Goal: Task Accomplishment & Management: Manage account settings

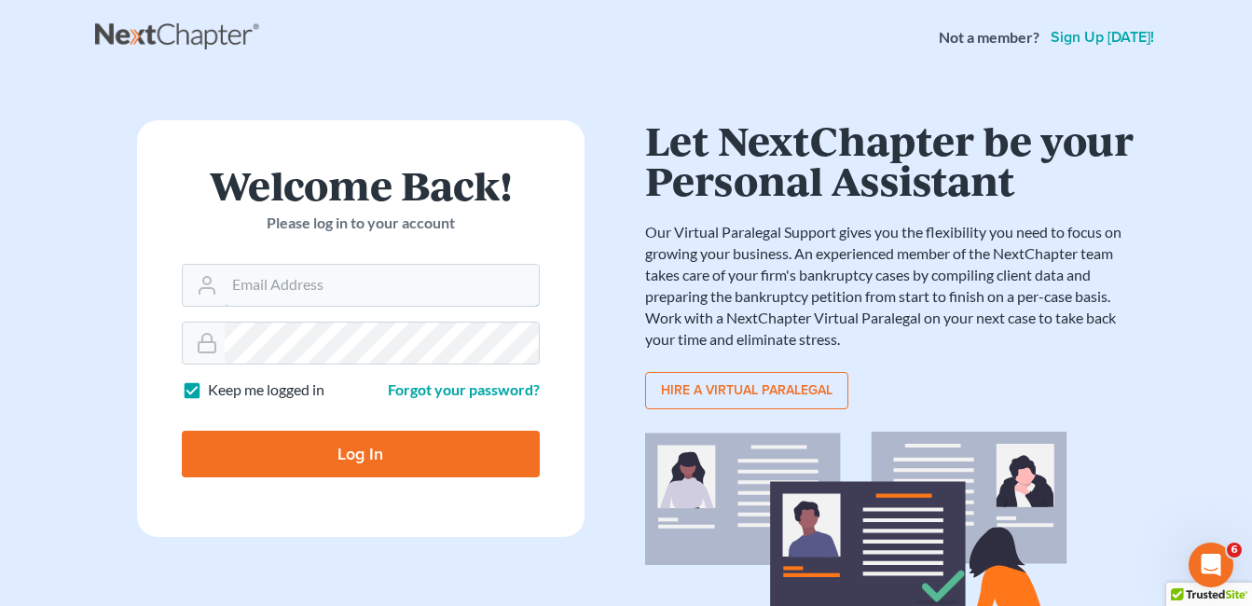
type input "[EMAIL_ADDRESS][DOMAIN_NAME]"
click at [367, 454] on input "Log In" at bounding box center [361, 454] width 358 height 47
type input "Thinking..."
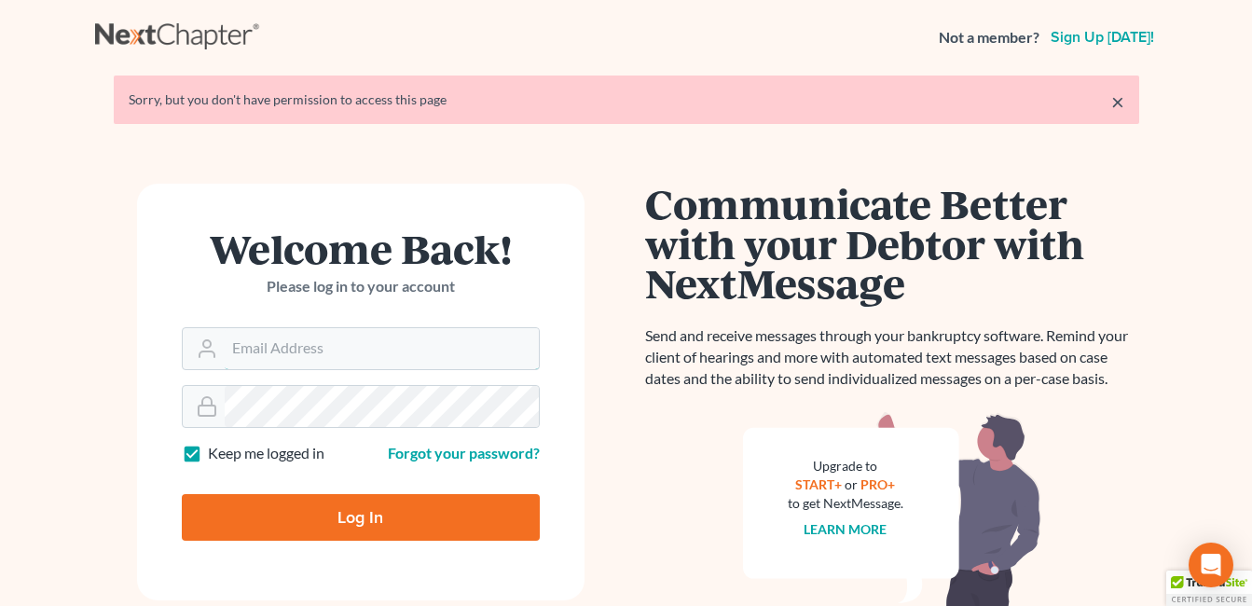
type input "[EMAIL_ADDRESS][DOMAIN_NAME]"
click at [365, 517] on input "Log In" at bounding box center [361, 517] width 358 height 47
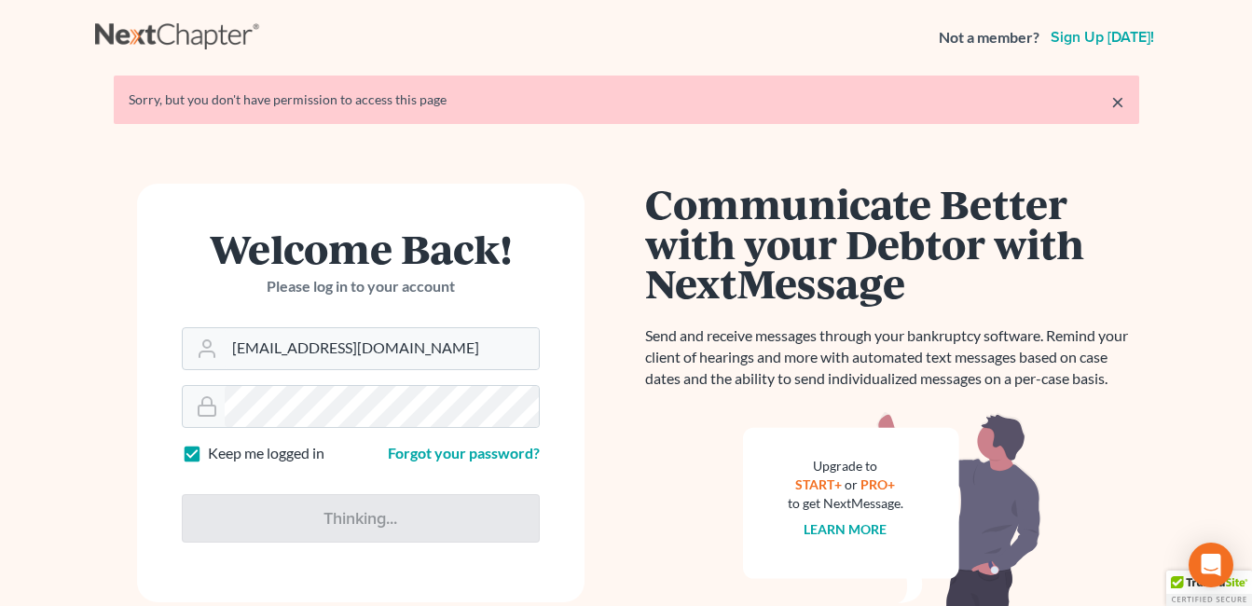
type input "Thinking..."
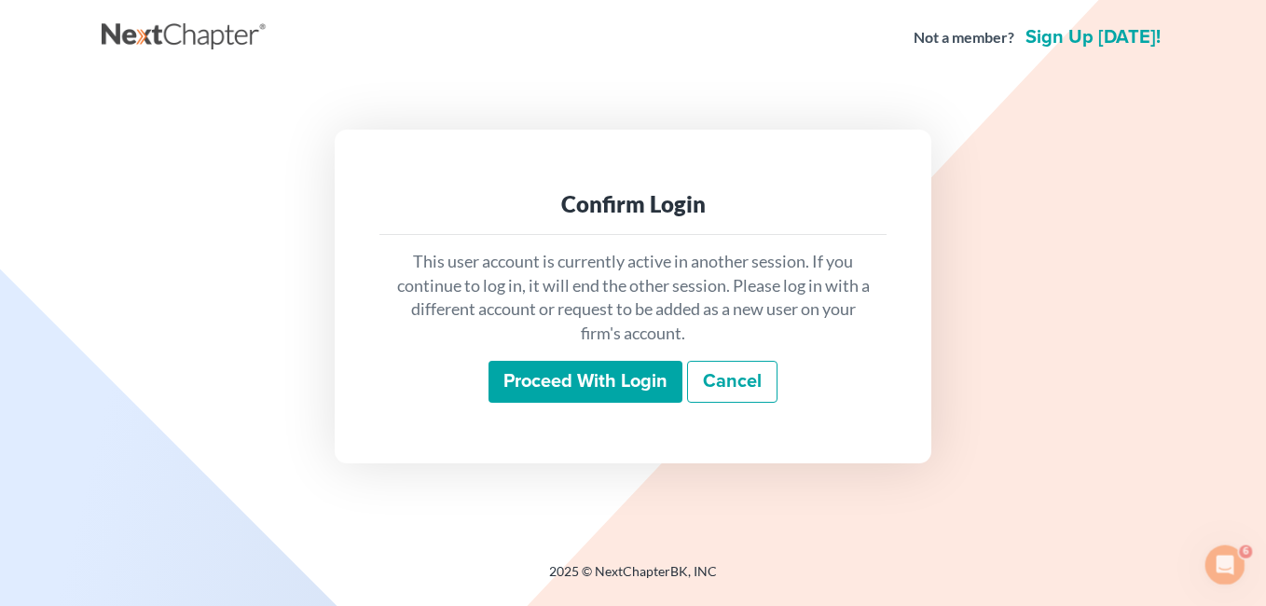
click at [585, 382] on input "Proceed with login" at bounding box center [586, 382] width 194 height 43
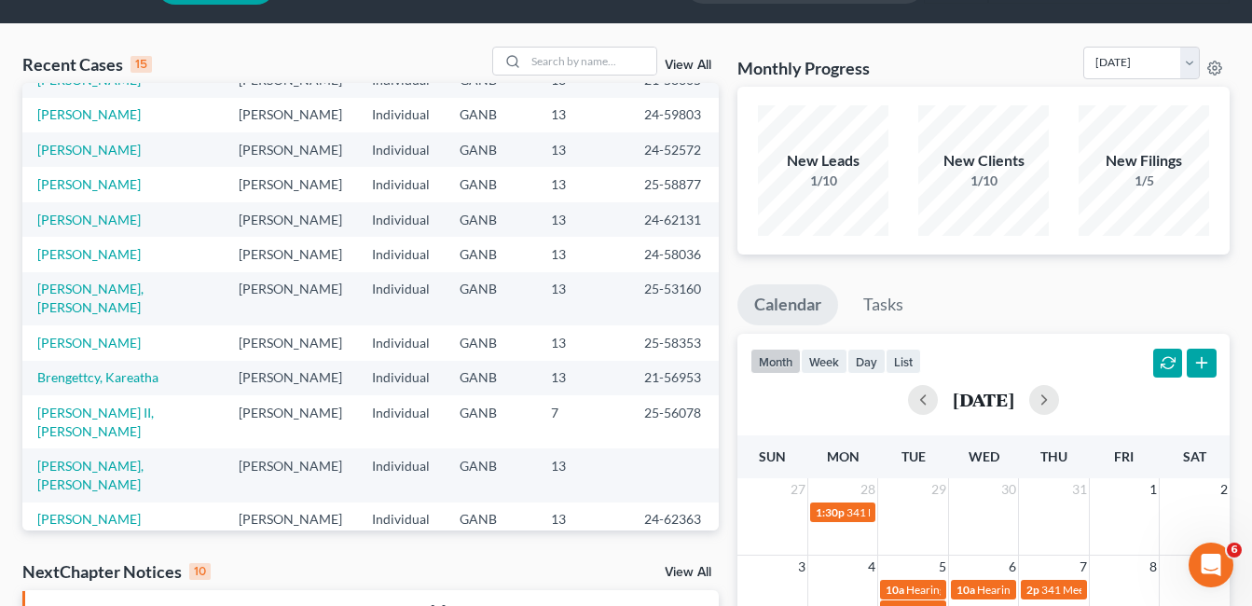
scroll to position [93, 0]
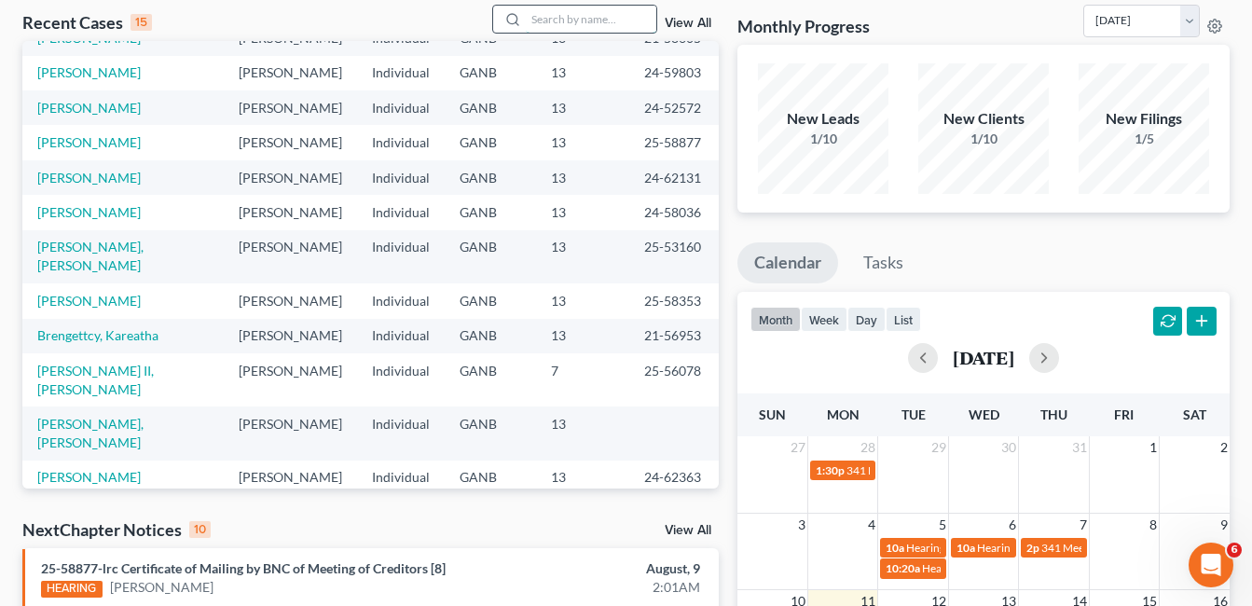
click at [544, 24] on input "search" at bounding box center [591, 19] width 131 height 27
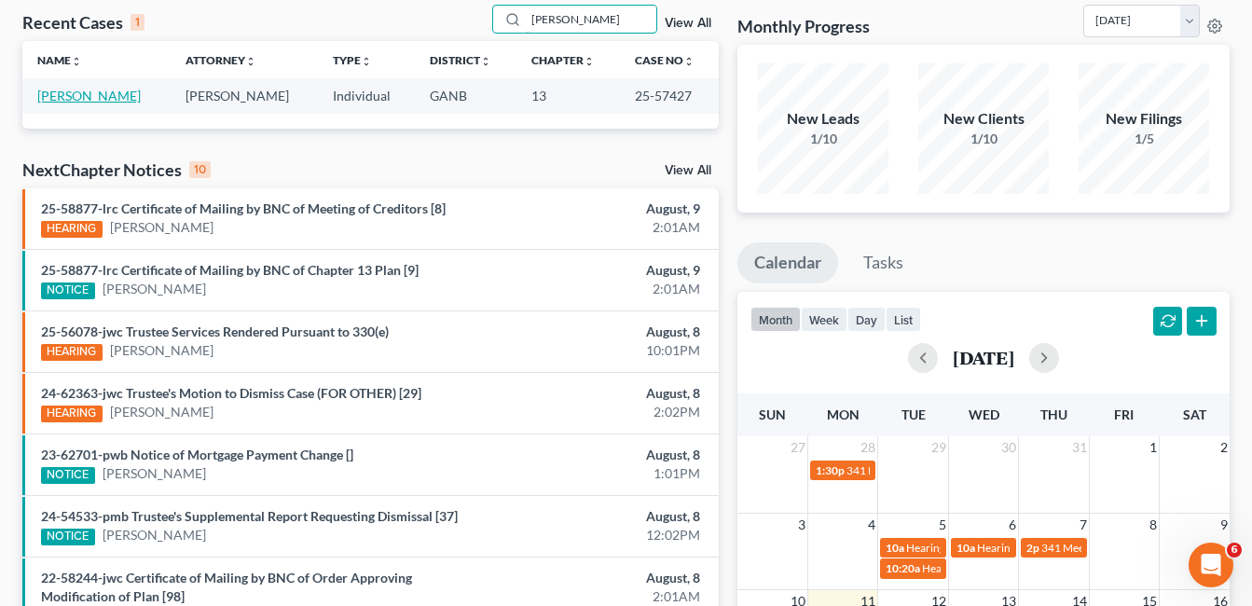
type input "holmes"
click at [80, 90] on link "Holmes, Tony" at bounding box center [89, 96] width 104 height 16
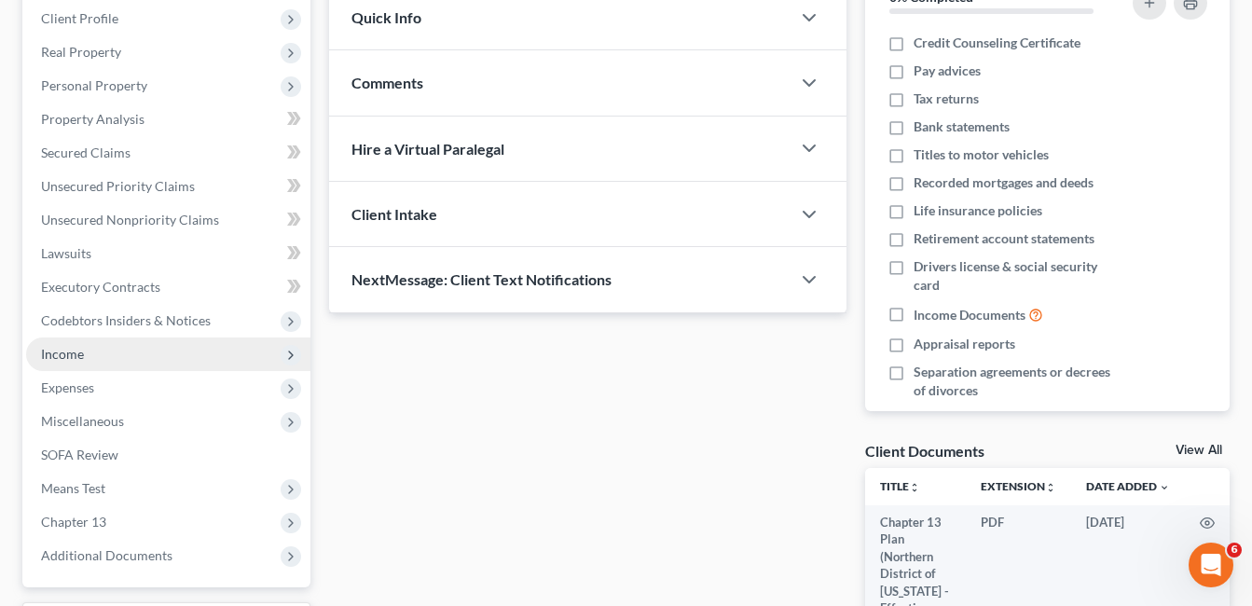
scroll to position [280, 0]
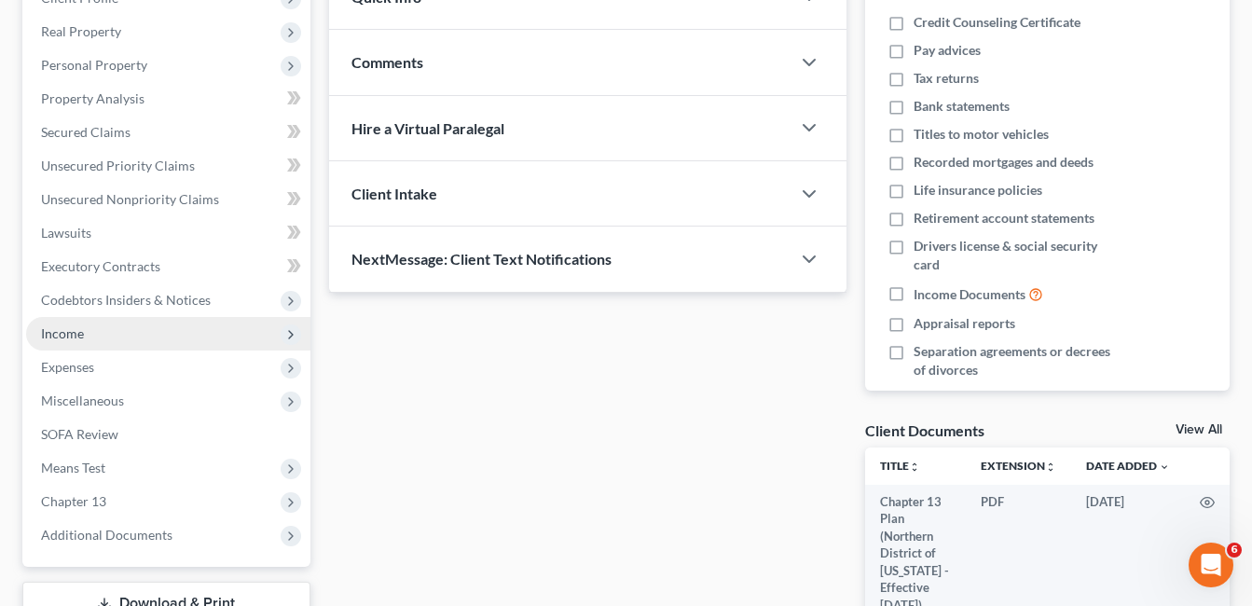
click at [73, 331] on span "Income" at bounding box center [62, 333] width 43 height 16
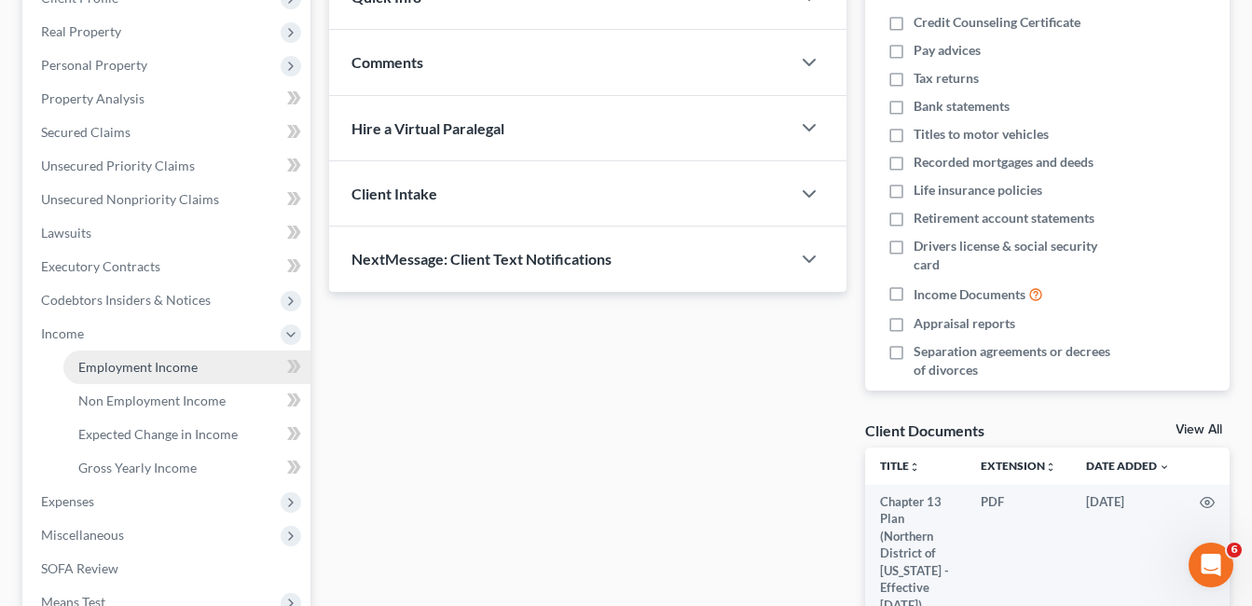
click at [163, 367] on span "Employment Income" at bounding box center [137, 367] width 119 height 16
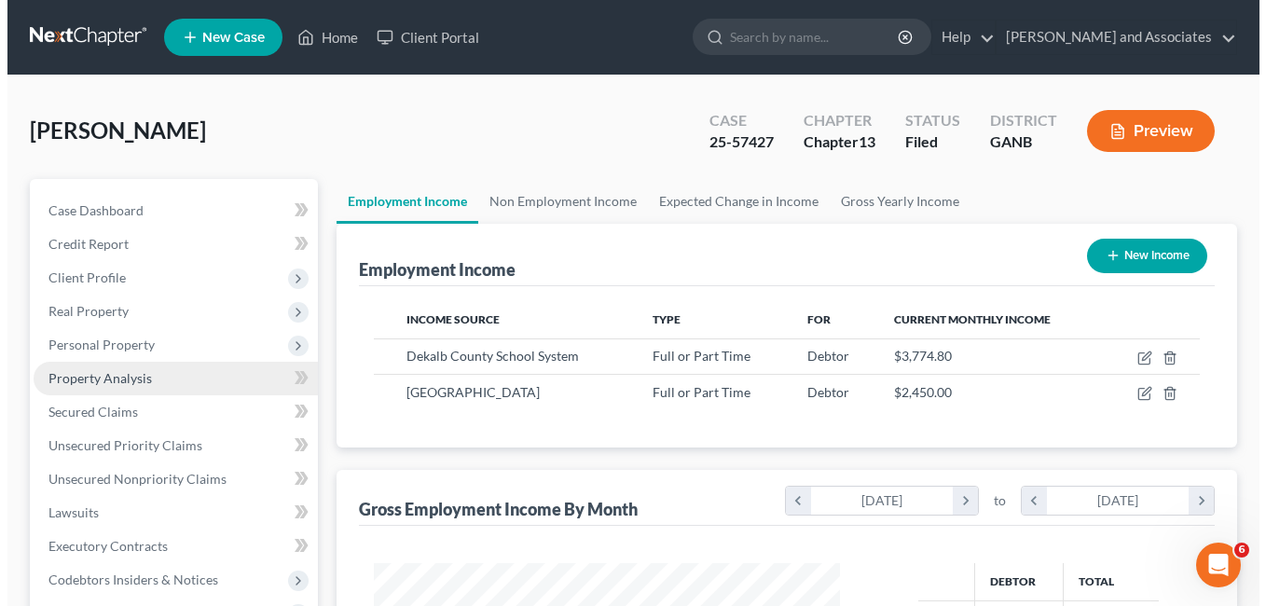
scroll to position [335, 505]
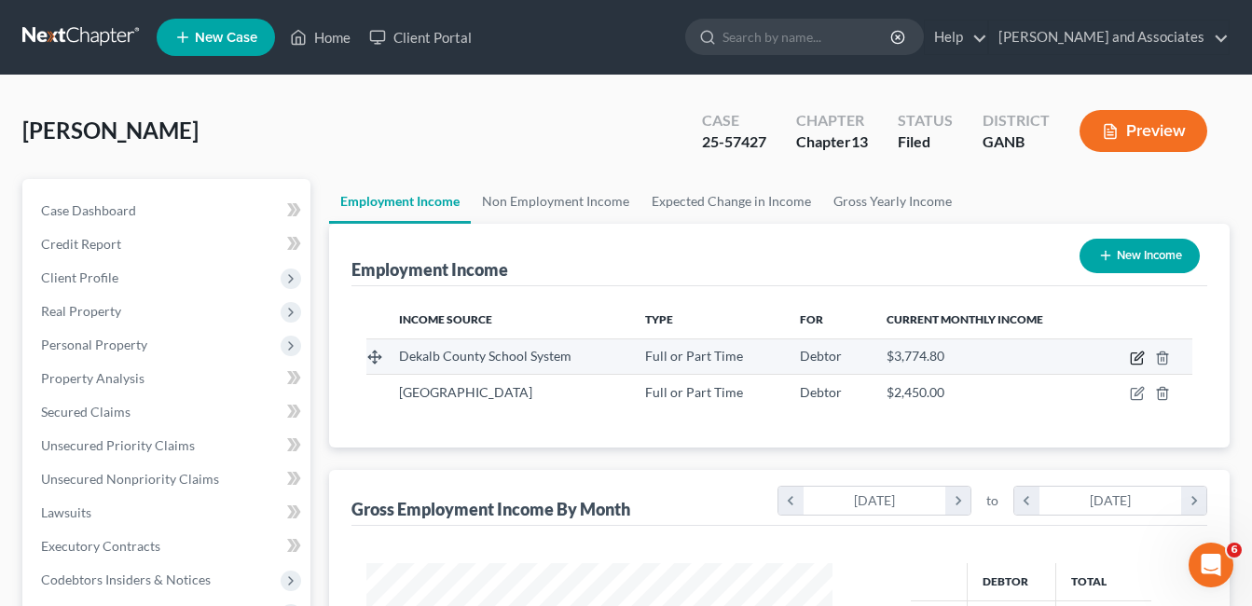
click at [1135, 360] on icon "button" at bounding box center [1137, 358] width 15 height 15
select select "0"
select select "10"
select select "0"
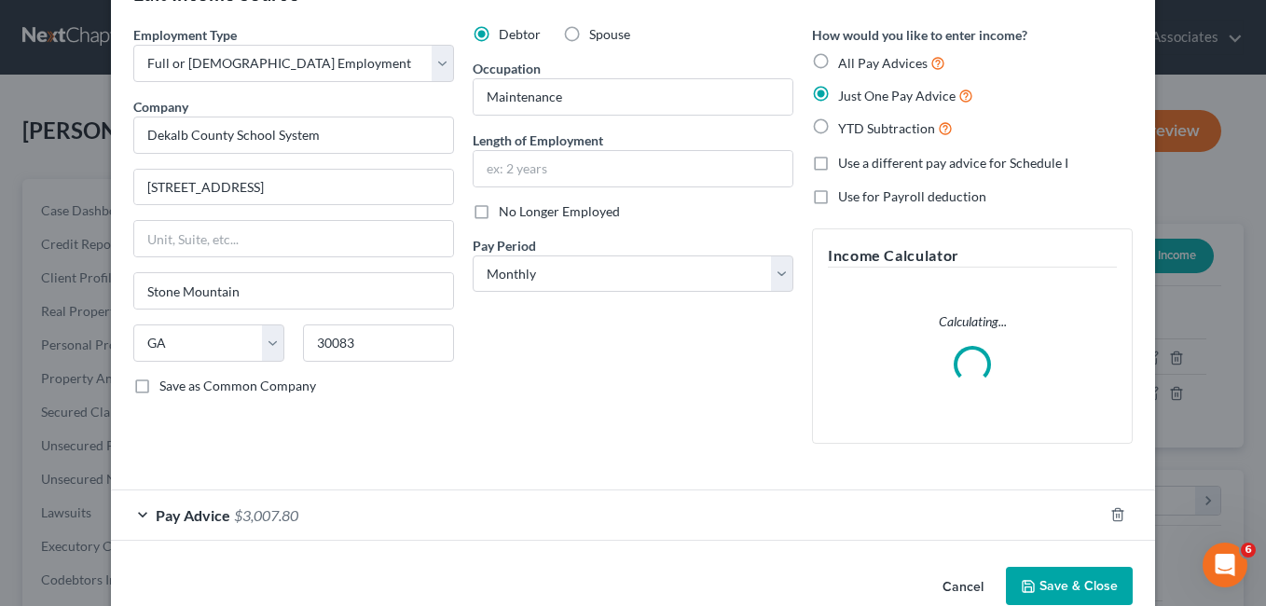
scroll to position [97, 0]
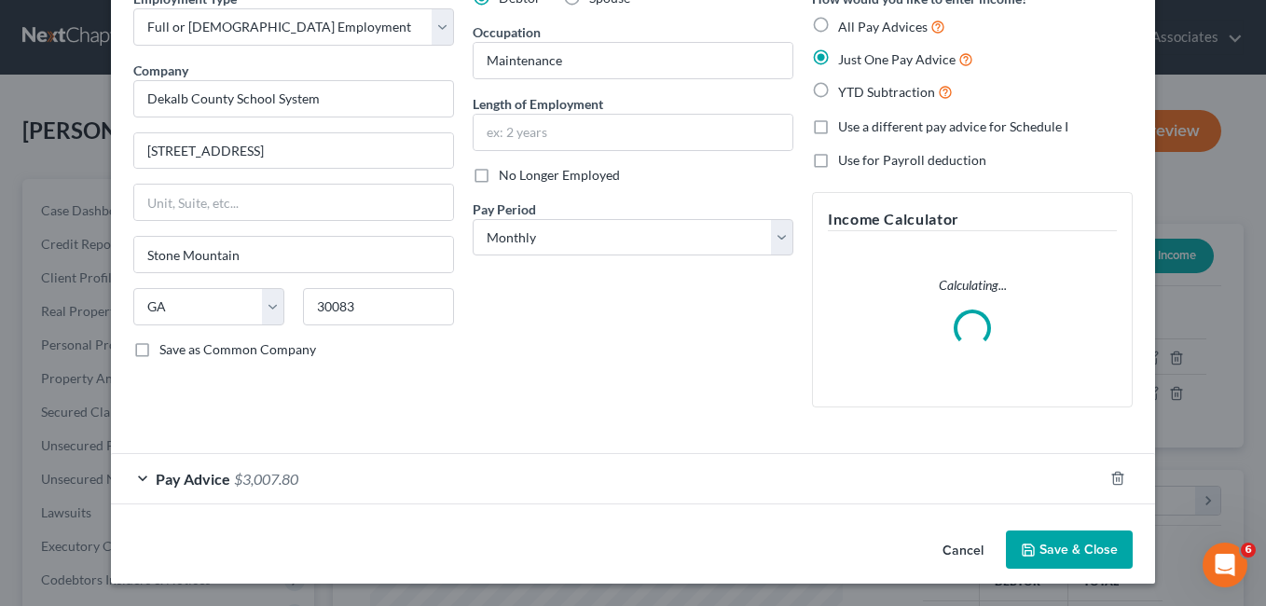
click at [196, 473] on span "Pay Advice" at bounding box center [193, 479] width 75 height 18
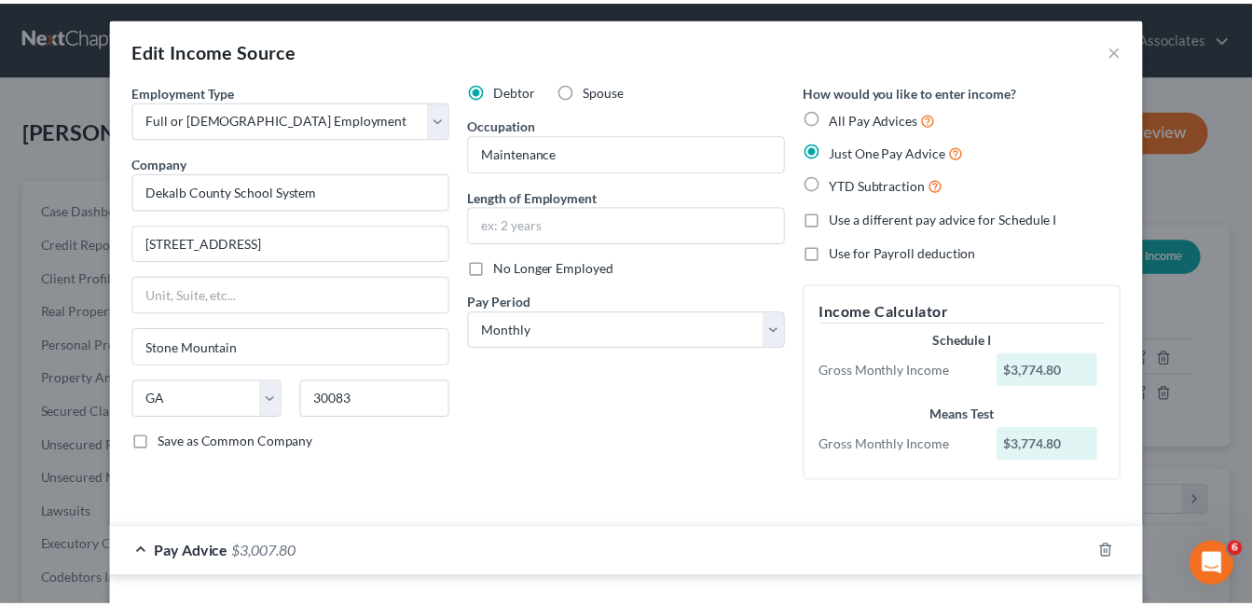
scroll to position [0, 0]
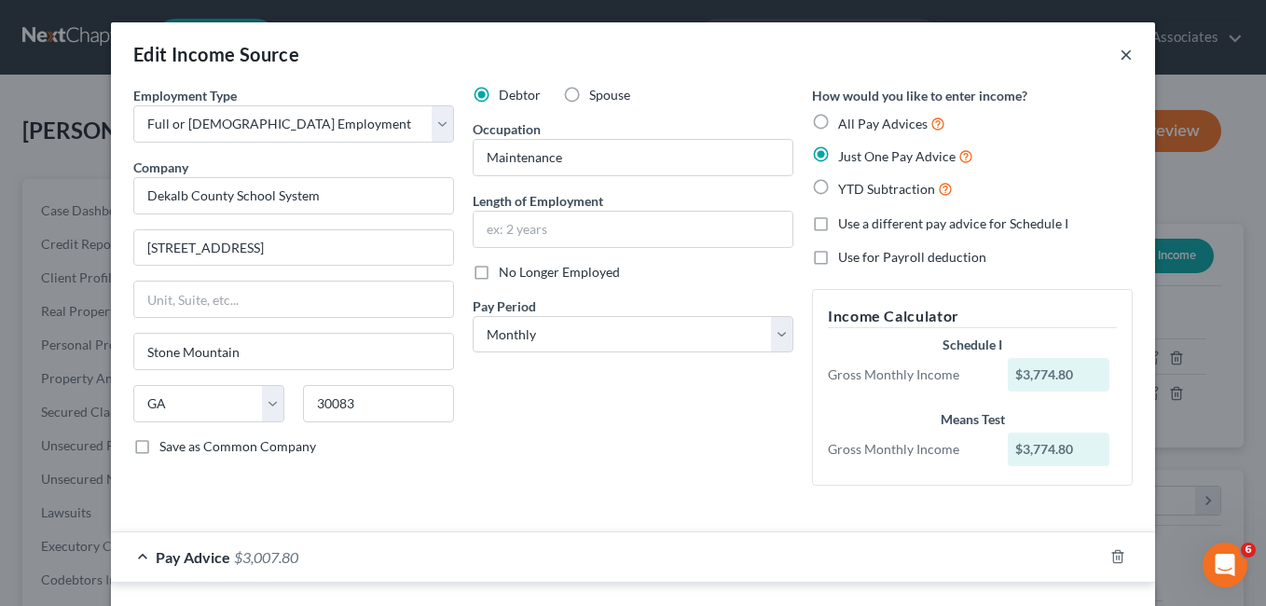
click at [1120, 52] on button "×" at bounding box center [1126, 54] width 13 height 22
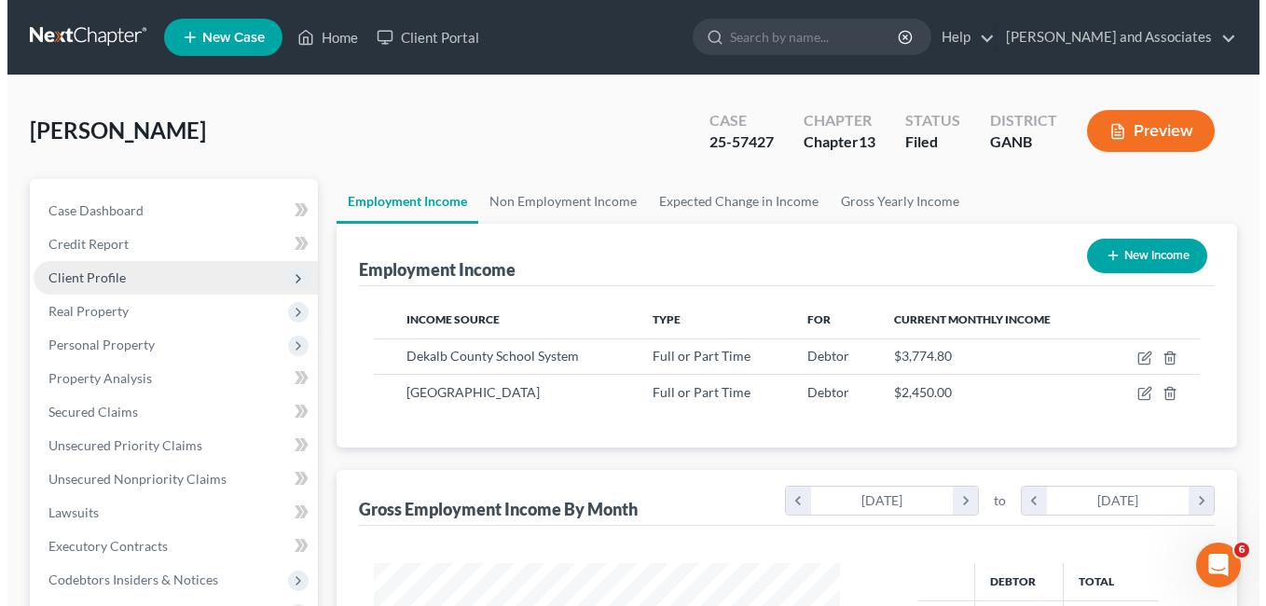
scroll to position [932242, 932072]
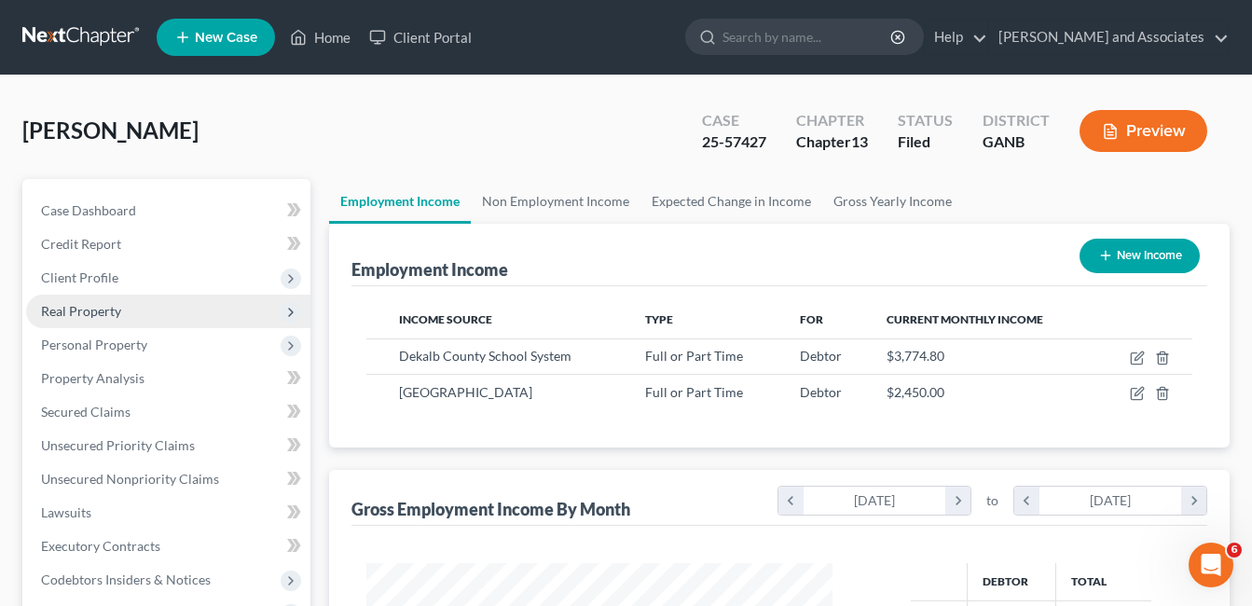
click at [119, 317] on span "Real Property" at bounding box center [81, 311] width 80 height 16
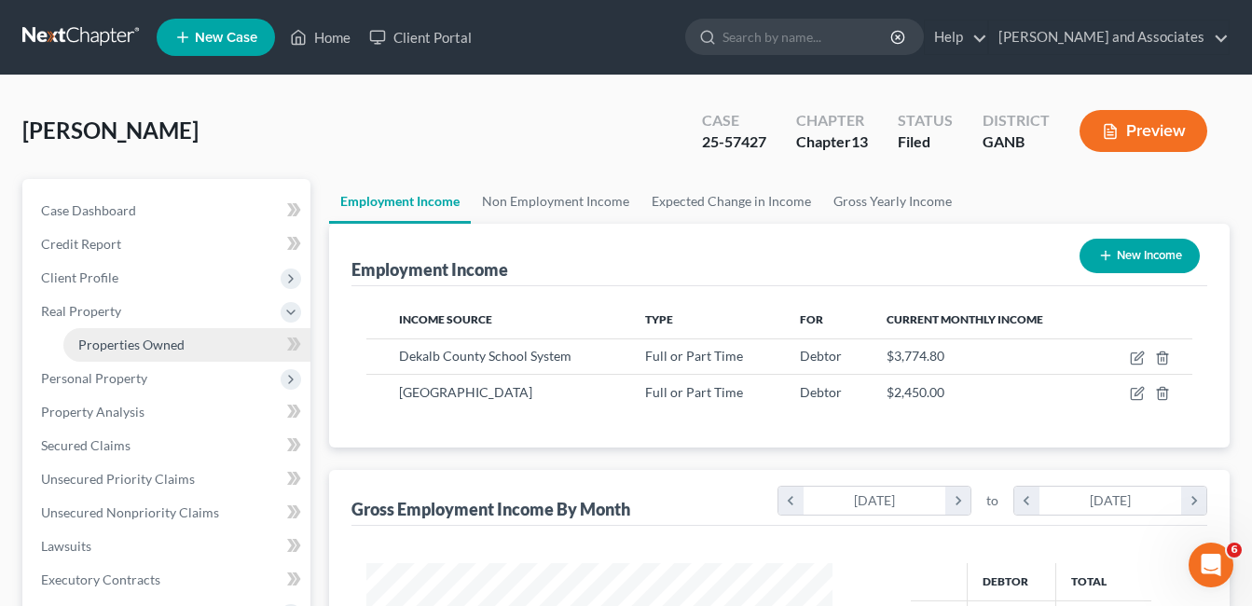
click at [152, 345] on span "Properties Owned" at bounding box center [131, 345] width 106 height 16
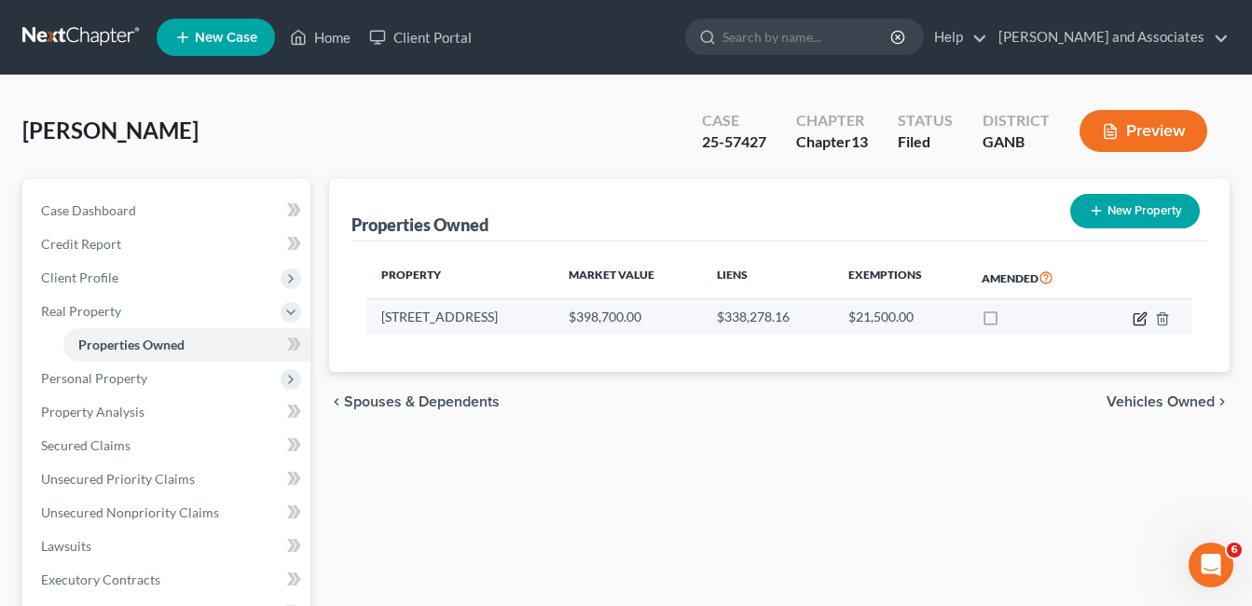
click at [1139, 317] on icon "button" at bounding box center [1140, 318] width 15 height 15
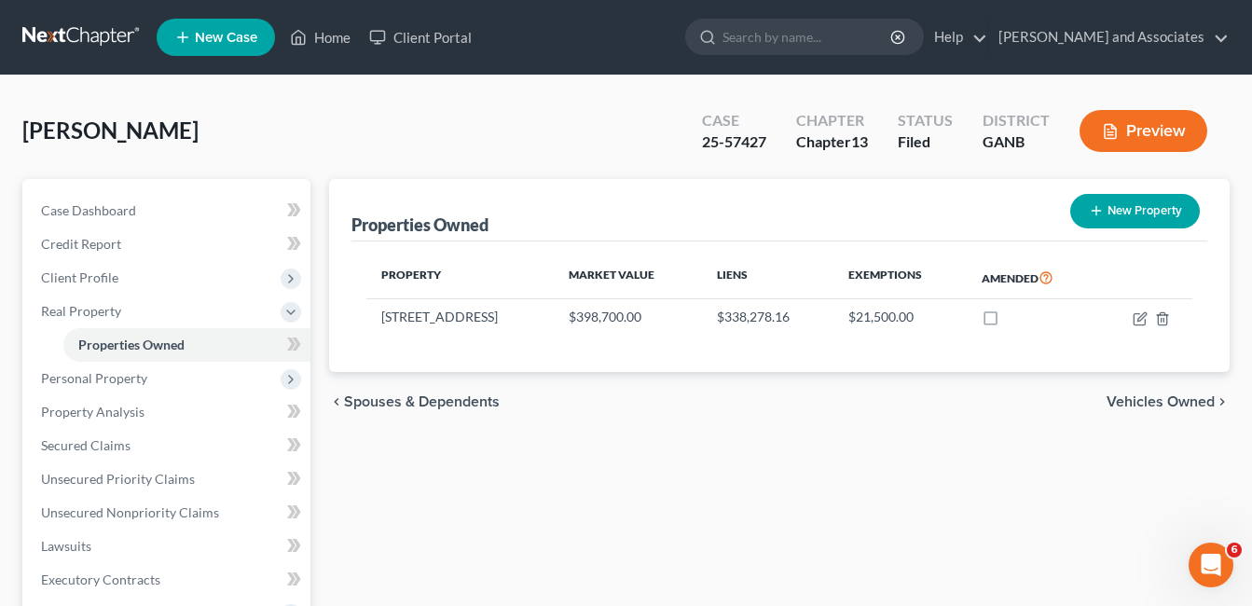
select select "10"
select select "0"
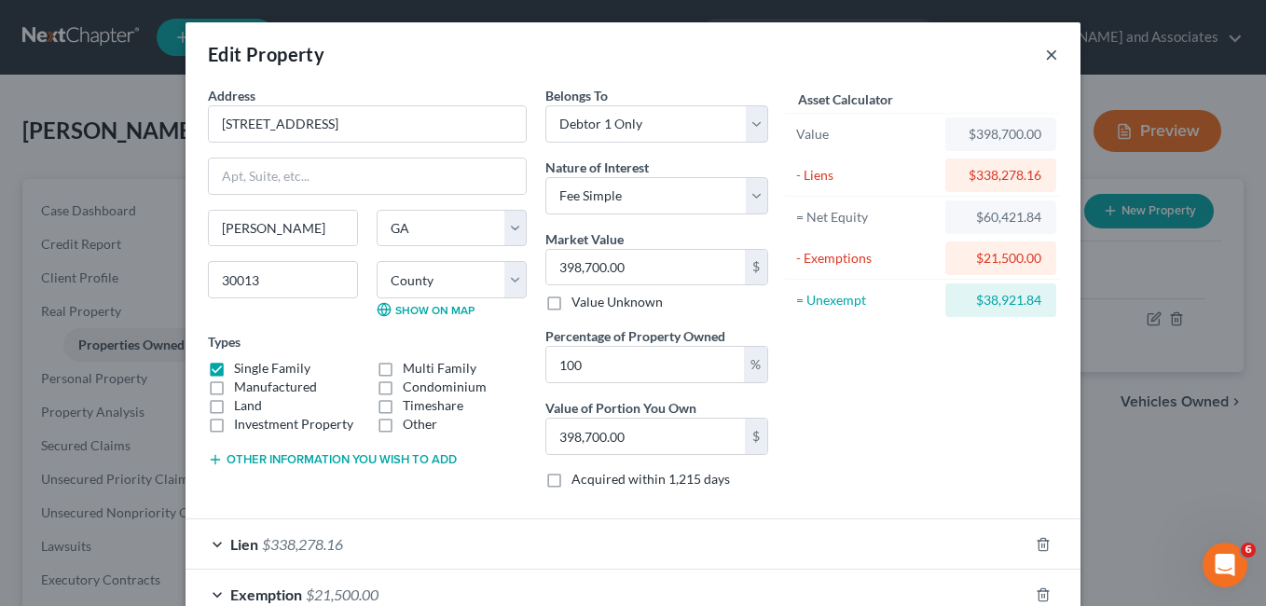
click at [1045, 53] on button "×" at bounding box center [1051, 54] width 13 height 22
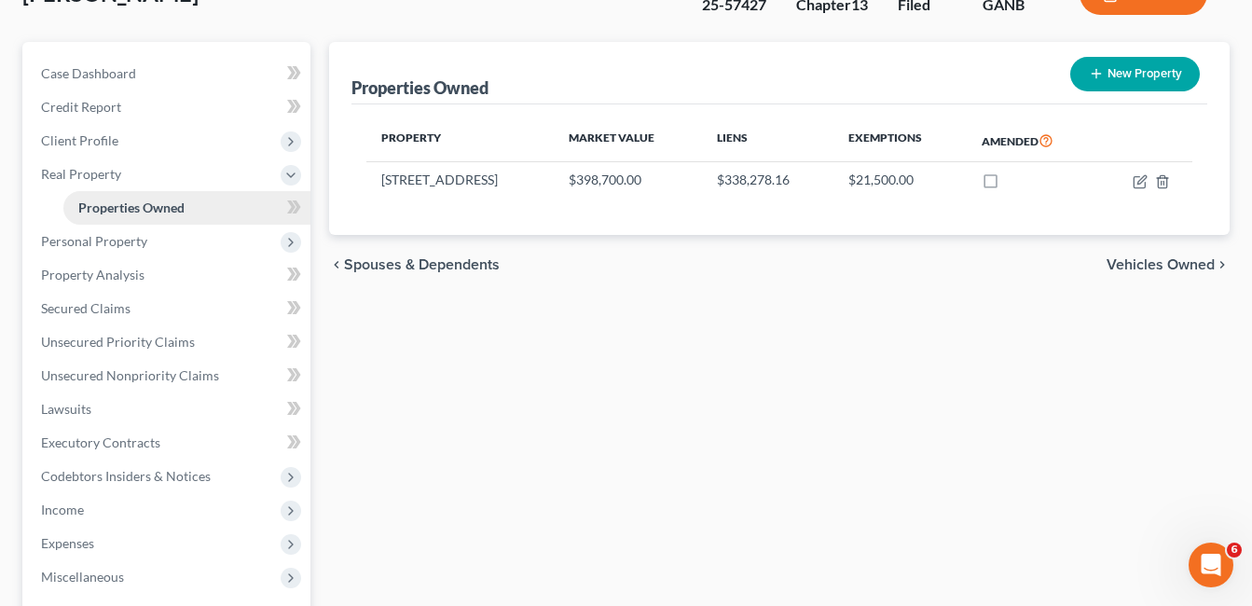
scroll to position [93, 0]
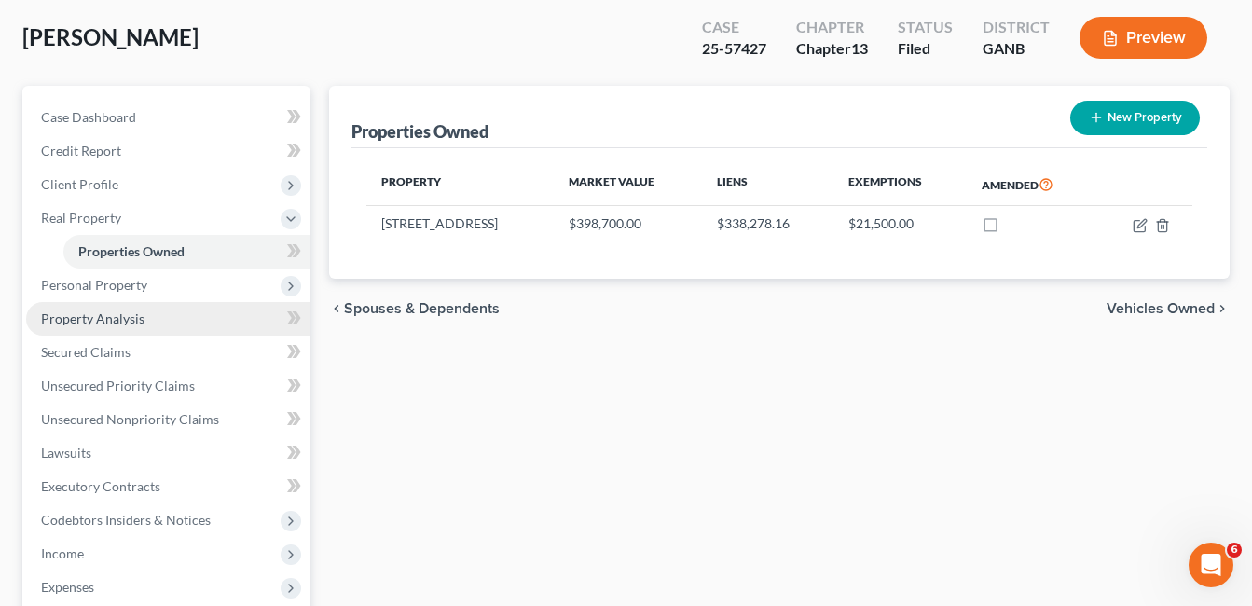
click at [136, 313] on span "Property Analysis" at bounding box center [93, 319] width 104 height 16
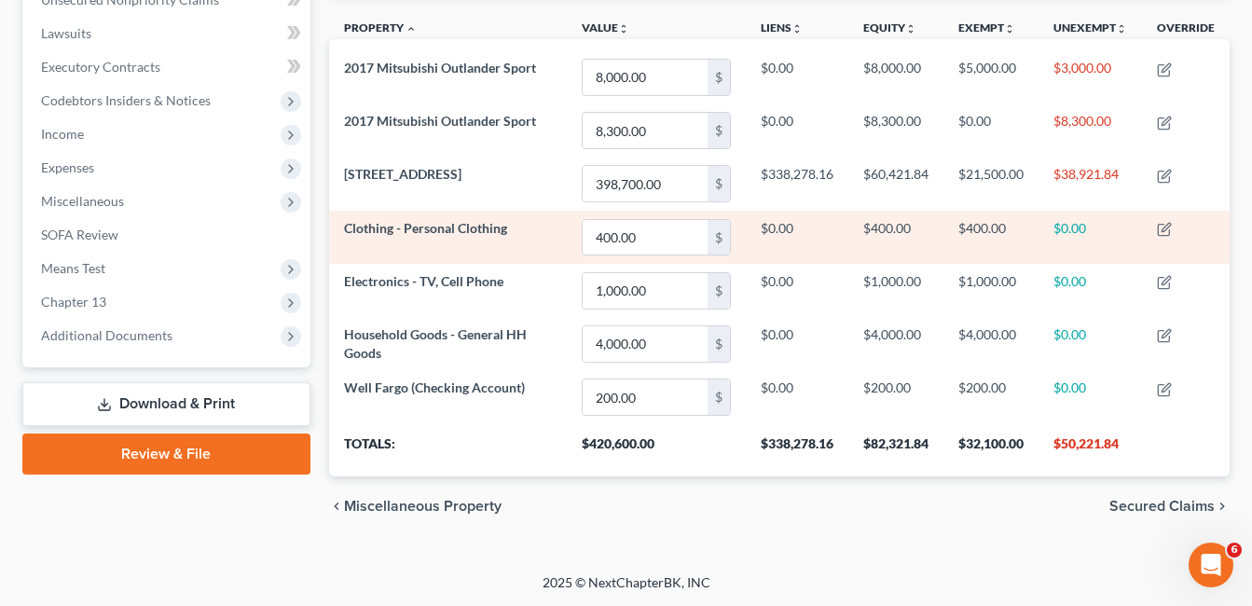
scroll to position [480, 0]
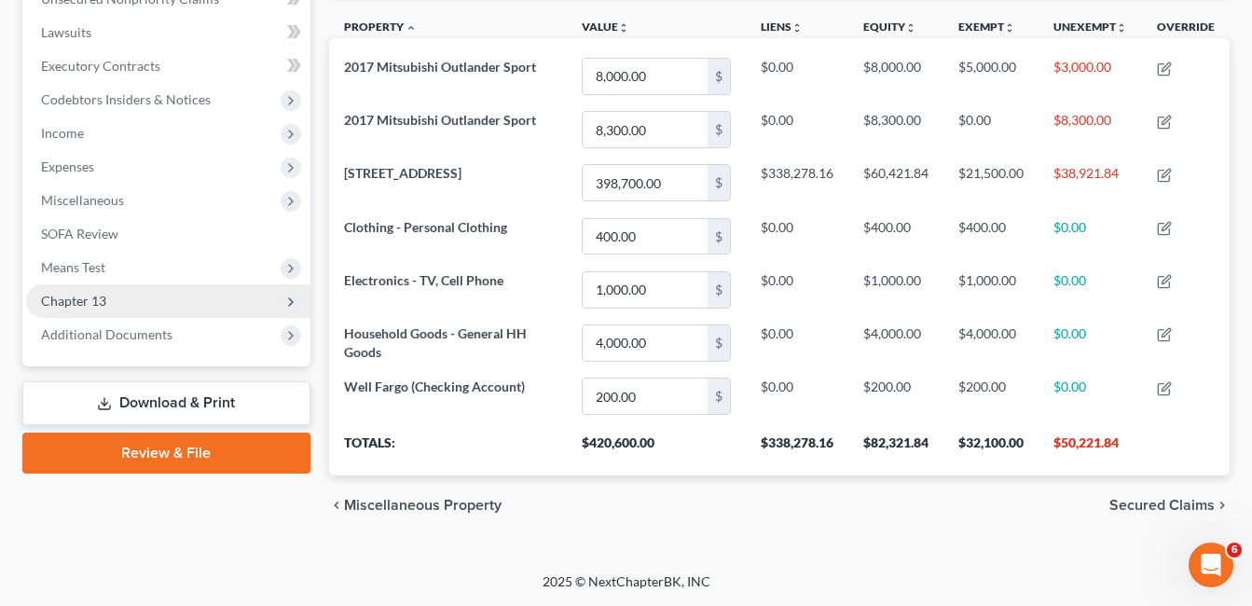
click at [104, 299] on span "Chapter 13" at bounding box center [73, 301] width 65 height 16
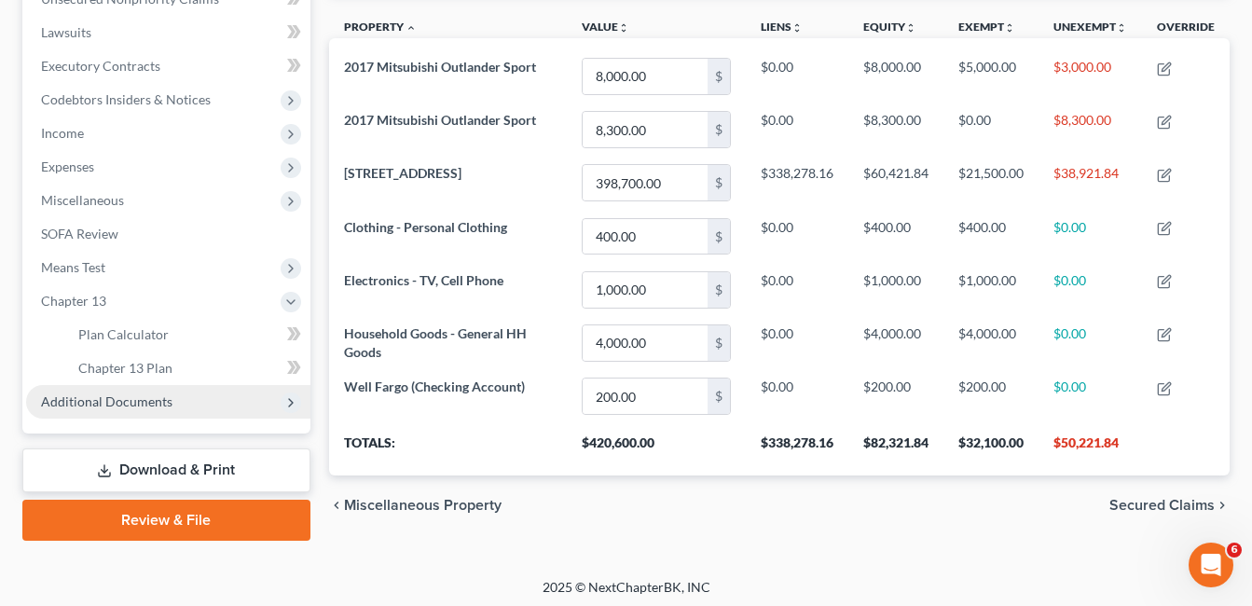
click at [137, 400] on span "Additional Documents" at bounding box center [106, 402] width 131 height 16
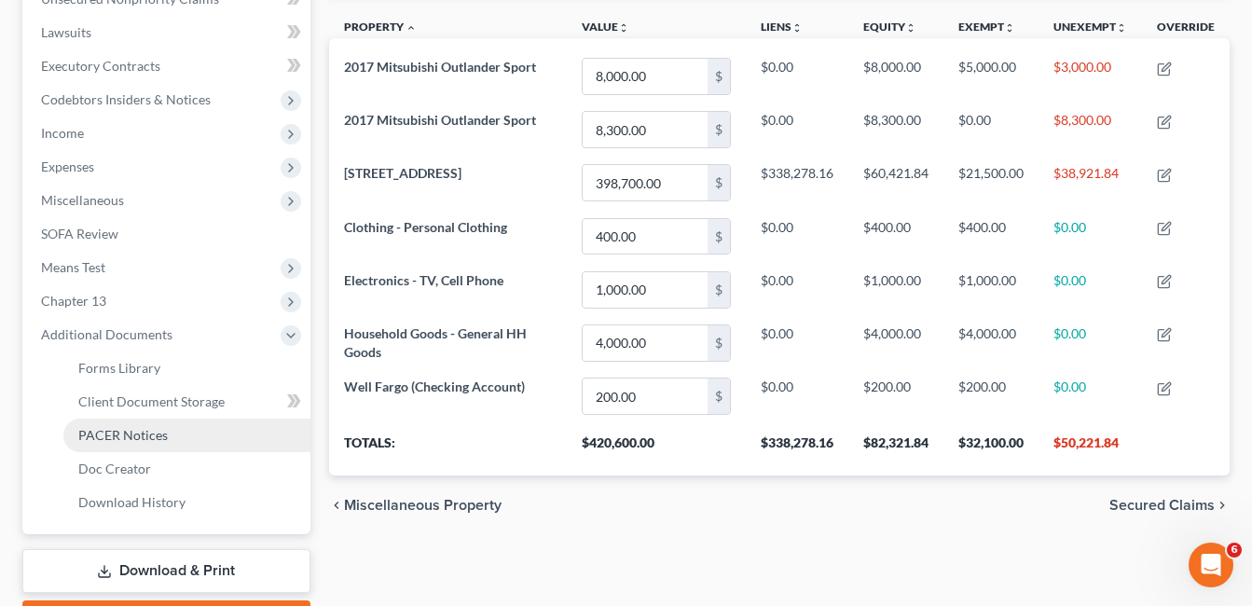
click at [145, 434] on span "PACER Notices" at bounding box center [123, 435] width 90 height 16
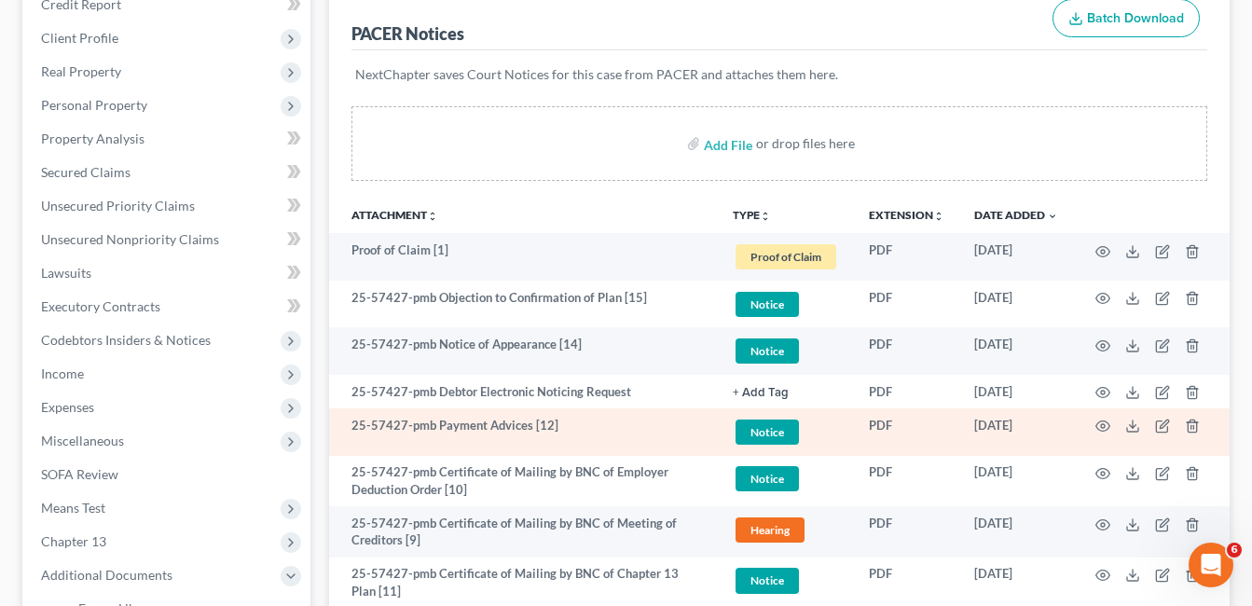
scroll to position [373, 0]
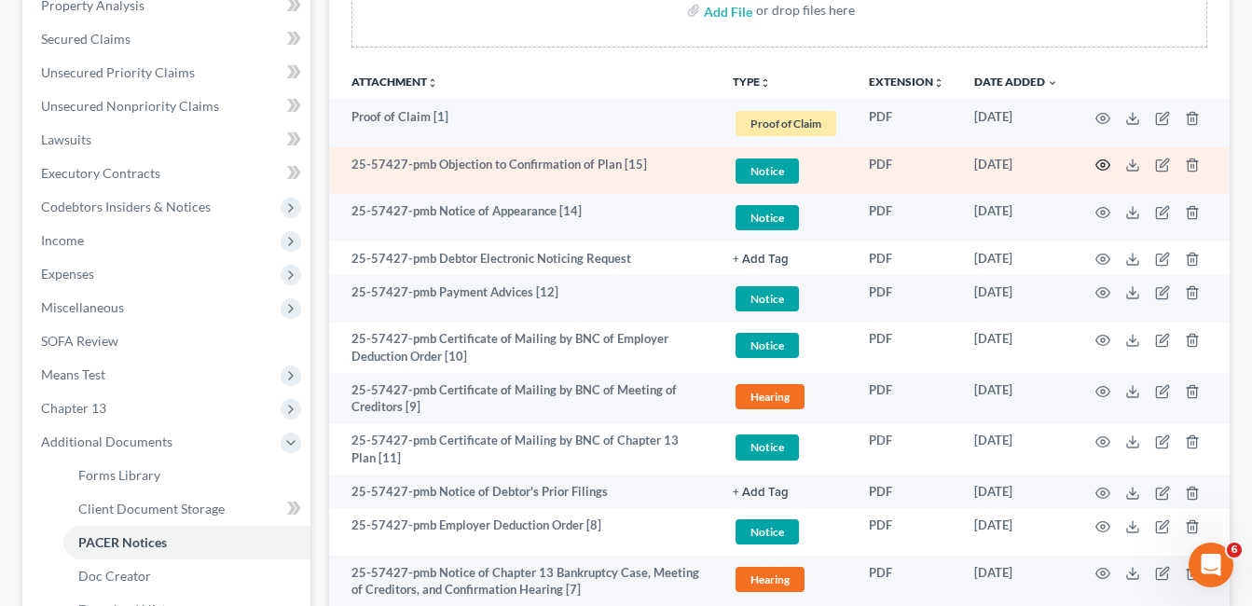
click at [1105, 161] on icon "button" at bounding box center [1103, 165] width 15 height 15
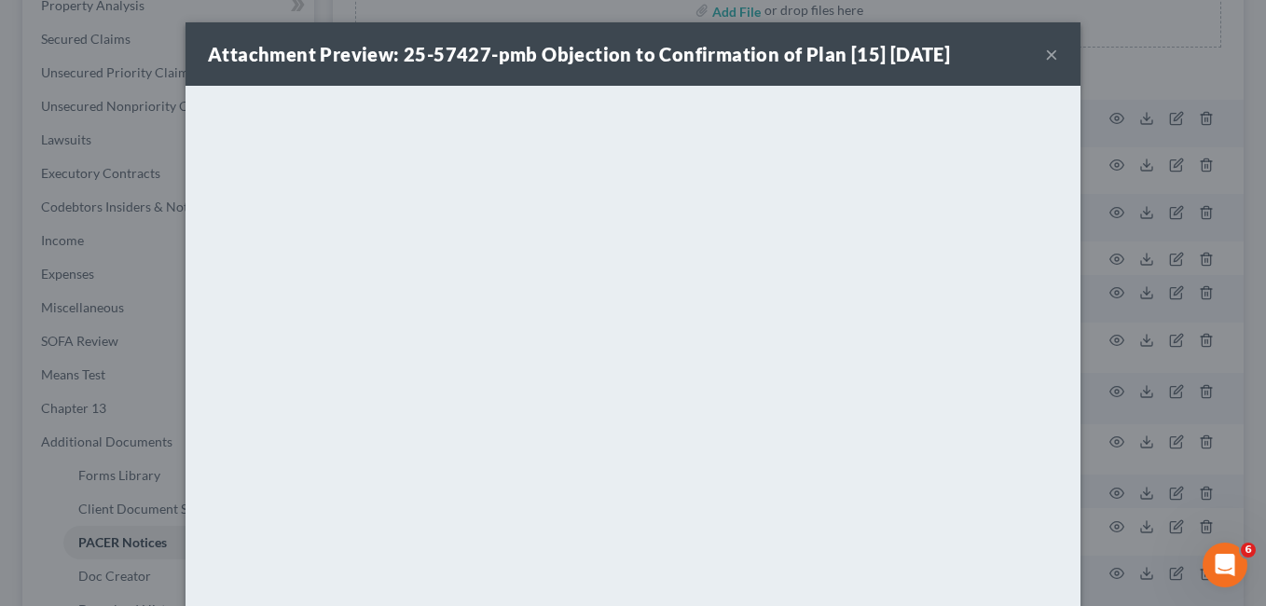
click at [1045, 58] on button "×" at bounding box center [1051, 54] width 13 height 22
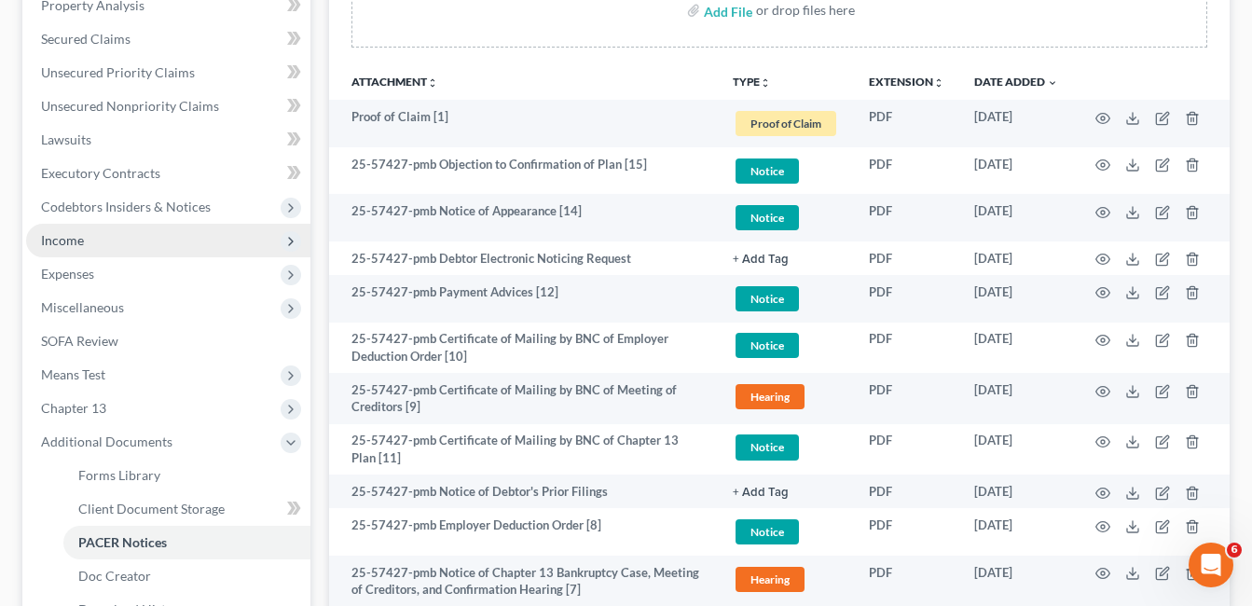
click at [65, 240] on span "Income" at bounding box center [62, 240] width 43 height 16
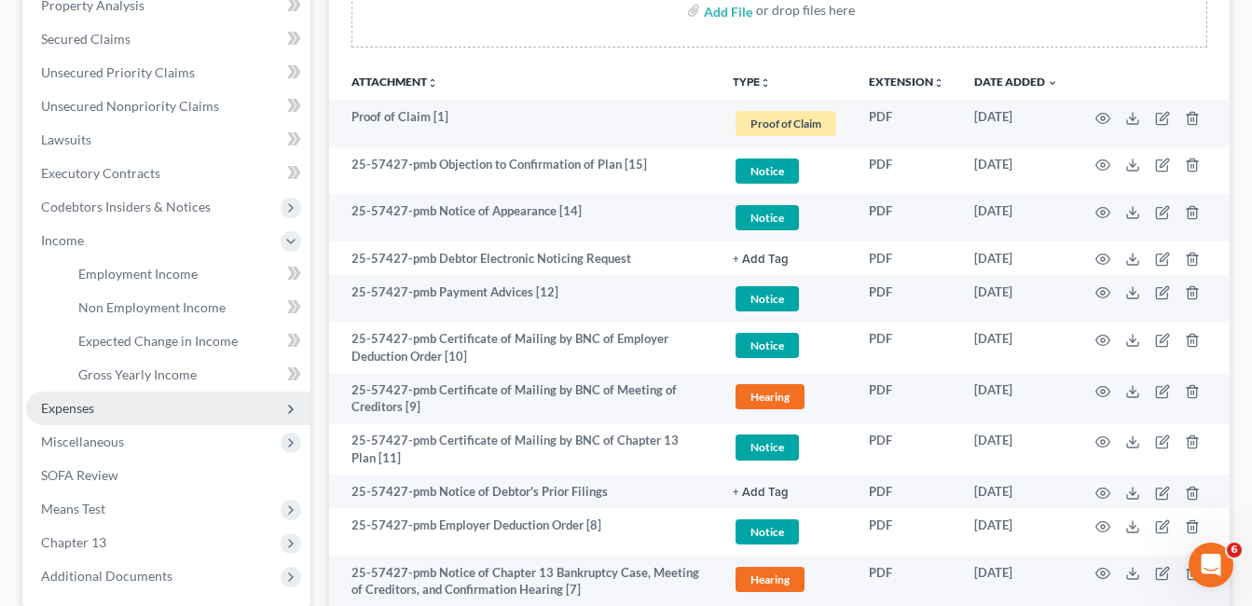
click at [74, 407] on span "Expenses" at bounding box center [67, 408] width 53 height 16
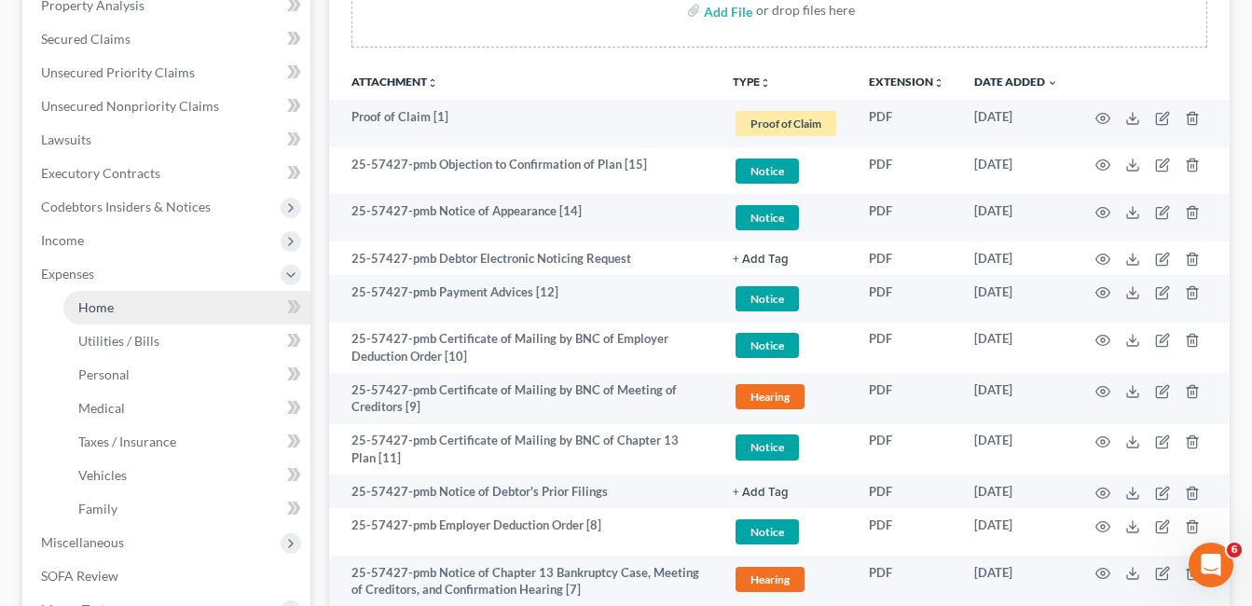
click at [101, 311] on span "Home" at bounding box center [95, 307] width 35 height 16
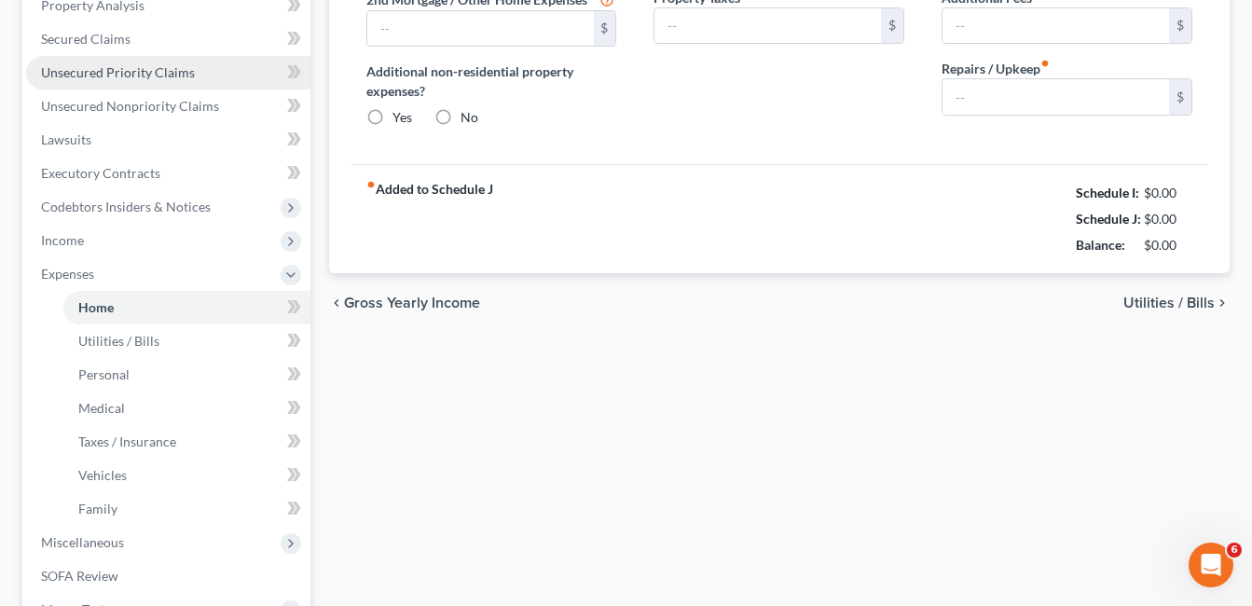
type input "2,769.59"
type input "0.00"
radio input "true"
type input "0.00"
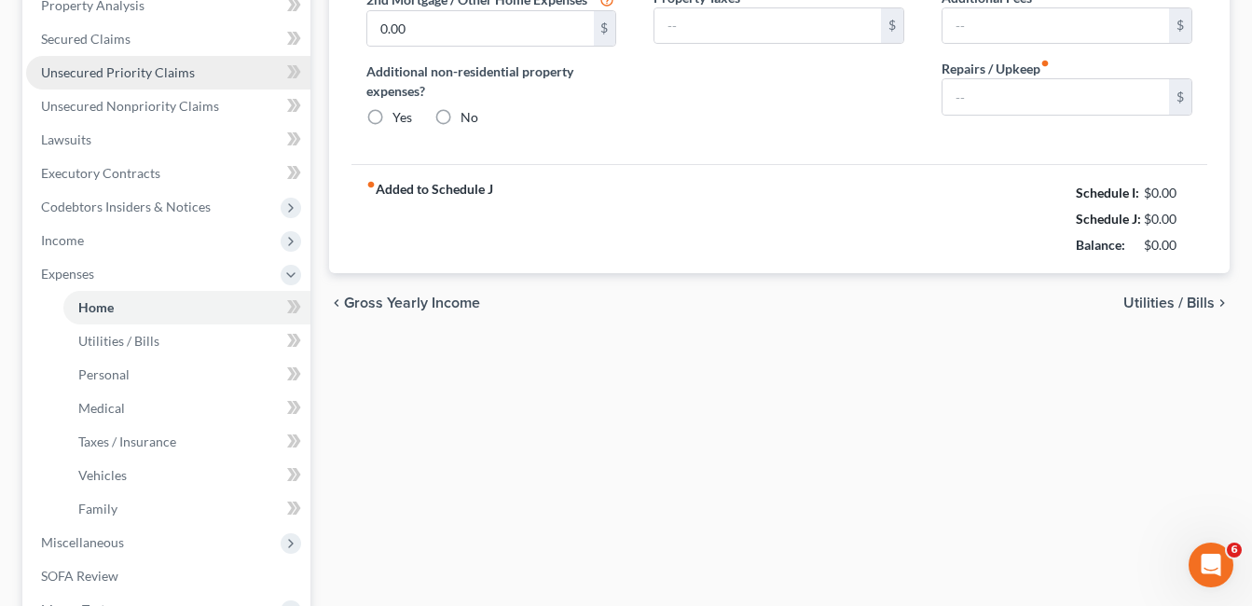
type input "0.00"
type input "50.00"
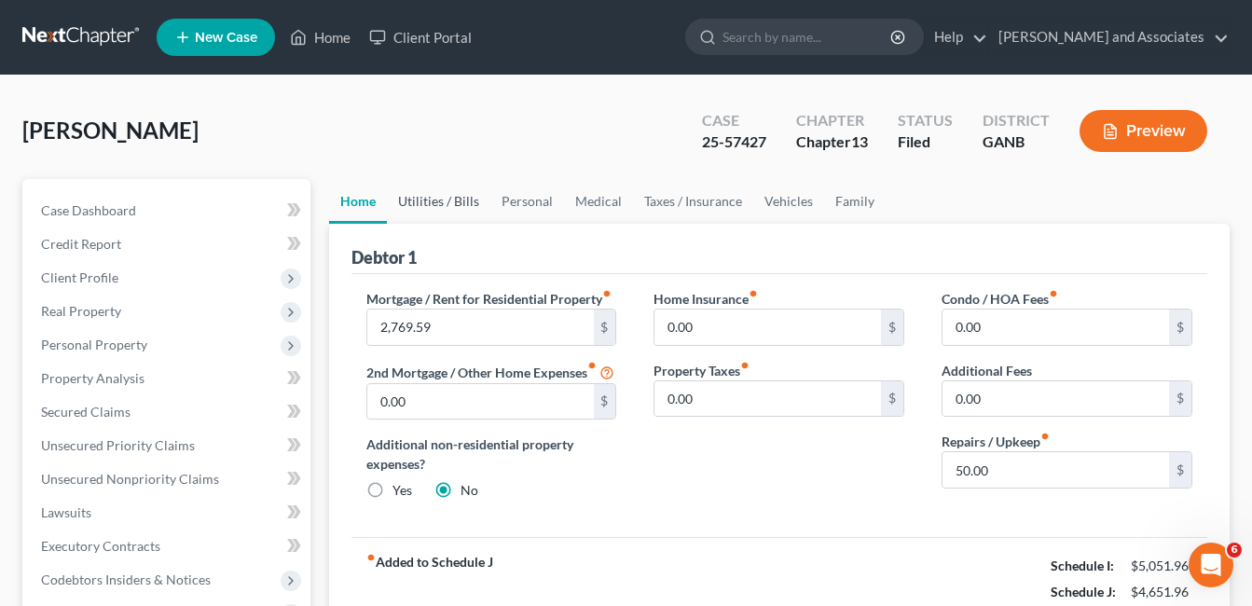
click at [425, 199] on link "Utilities / Bills" at bounding box center [439, 201] width 104 height 45
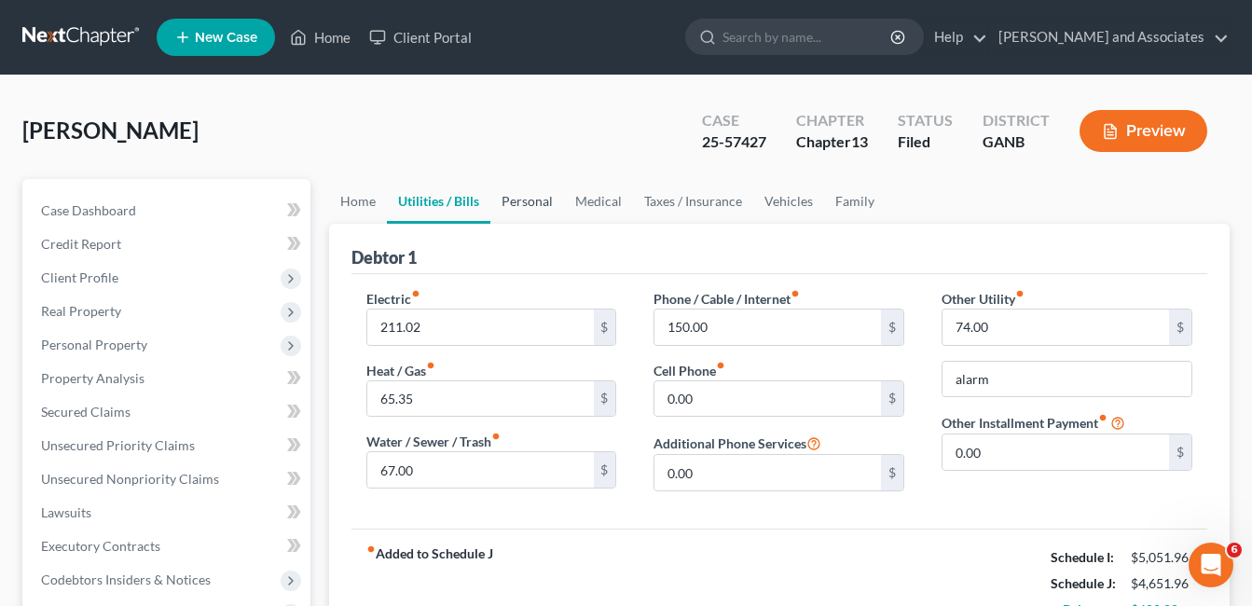
click at [533, 200] on link "Personal" at bounding box center [528, 201] width 74 height 45
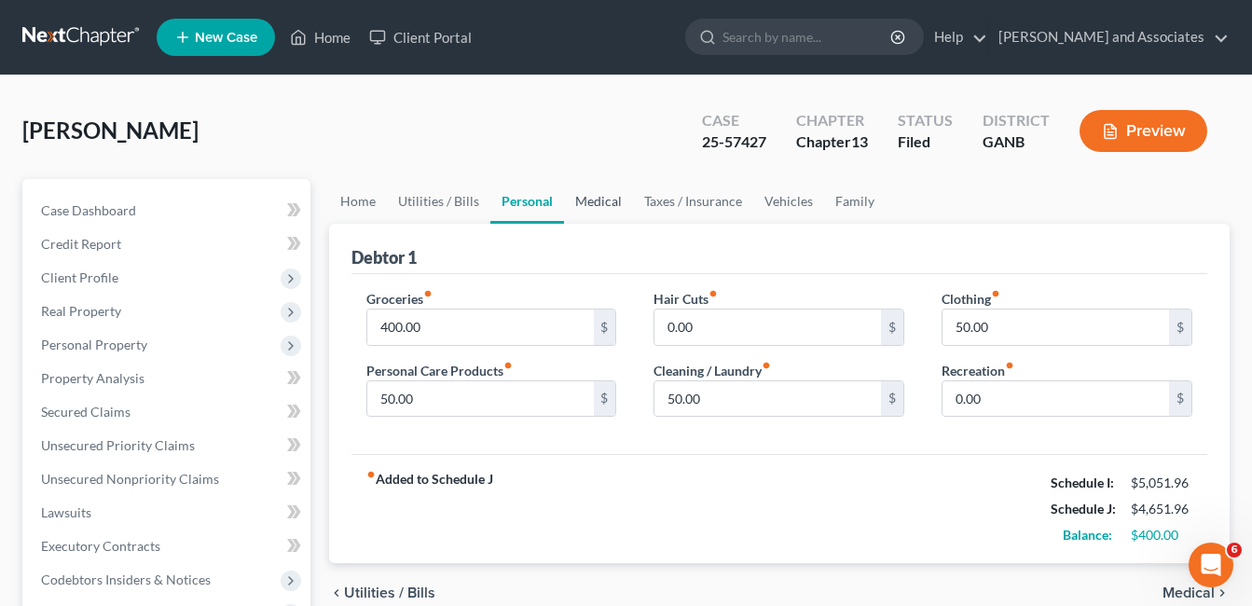
click at [601, 201] on link "Medical" at bounding box center [598, 201] width 69 height 45
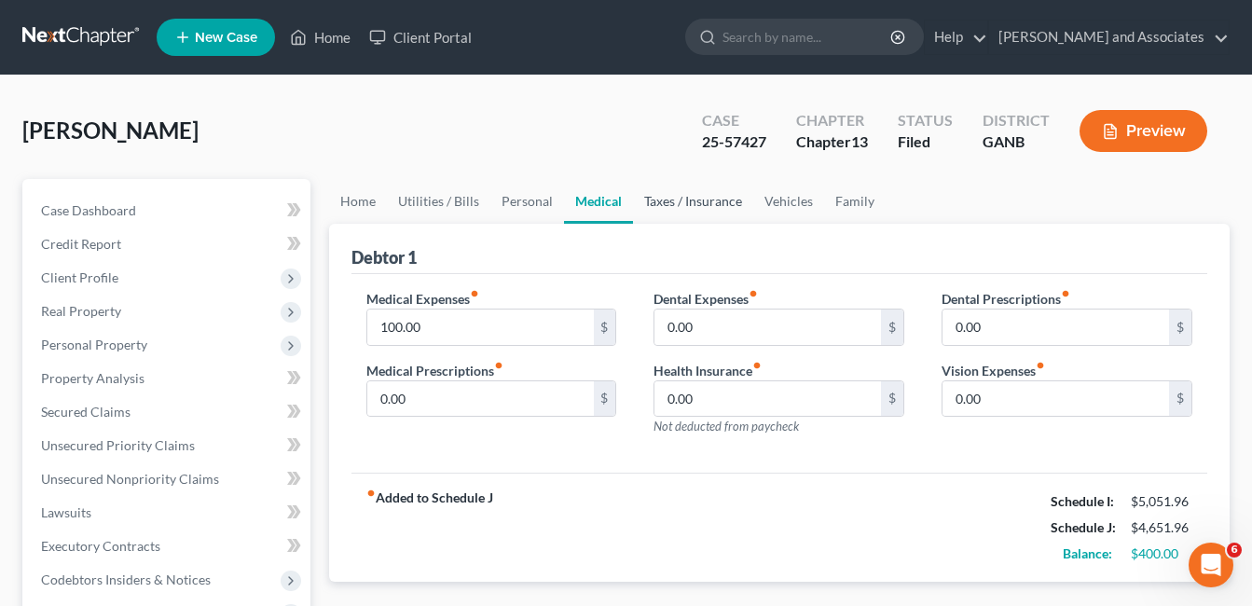
click at [666, 201] on link "Taxes / Insurance" at bounding box center [693, 201] width 120 height 45
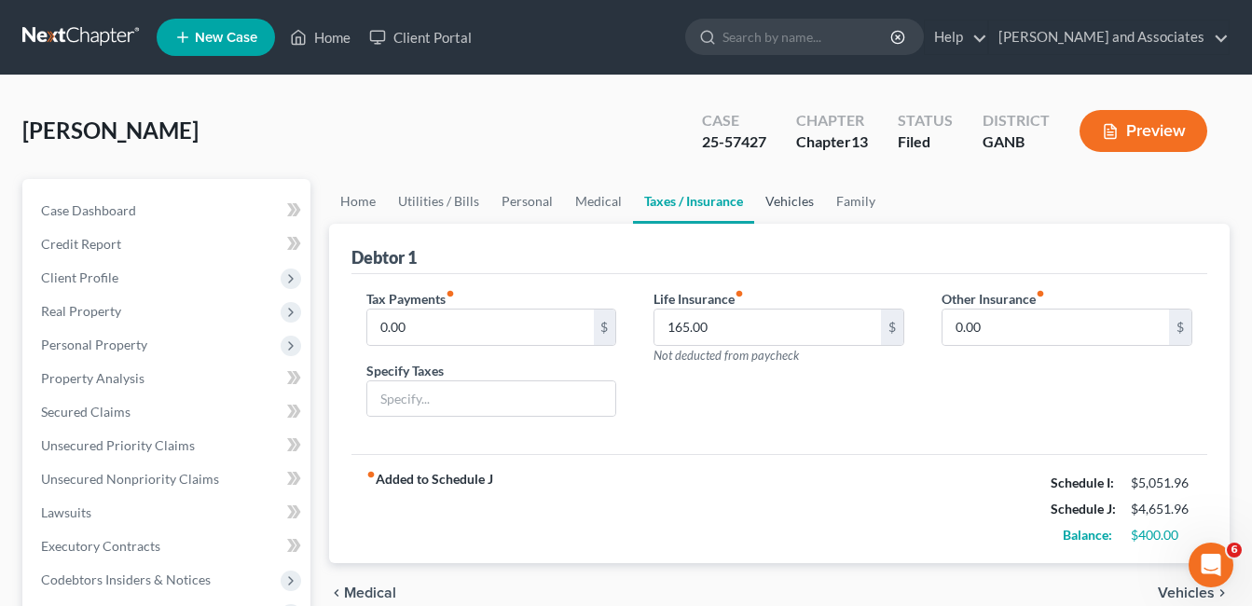
click at [795, 200] on link "Vehicles" at bounding box center [789, 201] width 71 height 45
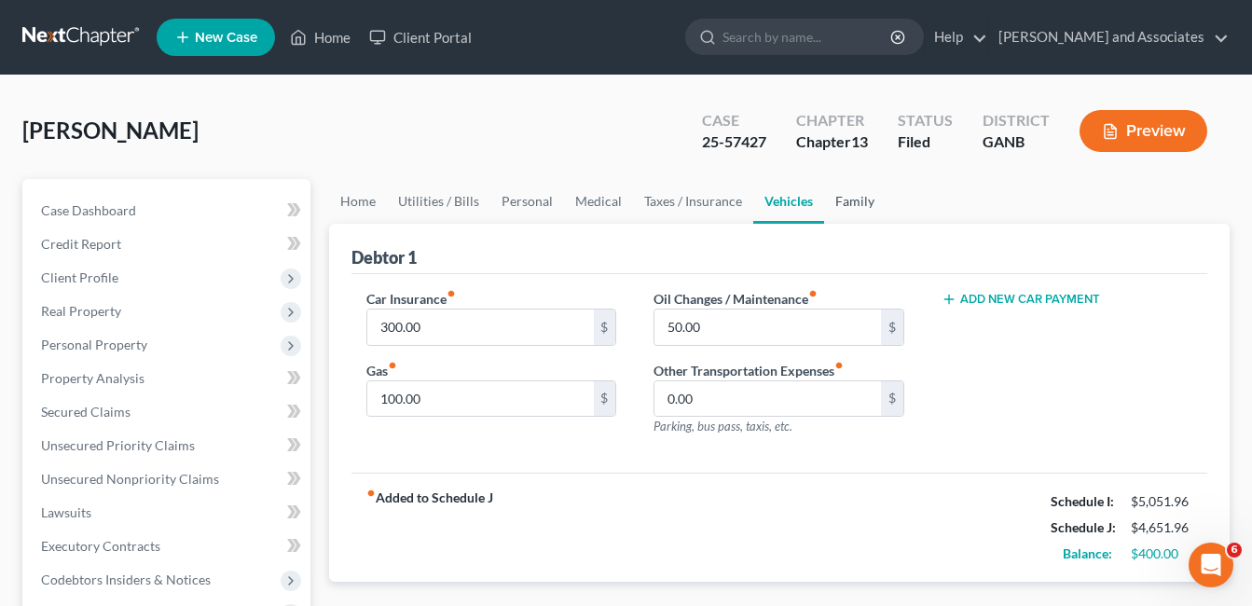
click at [842, 203] on link "Family" at bounding box center [855, 201] width 62 height 45
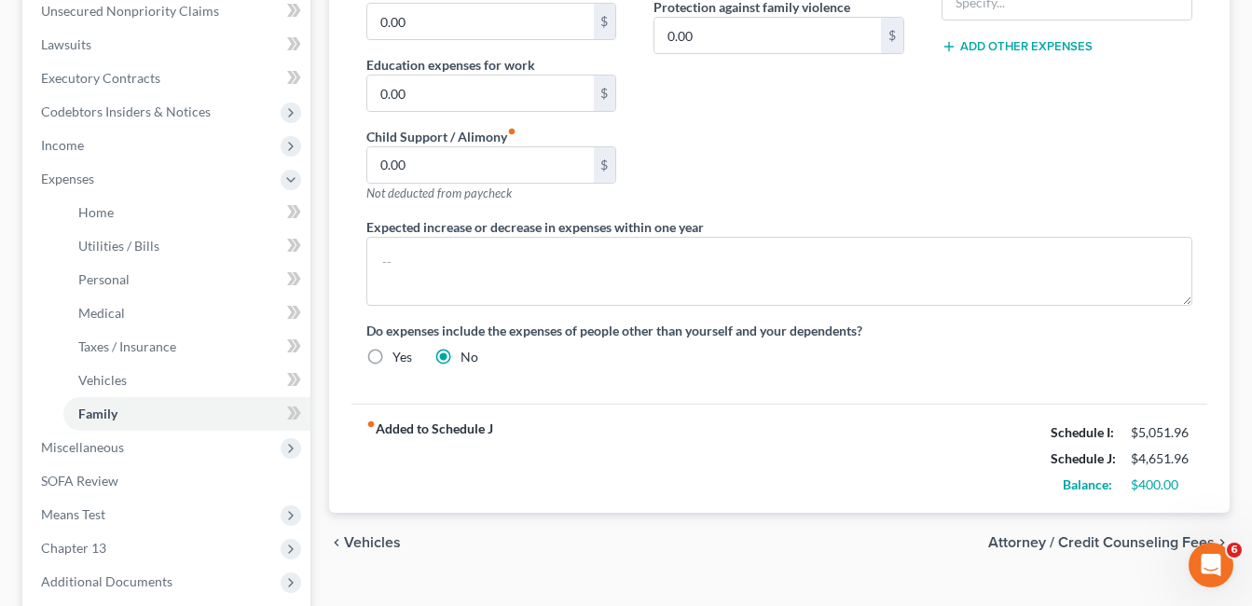
scroll to position [560, 0]
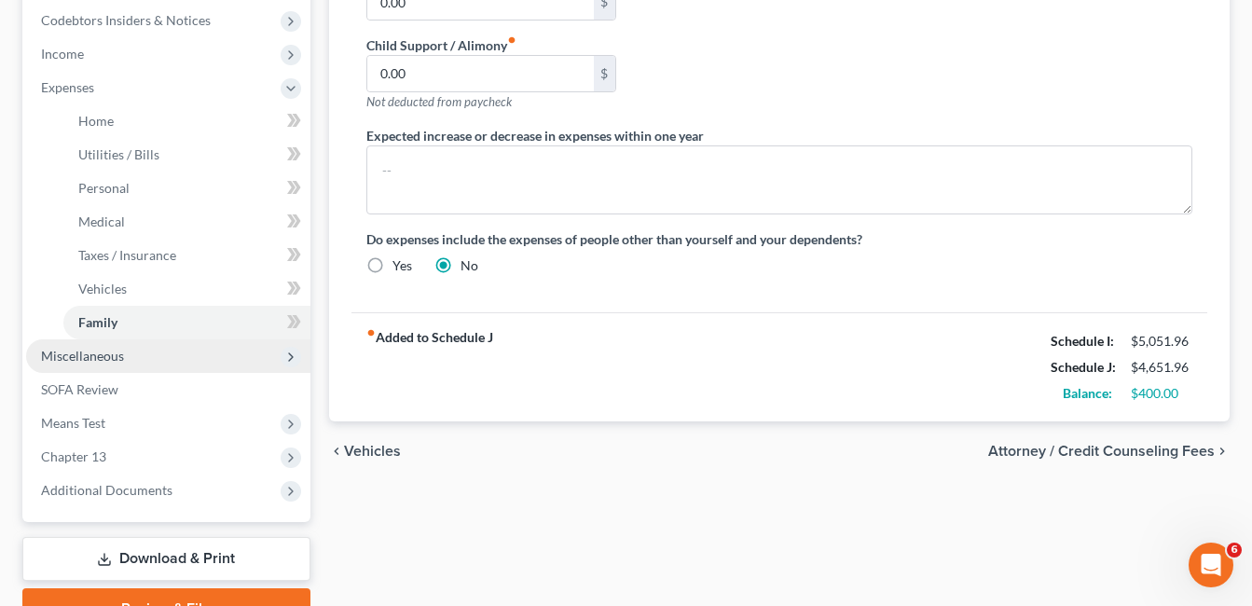
click at [105, 355] on span "Miscellaneous" at bounding box center [82, 356] width 83 height 16
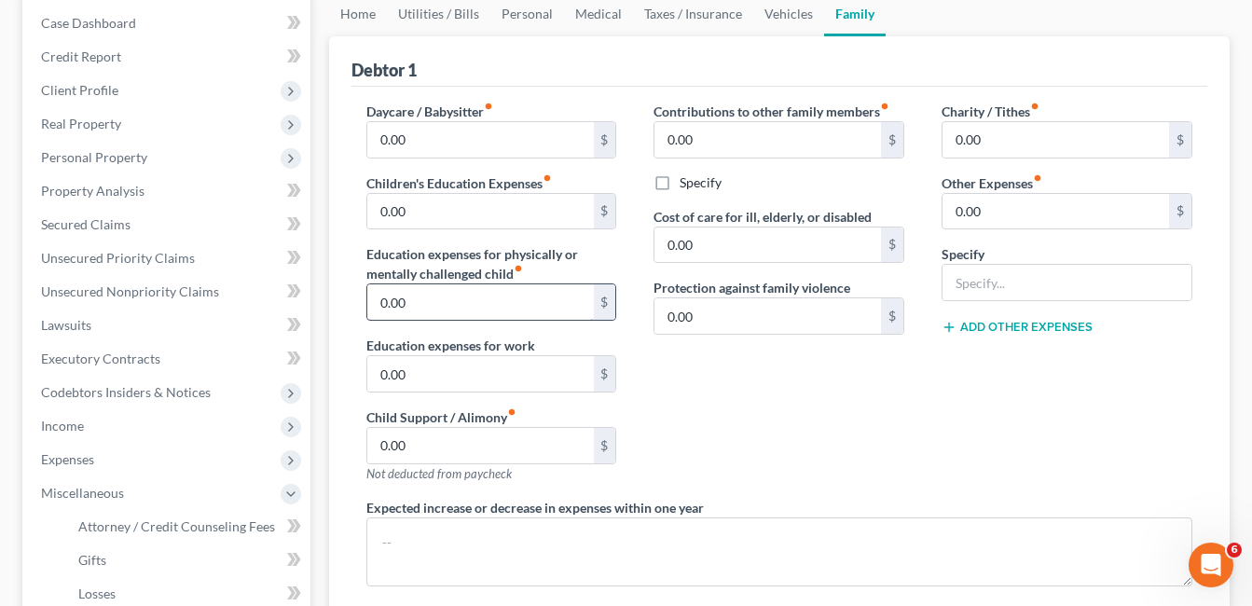
scroll to position [187, 0]
click at [527, 15] on link "Personal" at bounding box center [528, 15] width 74 height 45
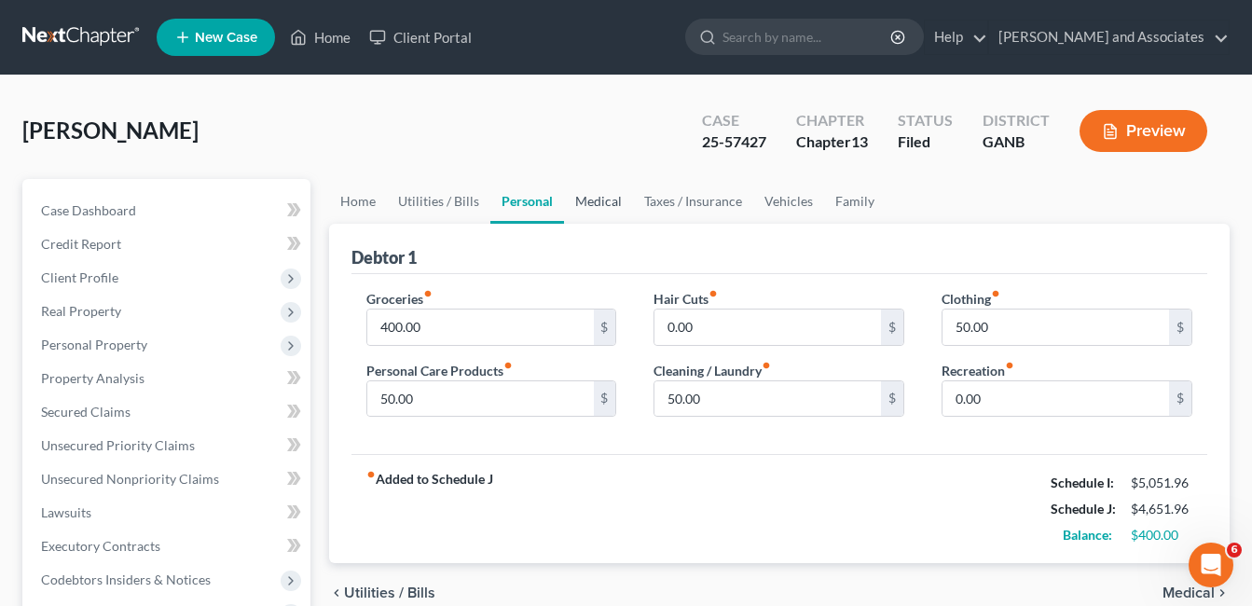
click at [586, 194] on link "Medical" at bounding box center [598, 201] width 69 height 45
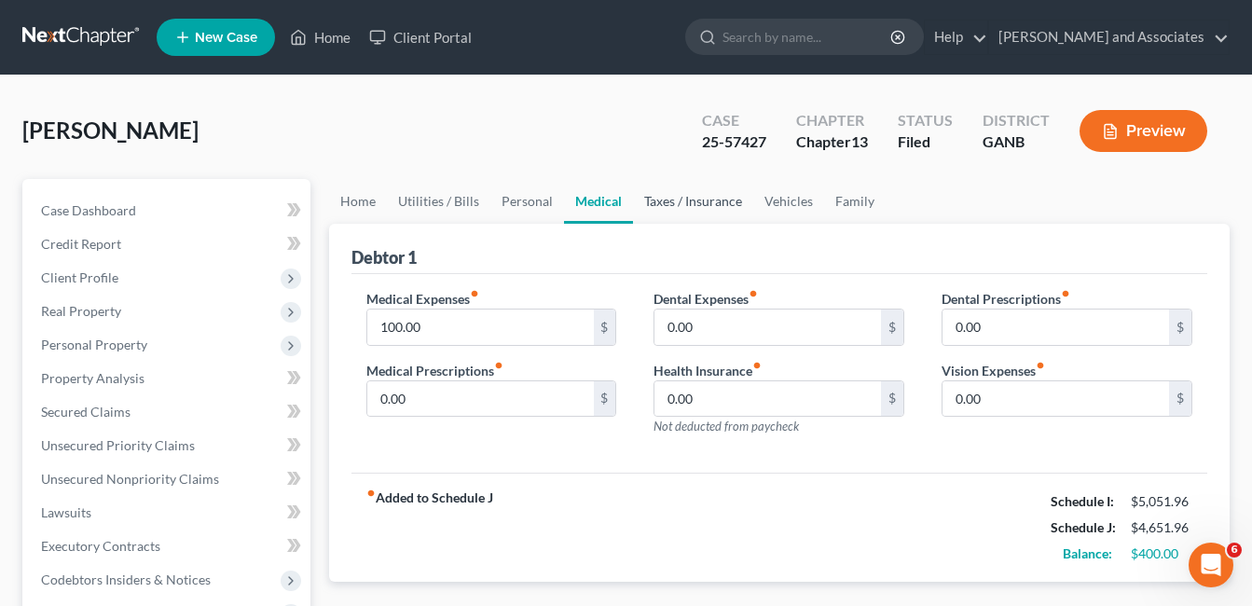
click at [697, 201] on link "Taxes / Insurance" at bounding box center [693, 201] width 120 height 45
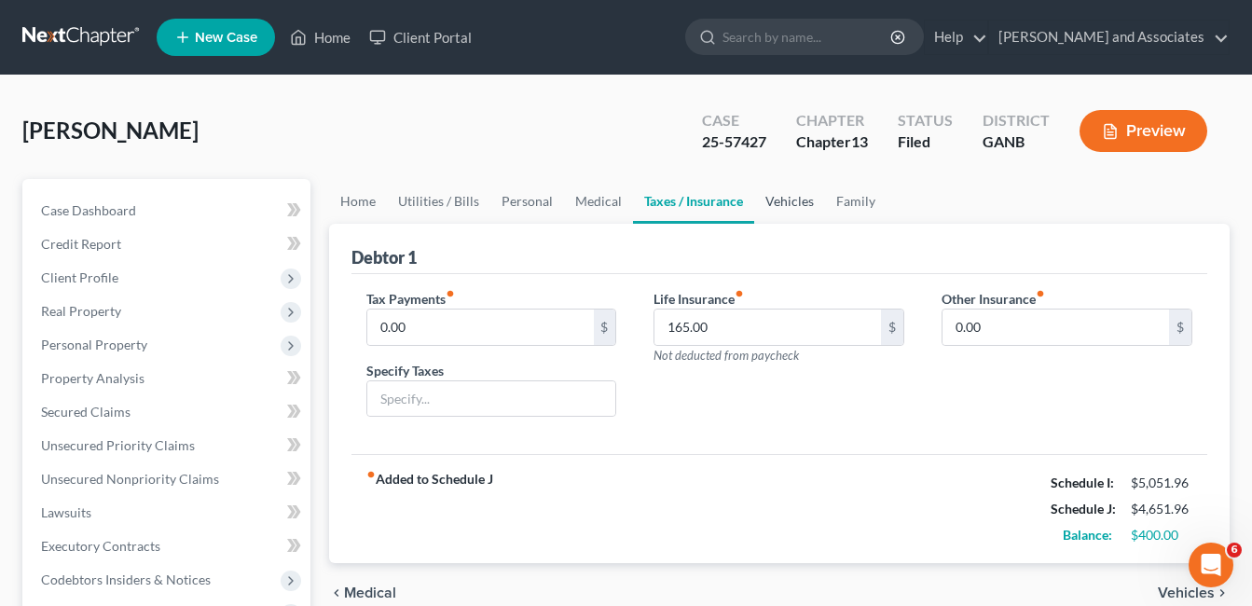
click at [791, 201] on link "Vehicles" at bounding box center [789, 201] width 71 height 45
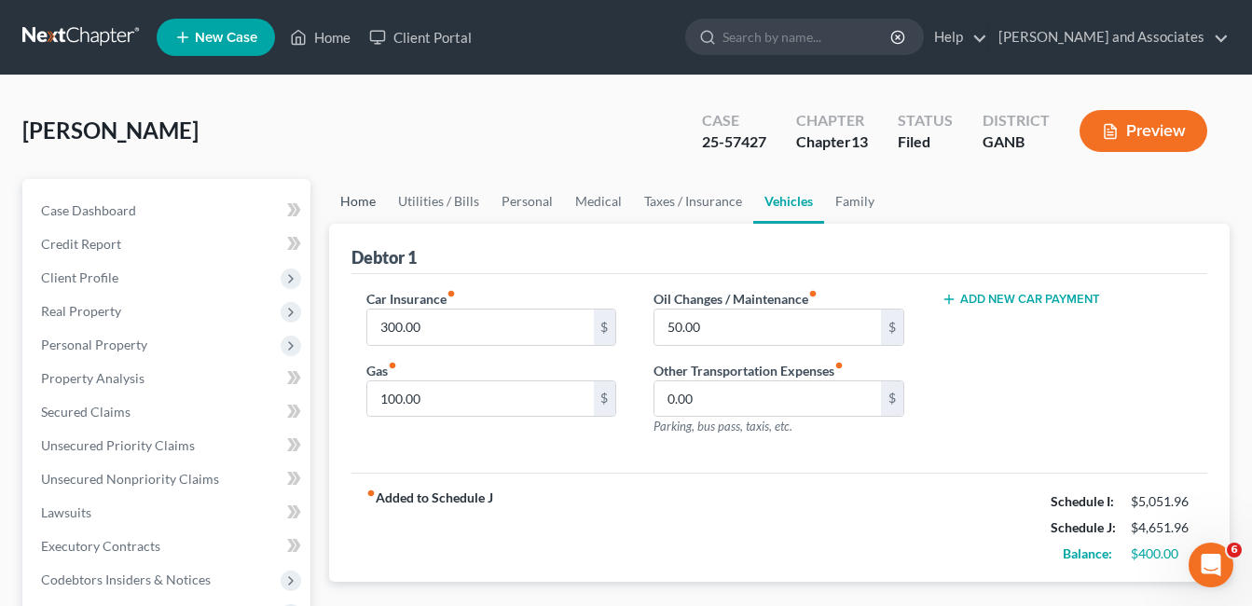
click at [367, 202] on link "Home" at bounding box center [358, 201] width 58 height 45
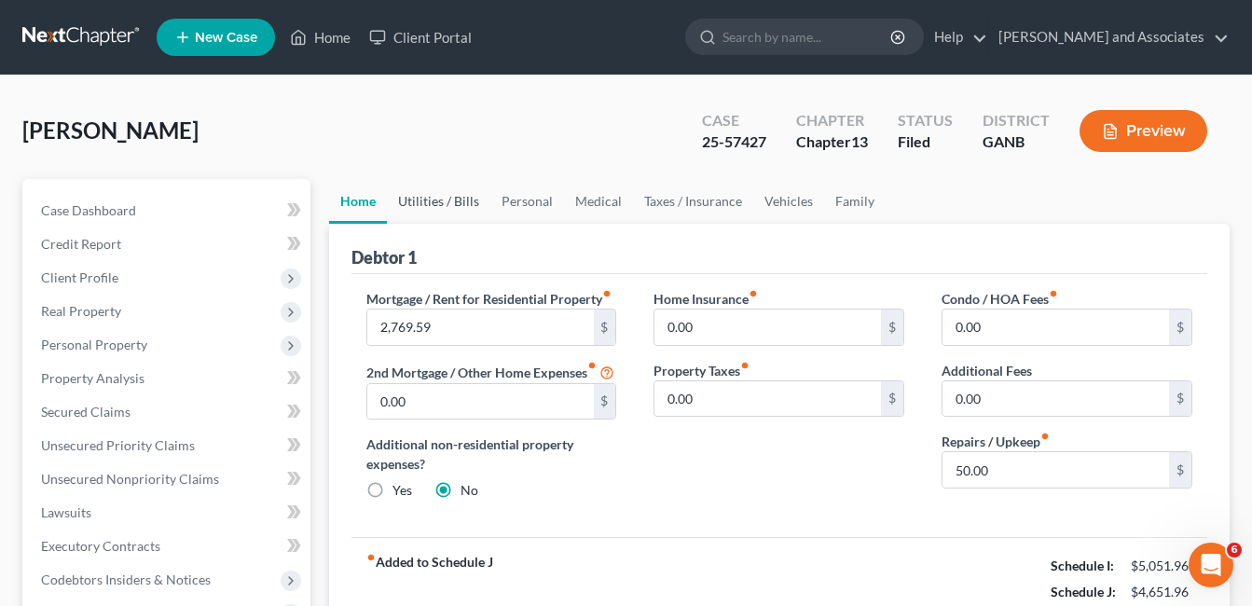
click at [457, 201] on link "Utilities / Bills" at bounding box center [439, 201] width 104 height 45
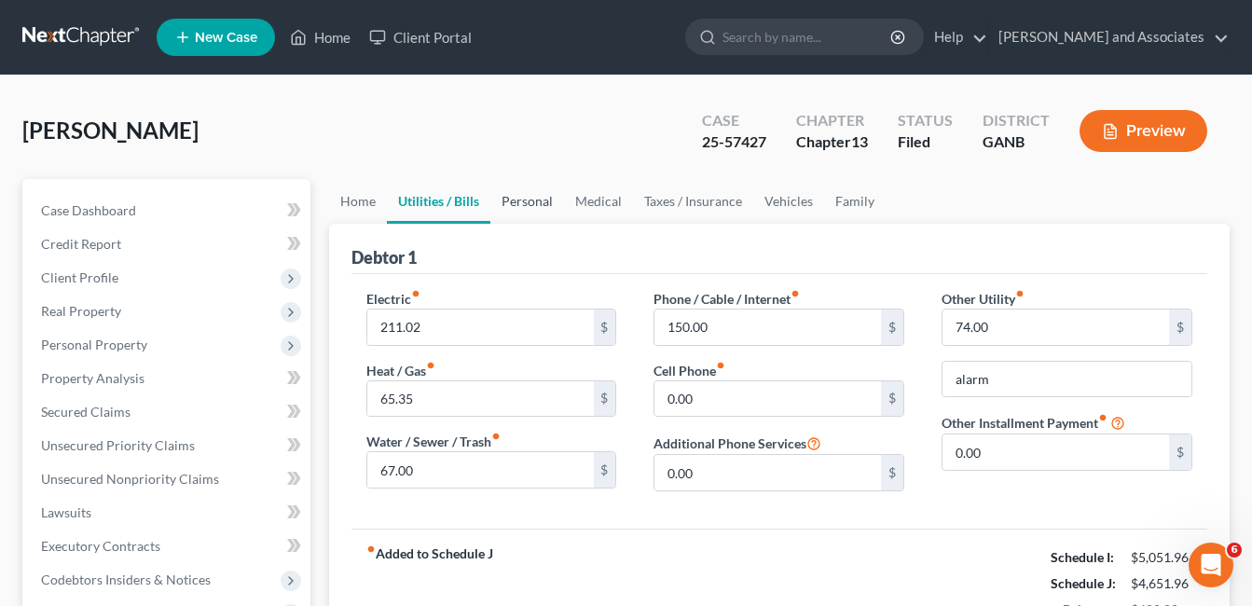
click at [532, 203] on link "Personal" at bounding box center [528, 201] width 74 height 45
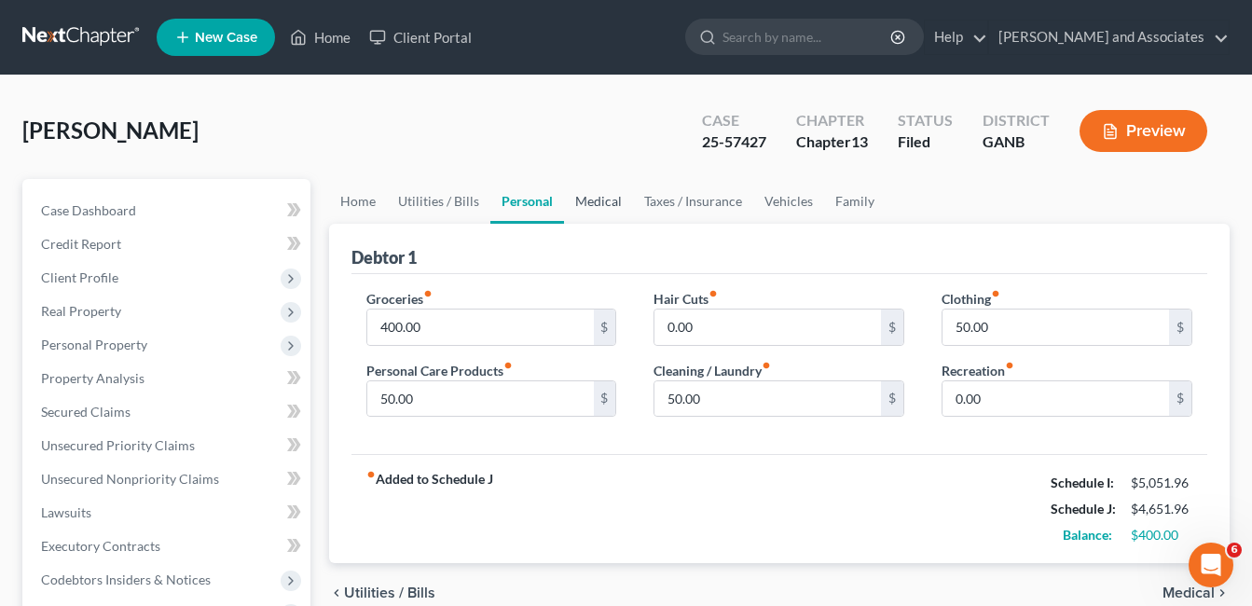
click at [599, 207] on link "Medical" at bounding box center [598, 201] width 69 height 45
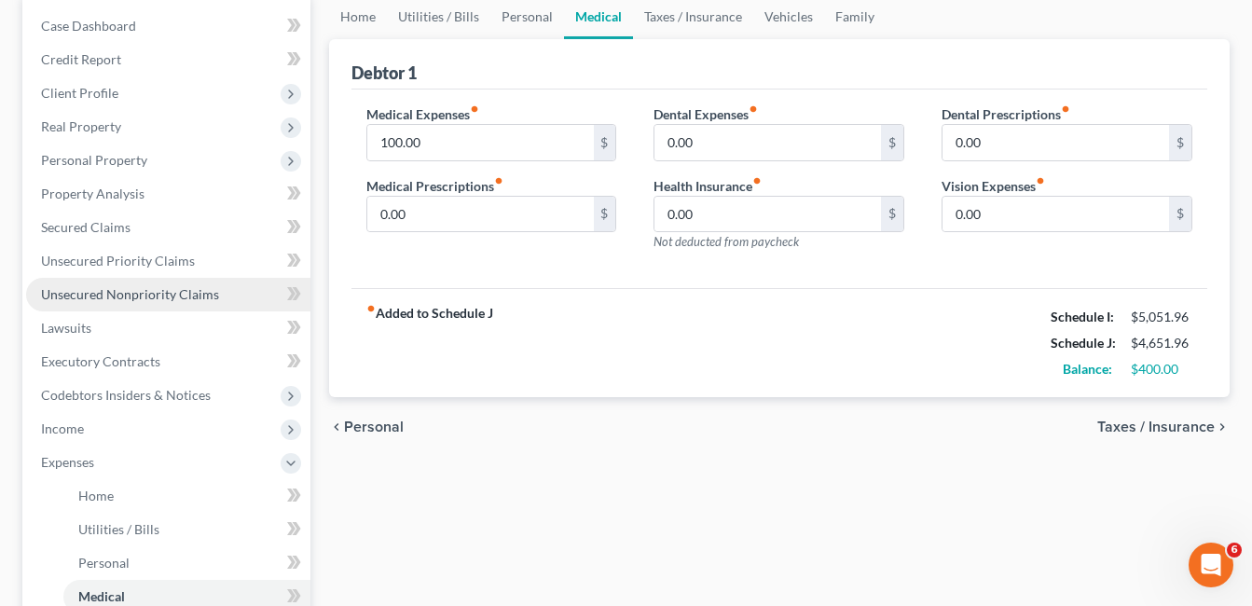
scroll to position [187, 0]
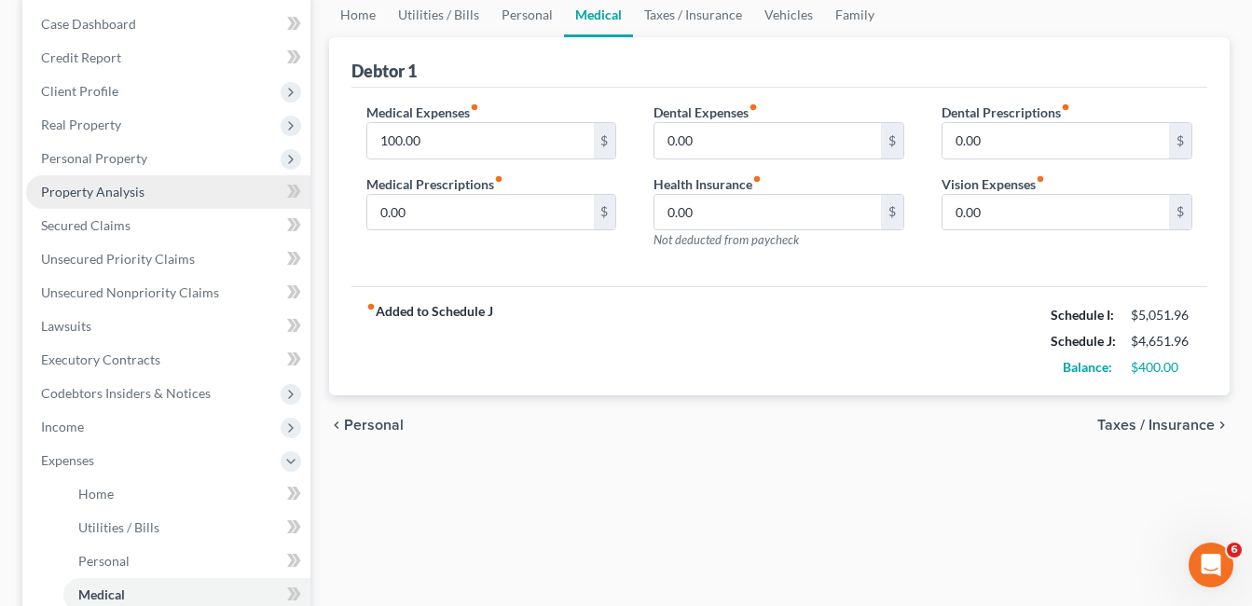
click at [92, 191] on span "Property Analysis" at bounding box center [93, 192] width 104 height 16
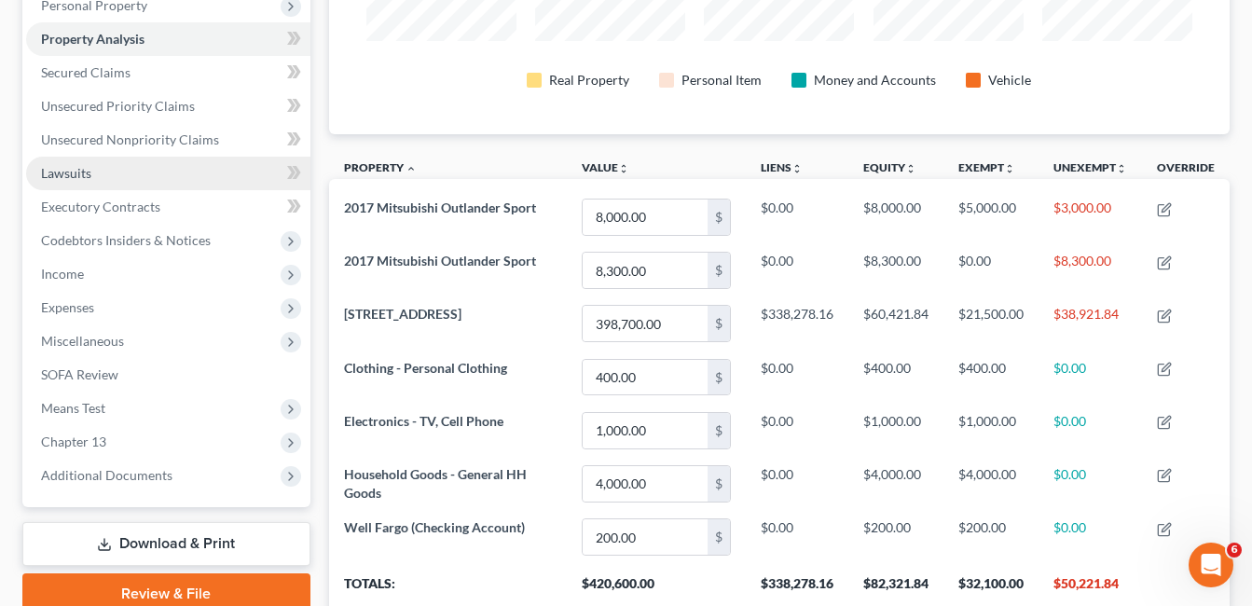
scroll to position [294, 0]
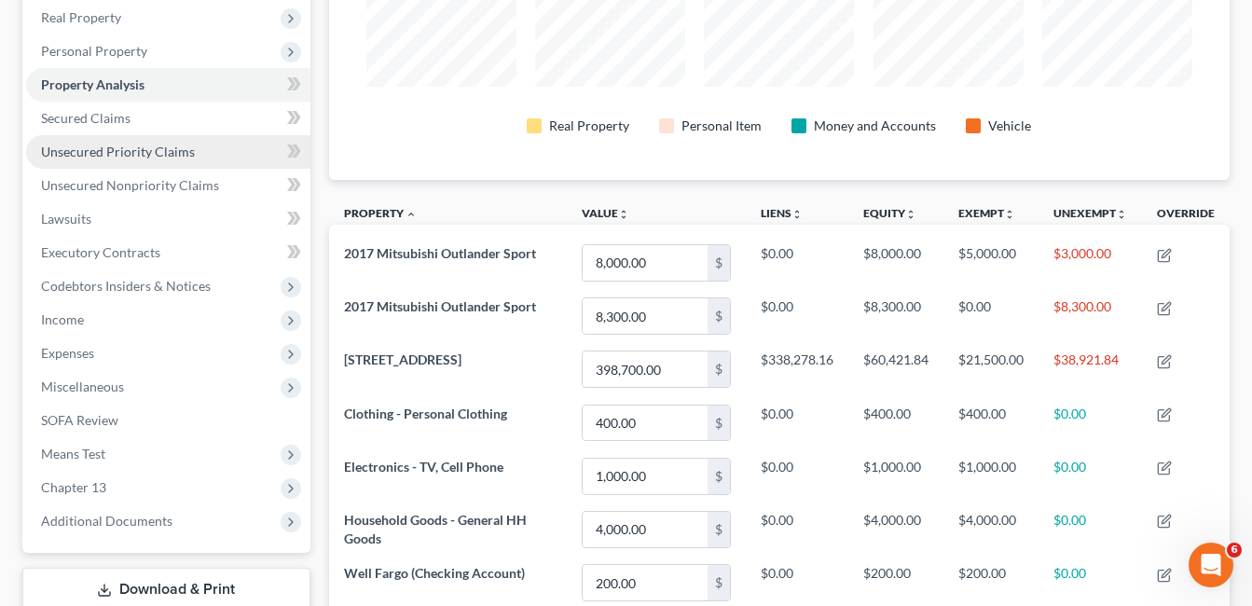
click at [105, 150] on span "Unsecured Priority Claims" at bounding box center [118, 152] width 154 height 16
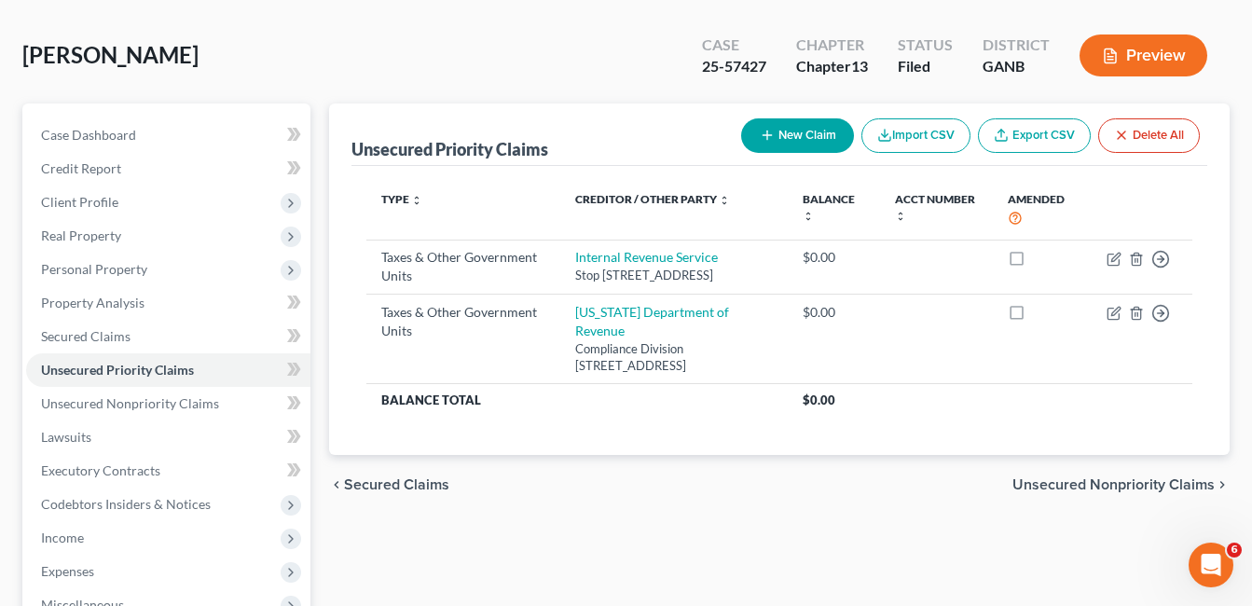
scroll to position [187, 0]
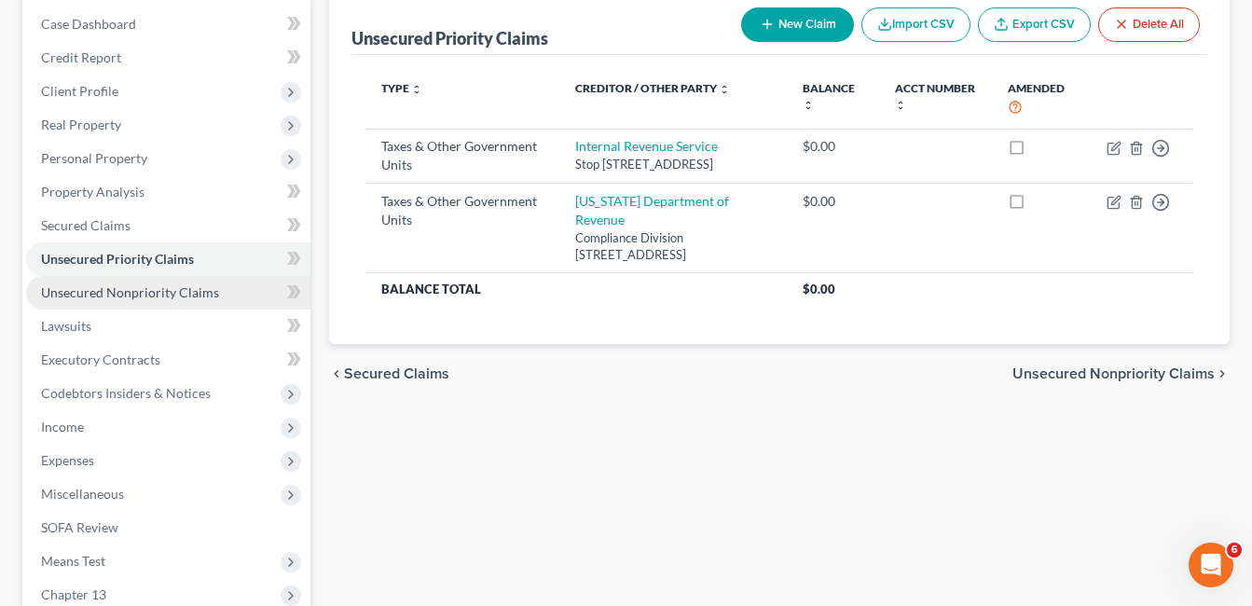
click at [132, 297] on span "Unsecured Nonpriority Claims" at bounding box center [130, 292] width 178 height 16
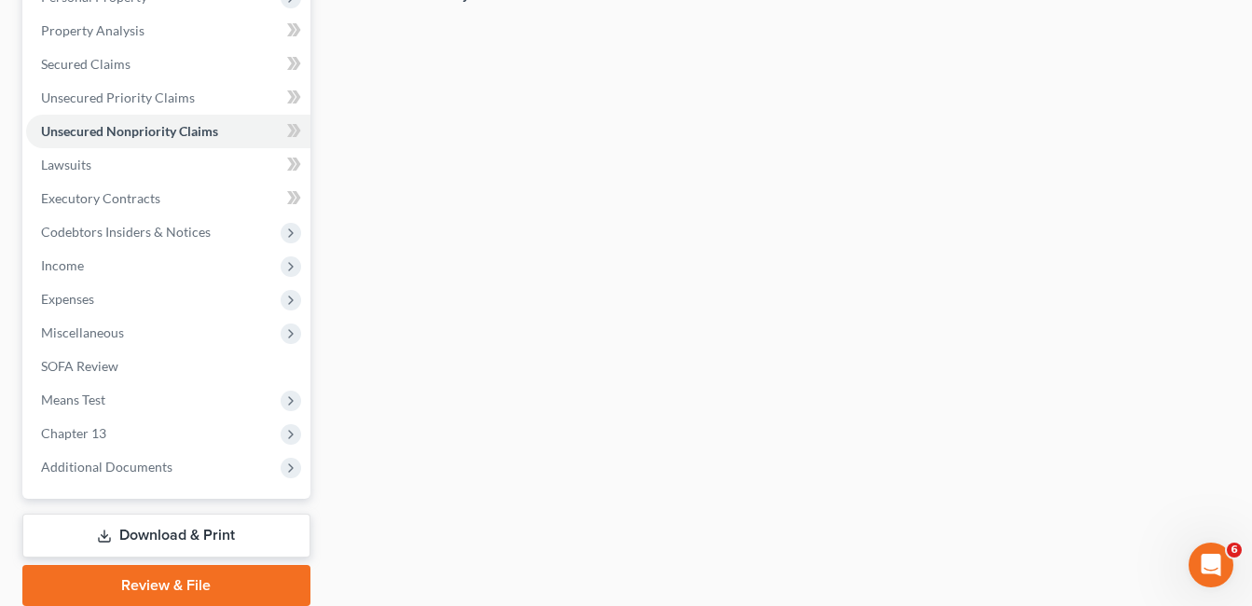
scroll to position [419, 0]
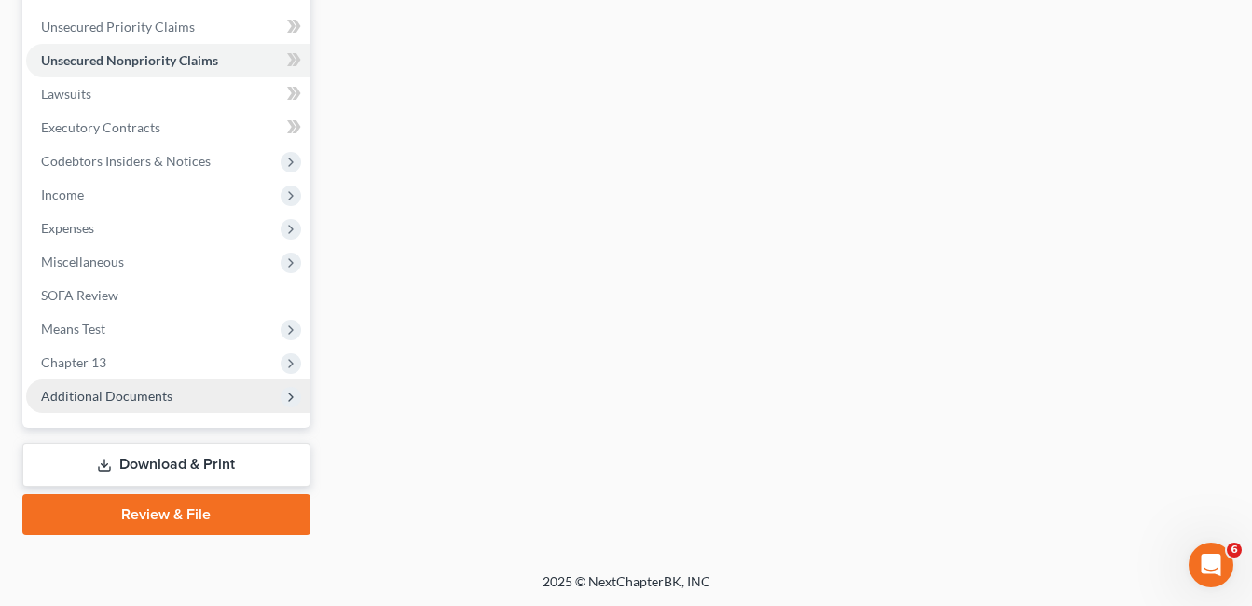
click at [90, 396] on span "Additional Documents" at bounding box center [106, 396] width 131 height 16
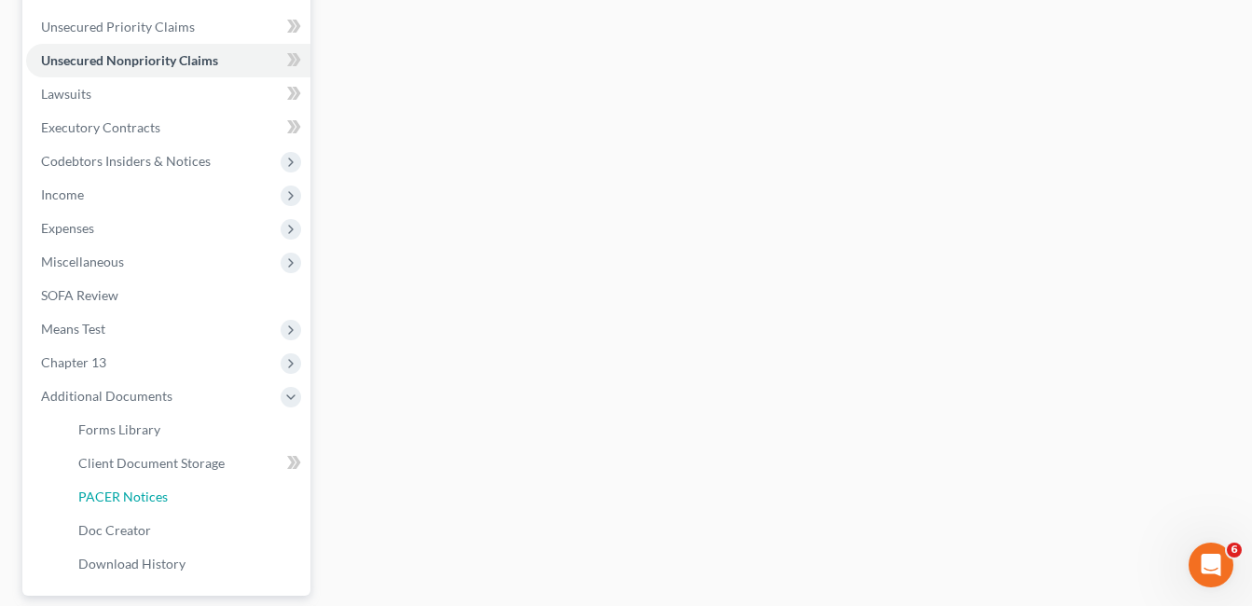
click at [124, 494] on span "PACER Notices" at bounding box center [123, 497] width 90 height 16
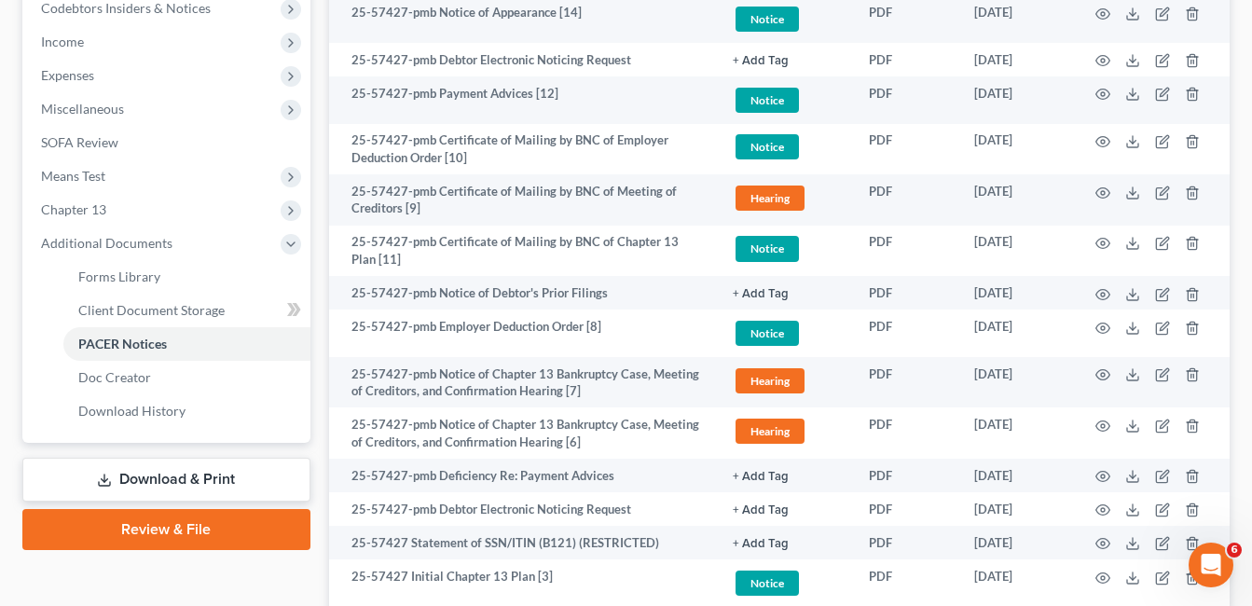
scroll to position [187, 0]
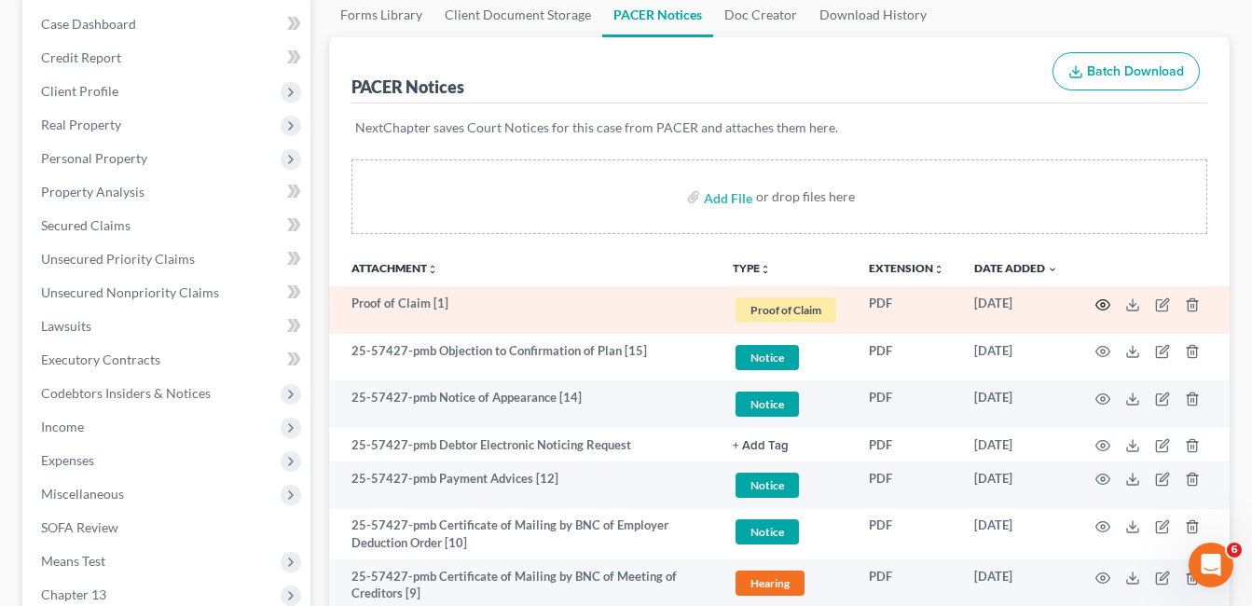
click at [1097, 302] on icon "button" at bounding box center [1103, 304] width 15 height 15
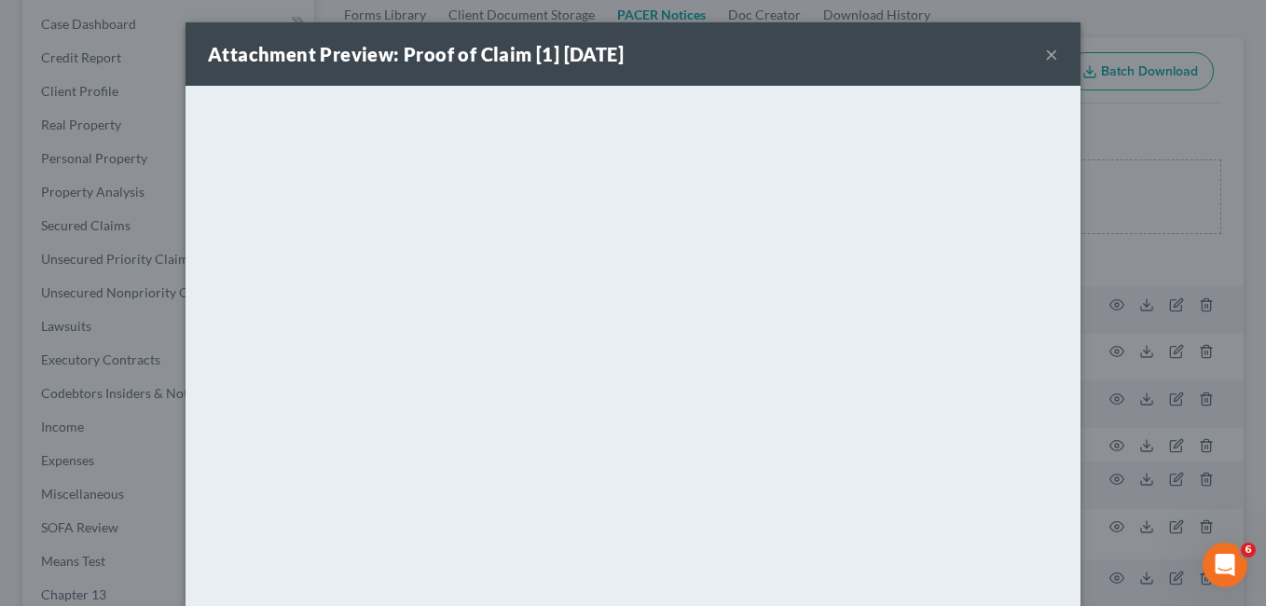
click at [1045, 56] on button "×" at bounding box center [1051, 54] width 13 height 22
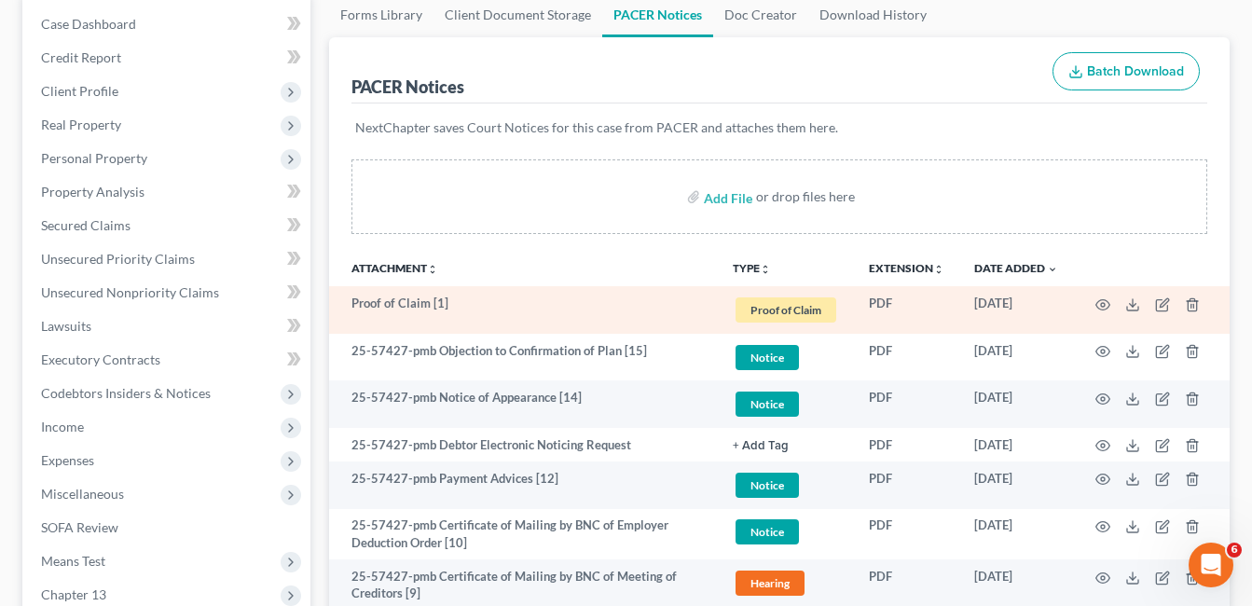
click at [795, 307] on span "Proof of Claim" at bounding box center [786, 309] width 101 height 25
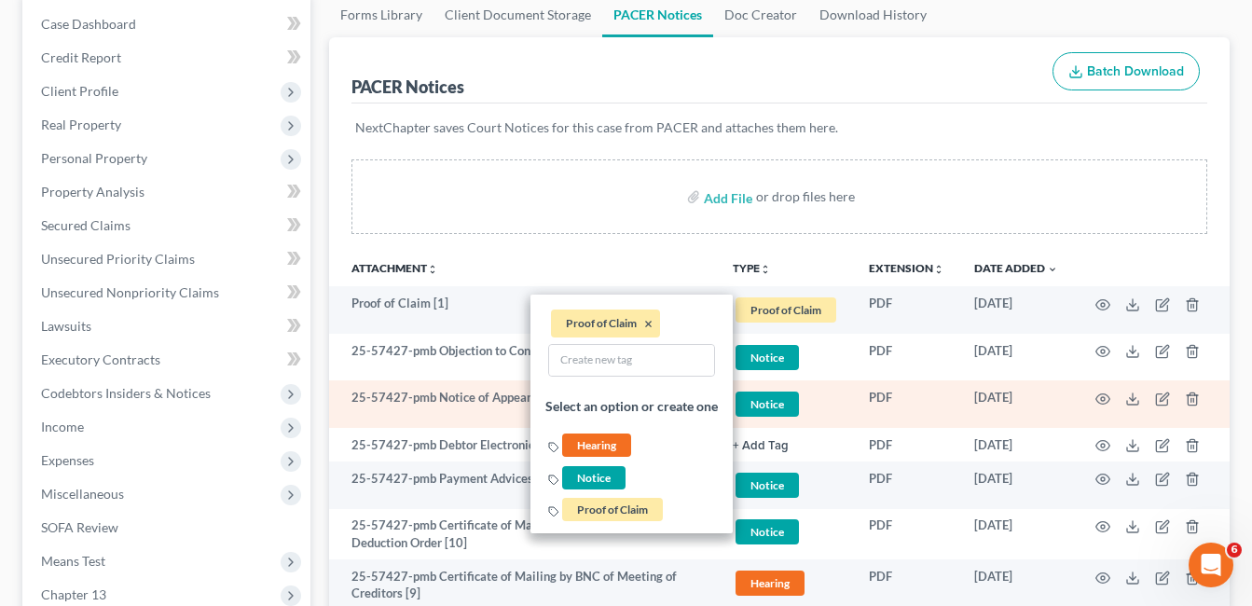
drag, startPoint x: 863, startPoint y: 391, endPoint x: 837, endPoint y: 380, distance: 28.1
click at [859, 389] on td "PDF" at bounding box center [906, 404] width 105 height 48
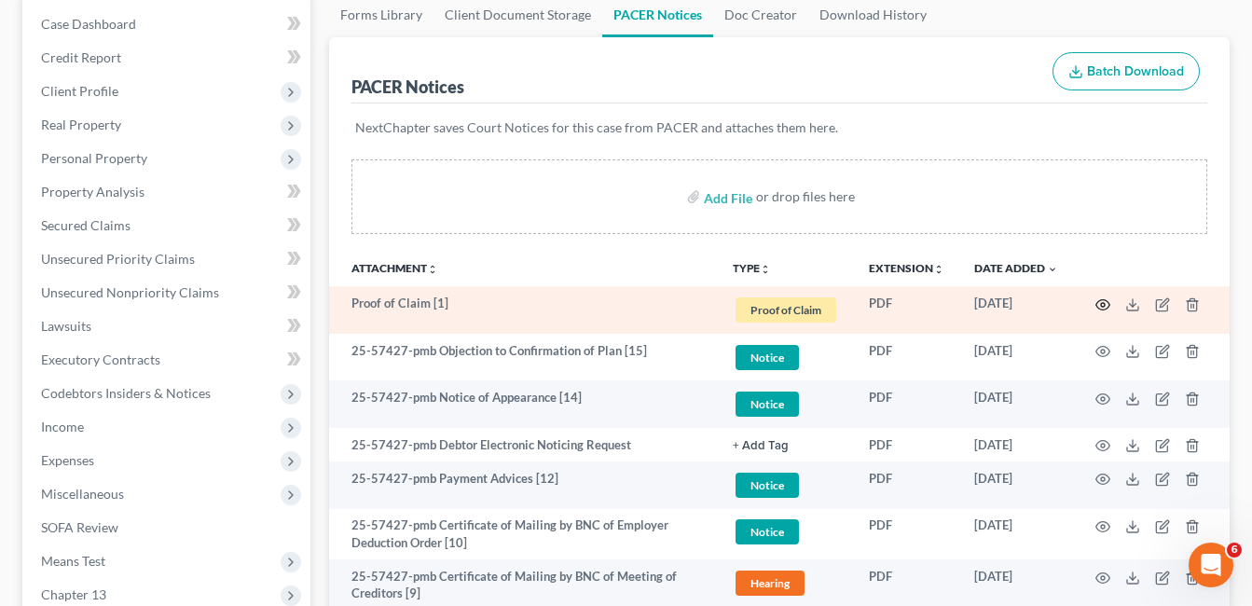
click at [1101, 302] on icon "button" at bounding box center [1103, 304] width 15 height 15
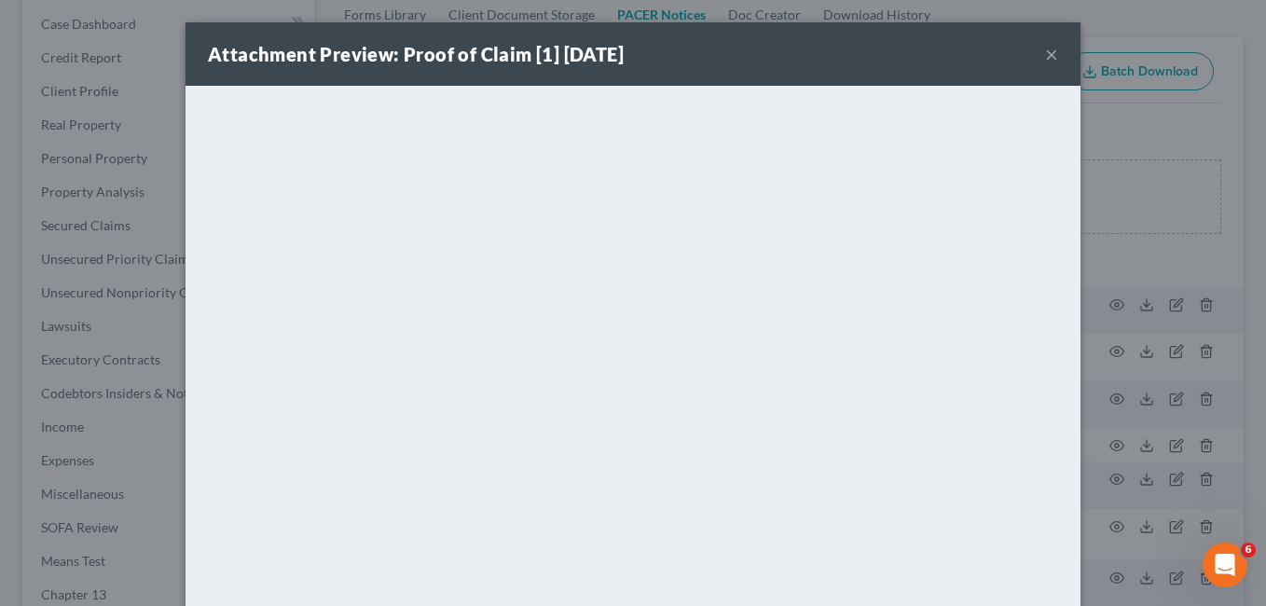
click at [1045, 58] on button "×" at bounding box center [1051, 54] width 13 height 22
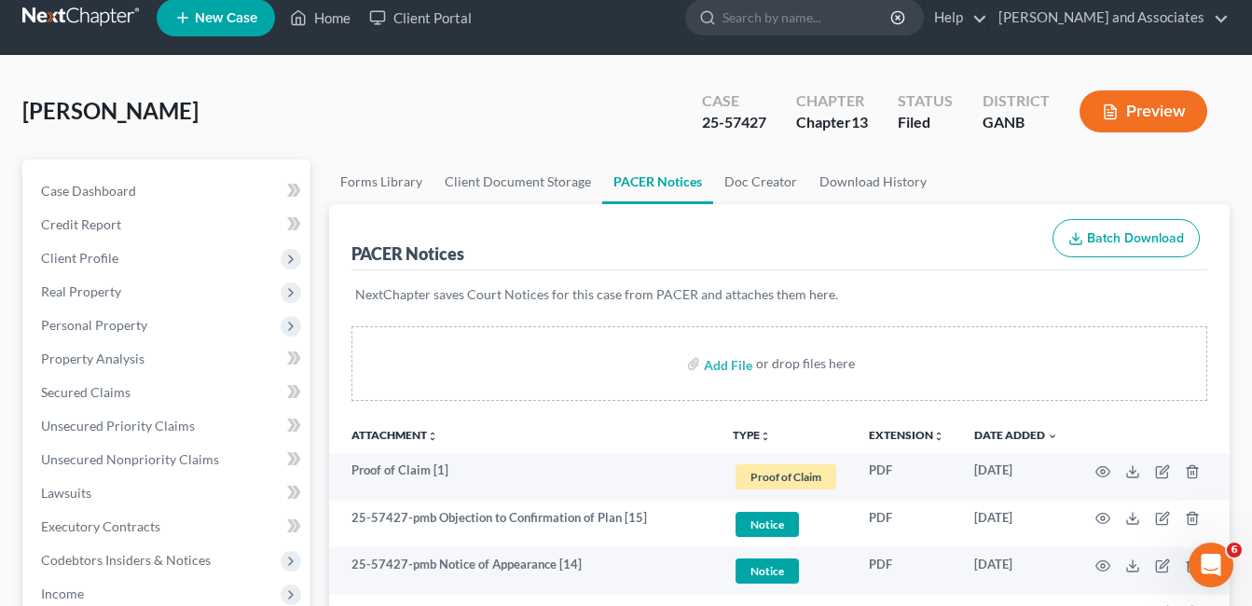
scroll to position [0, 0]
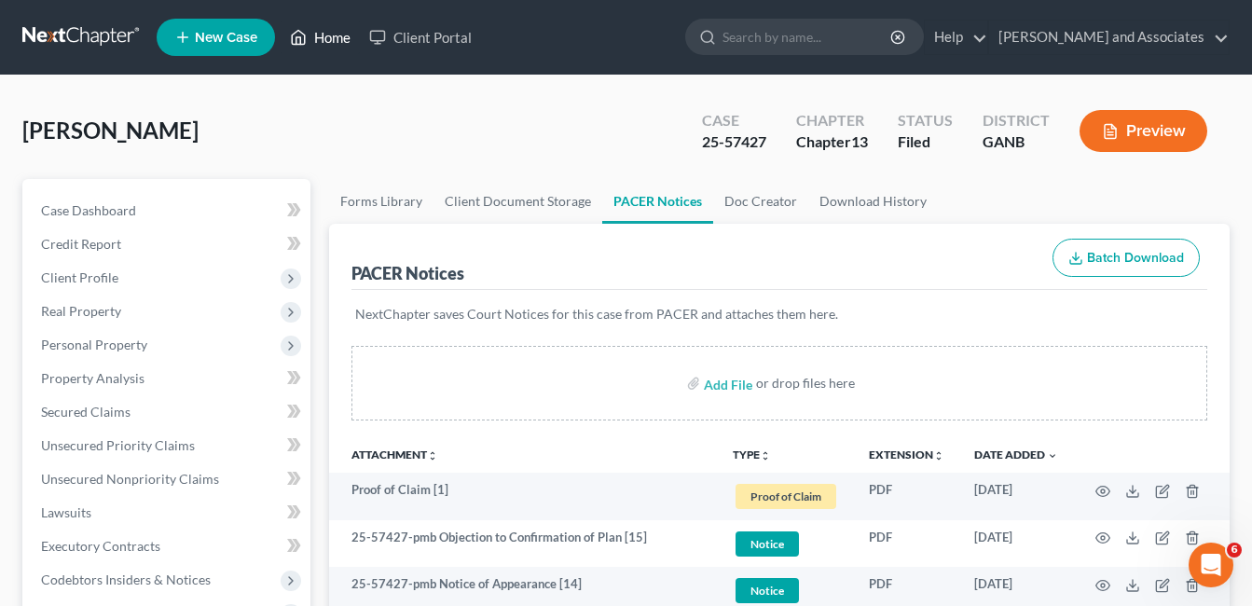
drag, startPoint x: 321, startPoint y: 36, endPoint x: 441, endPoint y: 128, distance: 151.1
click at [321, 36] on link "Home" at bounding box center [320, 38] width 79 height 34
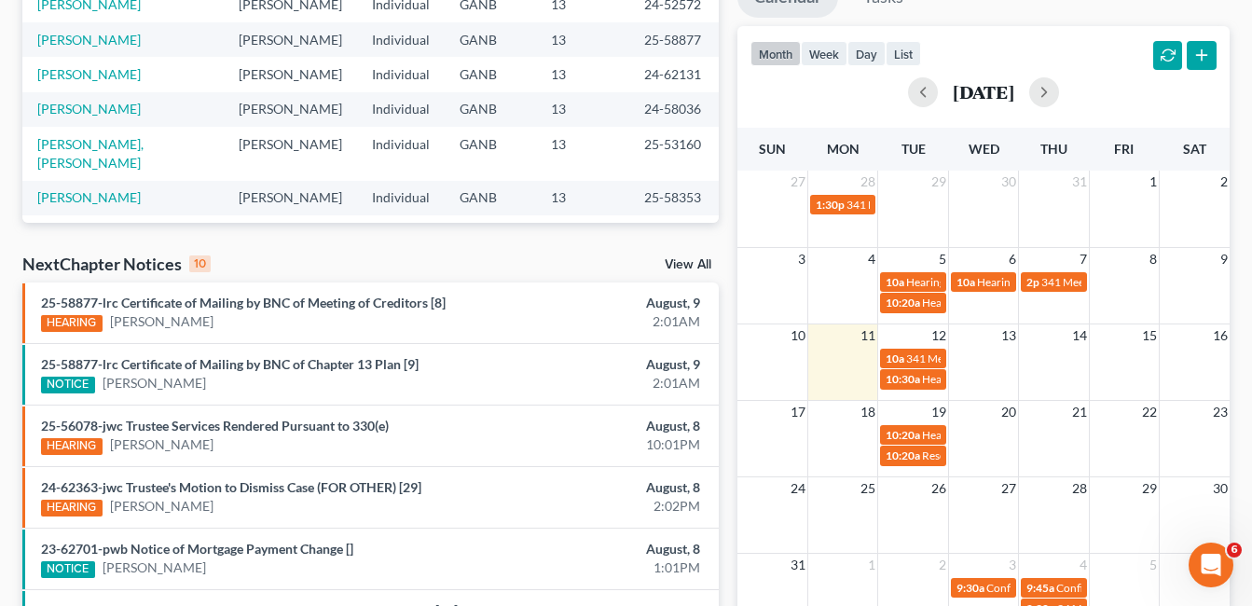
scroll to position [466, 0]
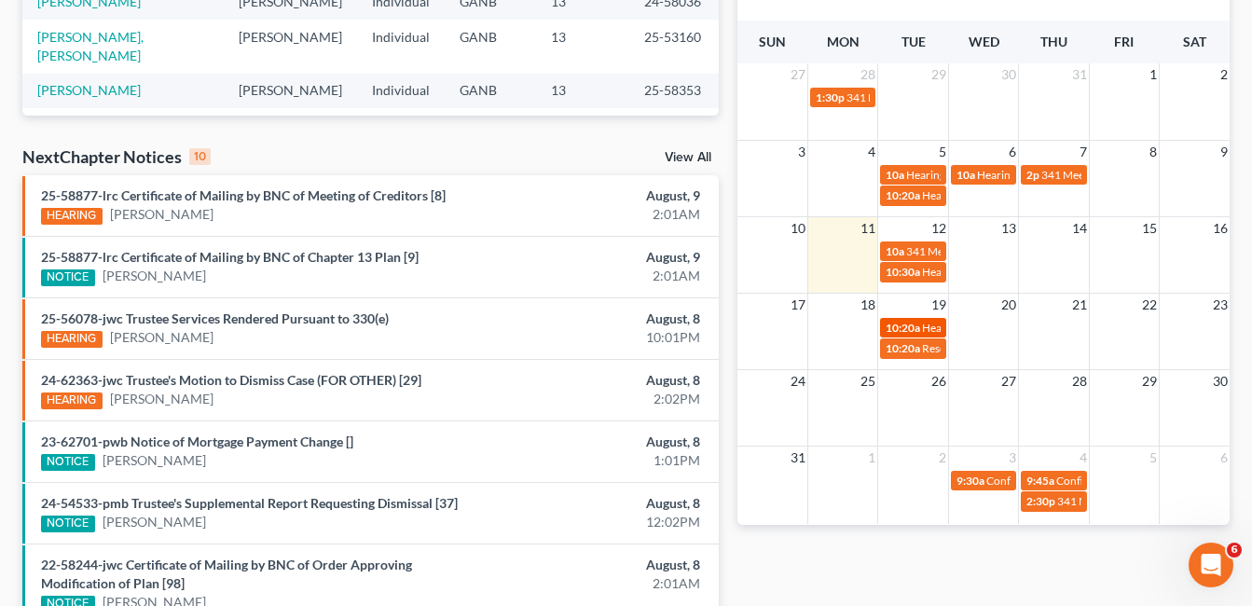
click at [920, 328] on span "10:20a" at bounding box center [903, 328] width 35 height 14
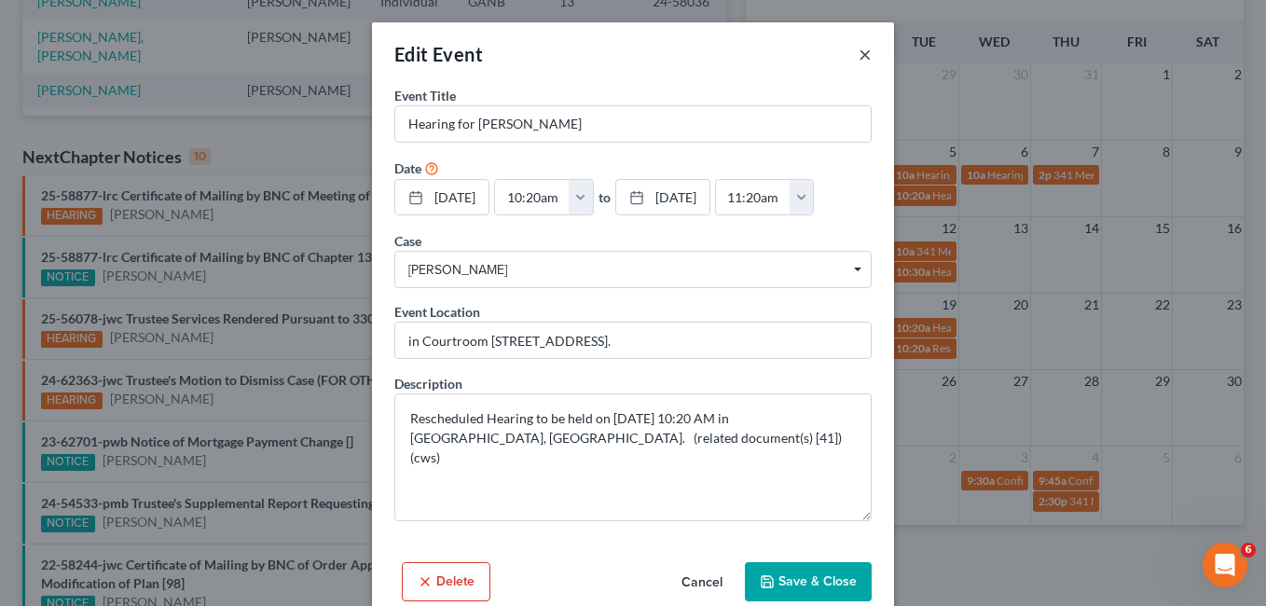
click at [860, 48] on button "×" at bounding box center [865, 54] width 13 height 22
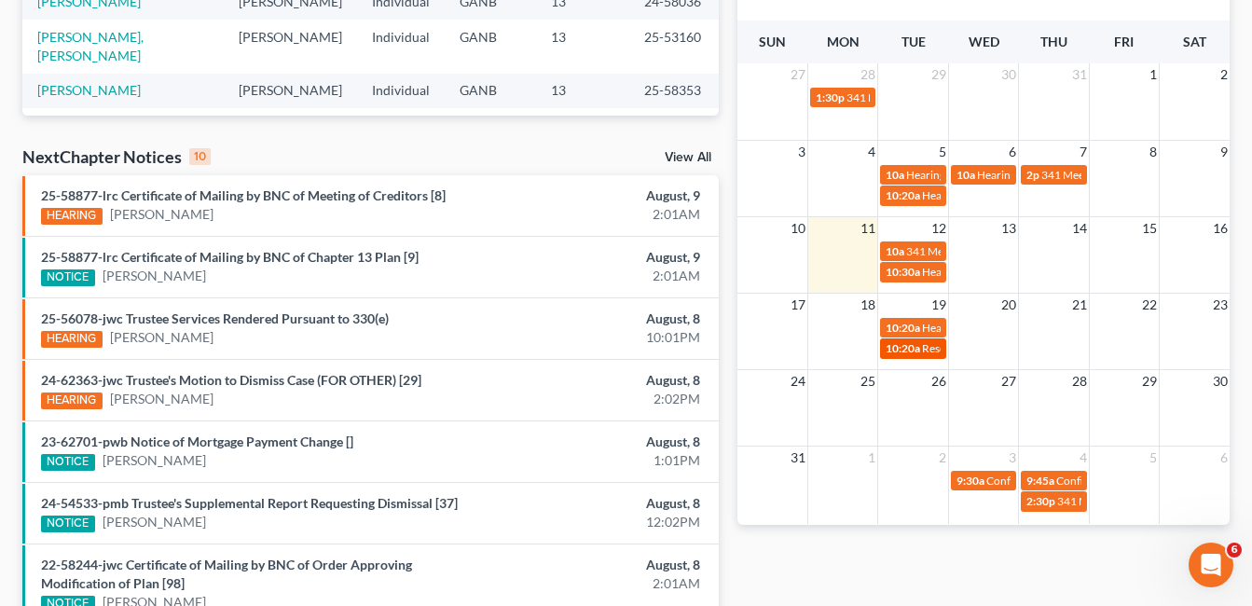
click at [918, 349] on span "10:20a" at bounding box center [903, 348] width 35 height 14
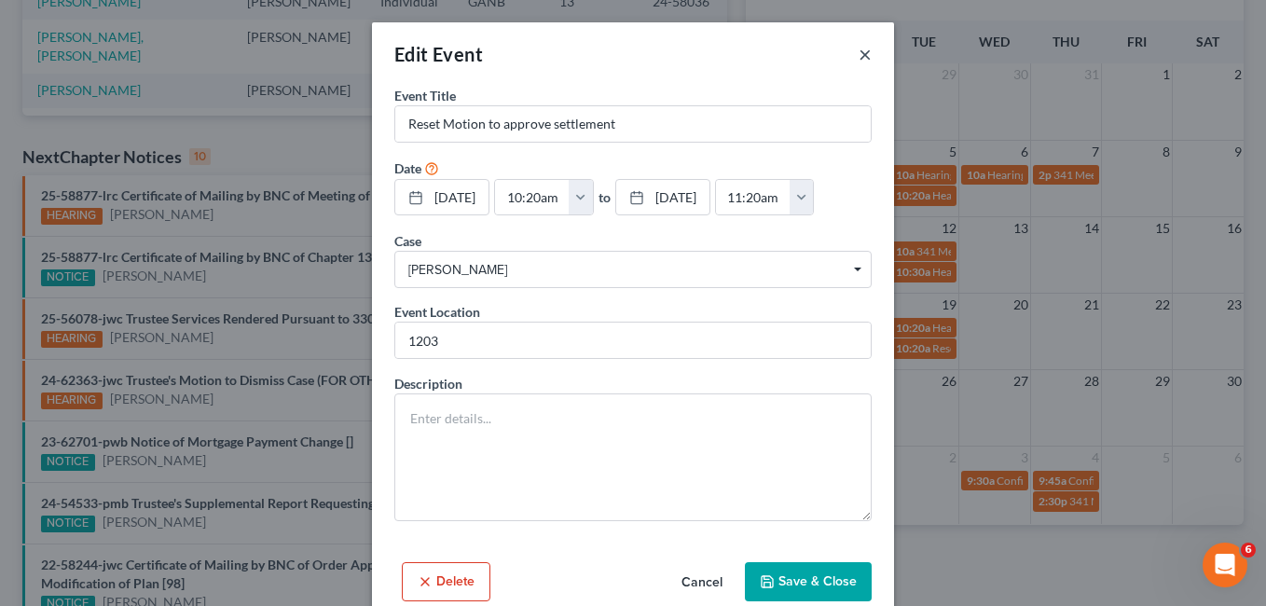
click at [859, 53] on button "×" at bounding box center [865, 54] width 13 height 22
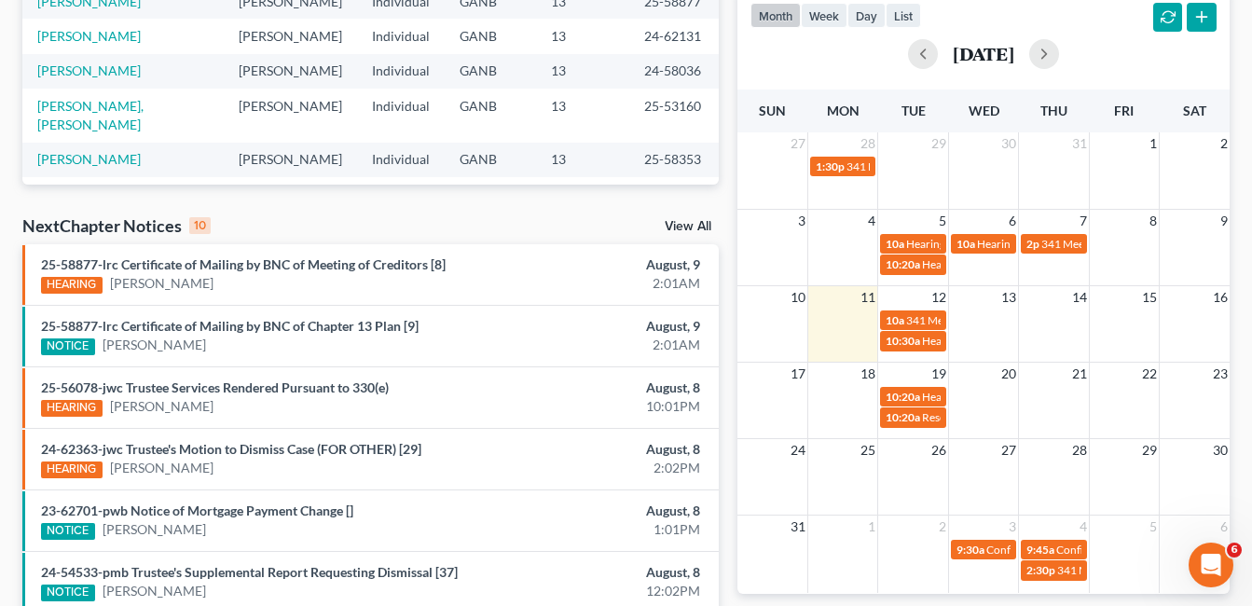
scroll to position [280, 0]
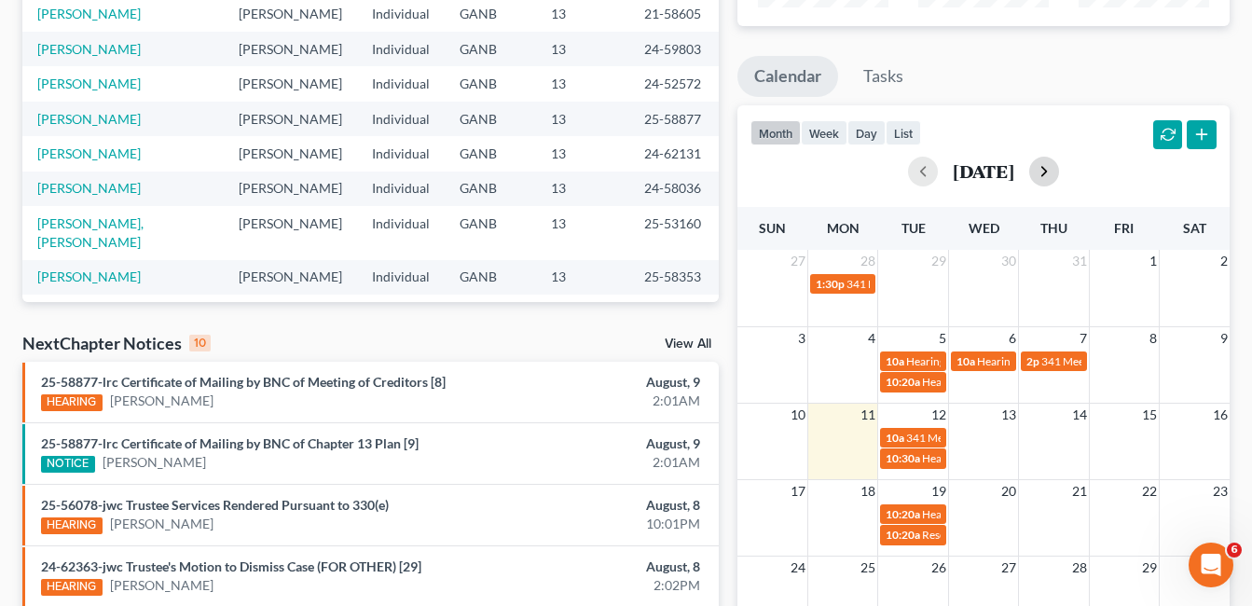
click at [1059, 170] on button "button" at bounding box center [1045, 172] width 30 height 30
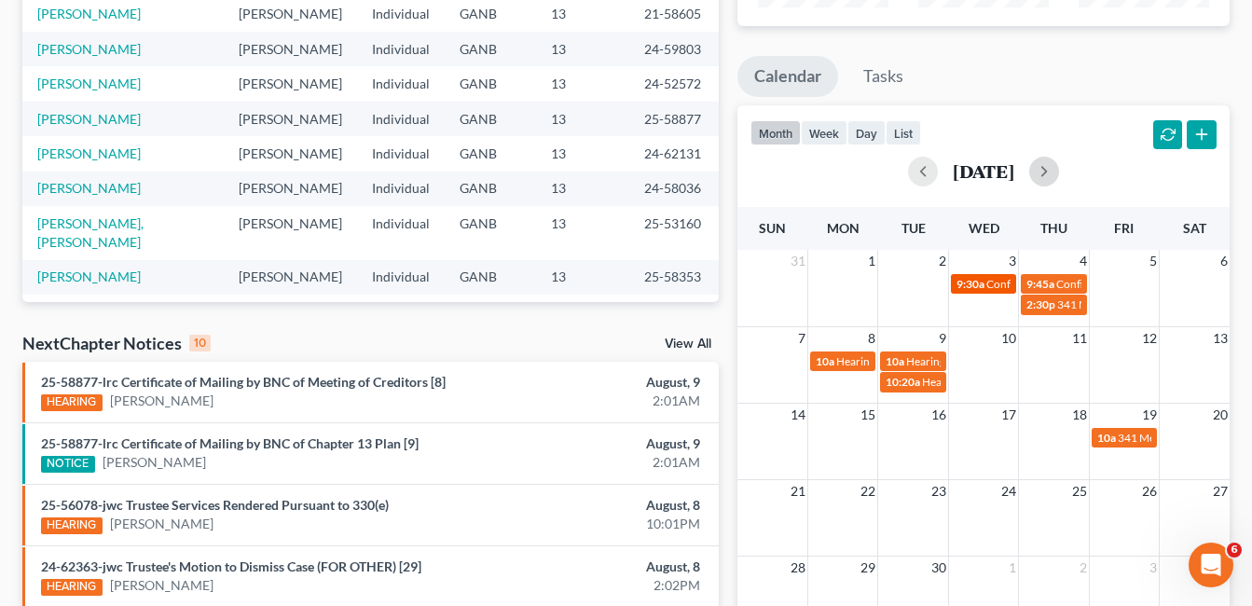
click at [983, 285] on span "9:30a" at bounding box center [971, 284] width 28 height 14
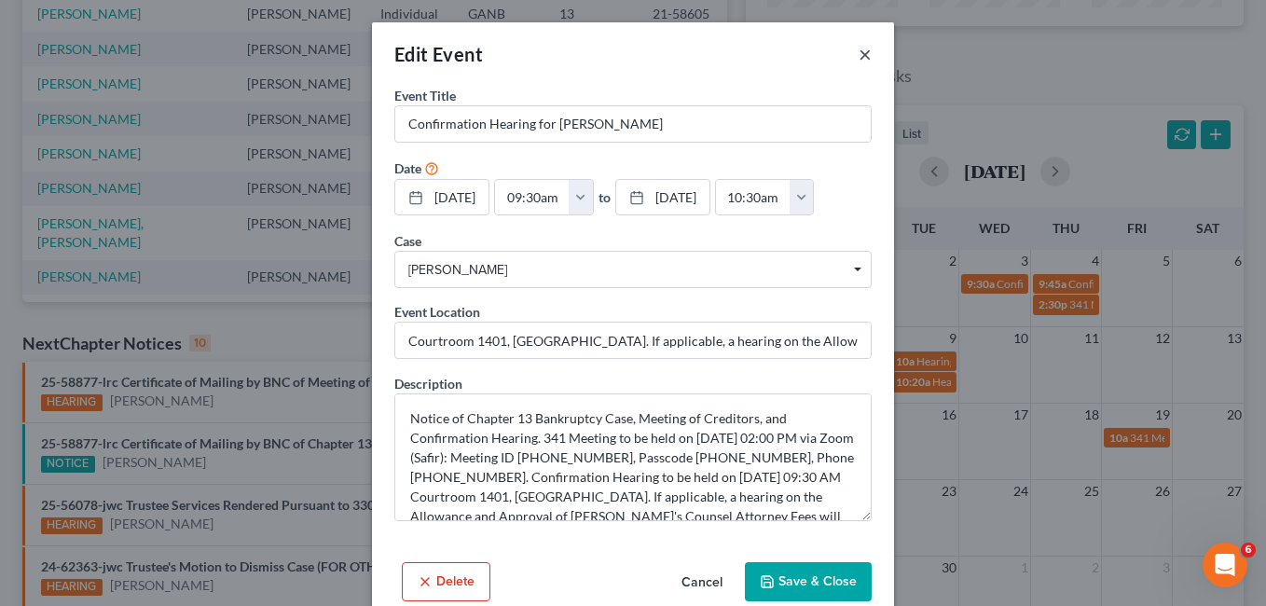
click at [861, 52] on button "×" at bounding box center [865, 54] width 13 height 22
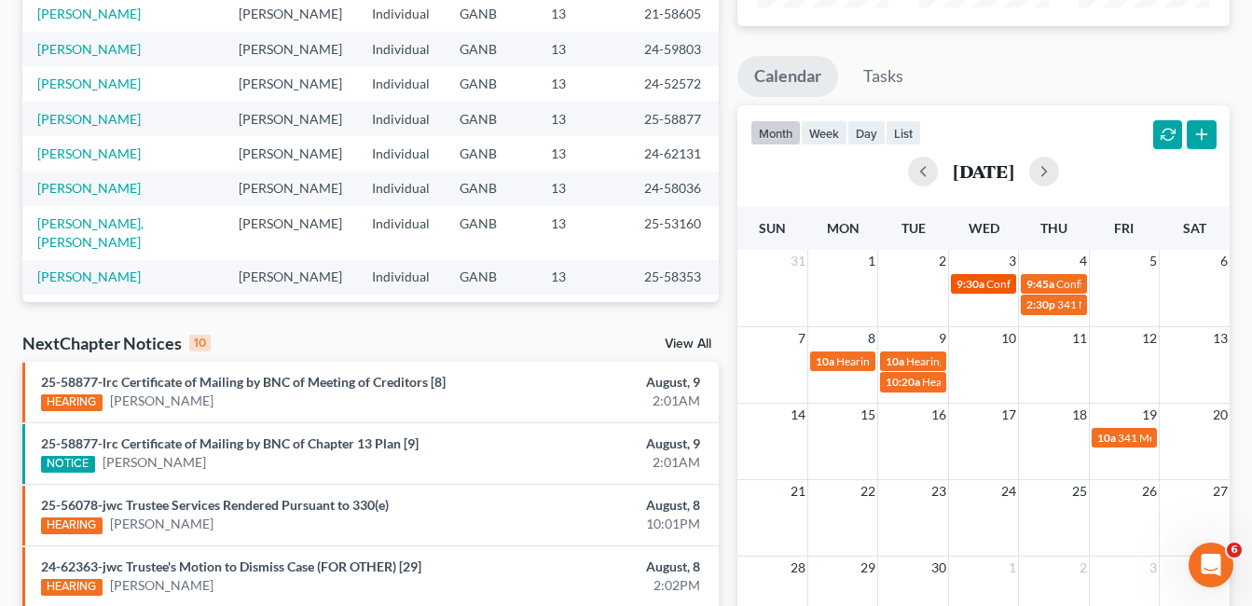
click at [992, 286] on span "Confirmation Hearing for Jasmine Davis" at bounding box center [1094, 284] width 214 height 14
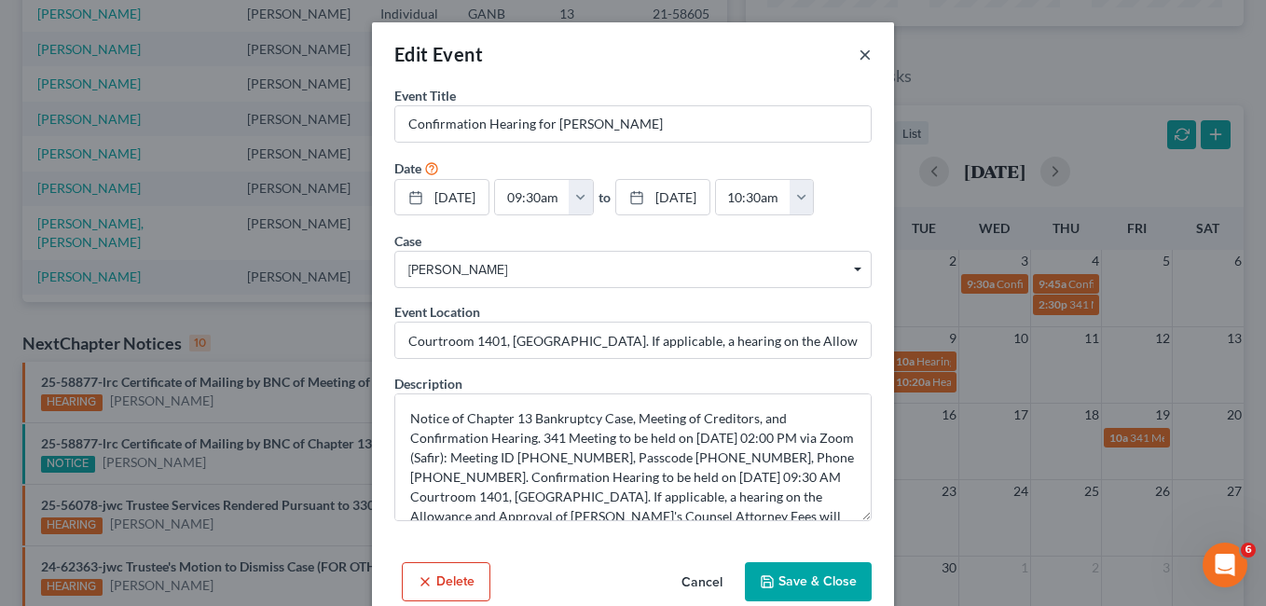
click at [859, 53] on button "×" at bounding box center [865, 54] width 13 height 22
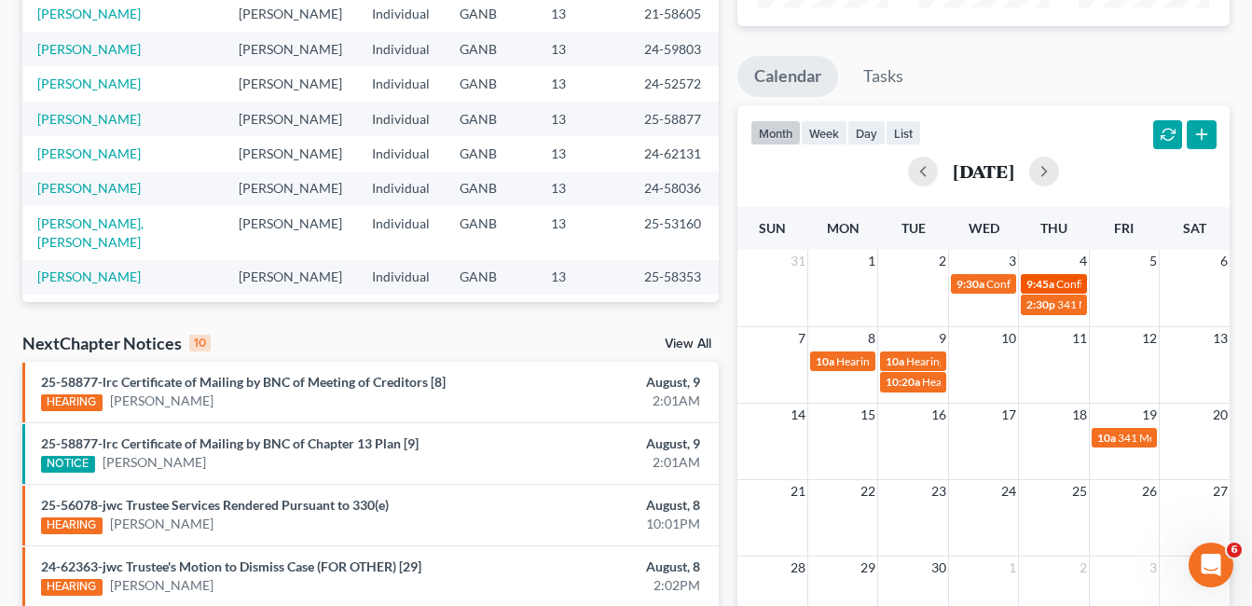
click at [1073, 281] on span "Confirmation Hearing for Tony Holmes" at bounding box center [1164, 284] width 214 height 14
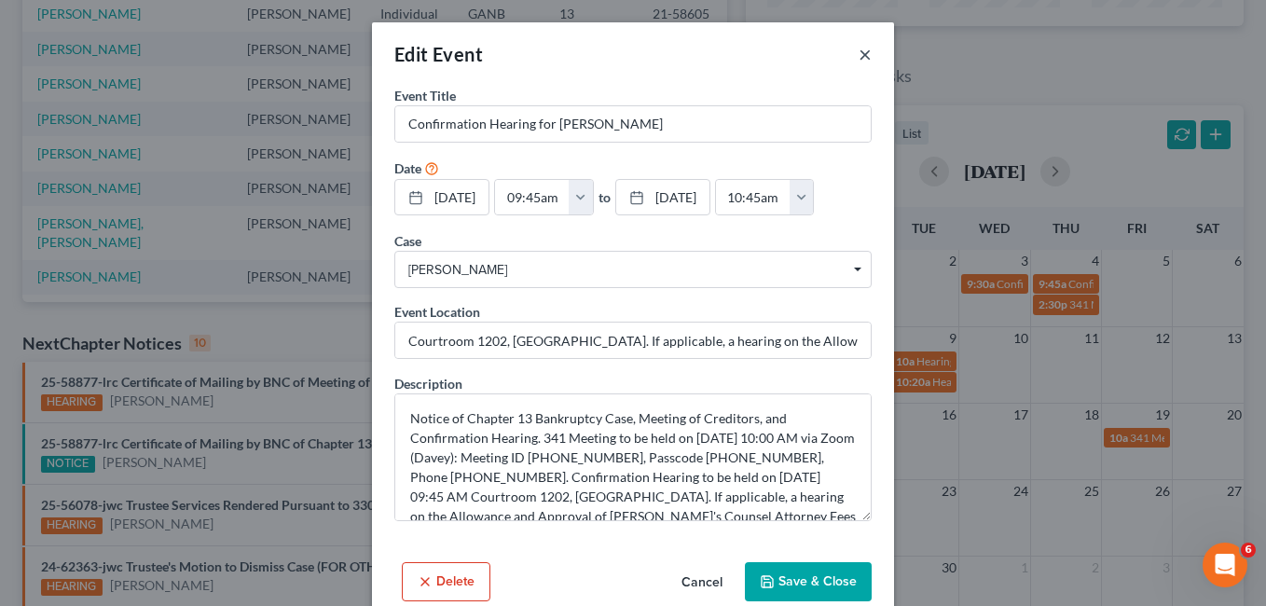
click at [859, 51] on button "×" at bounding box center [865, 54] width 13 height 22
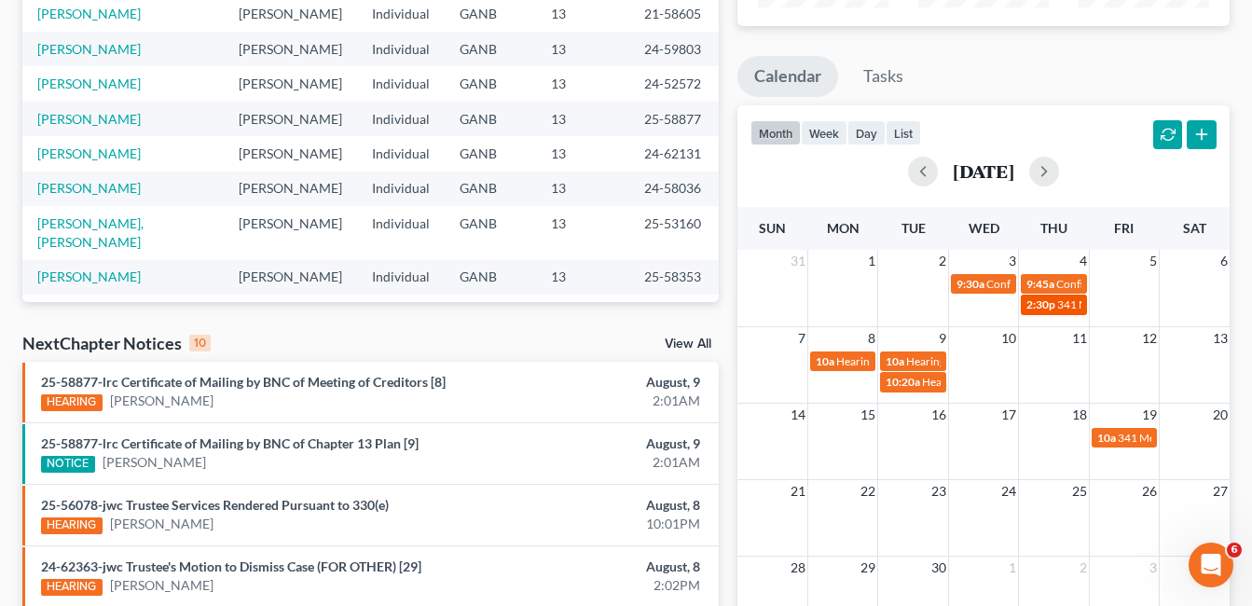
click at [1047, 304] on span "2:30p" at bounding box center [1041, 304] width 29 height 14
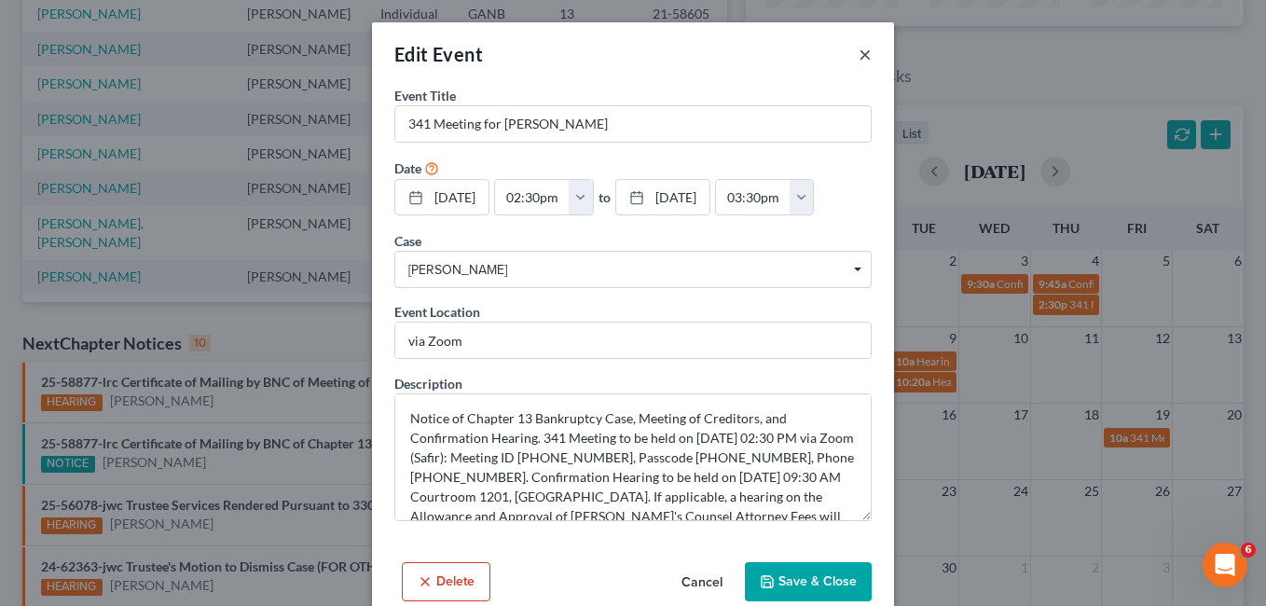
click at [859, 55] on button "×" at bounding box center [865, 54] width 13 height 22
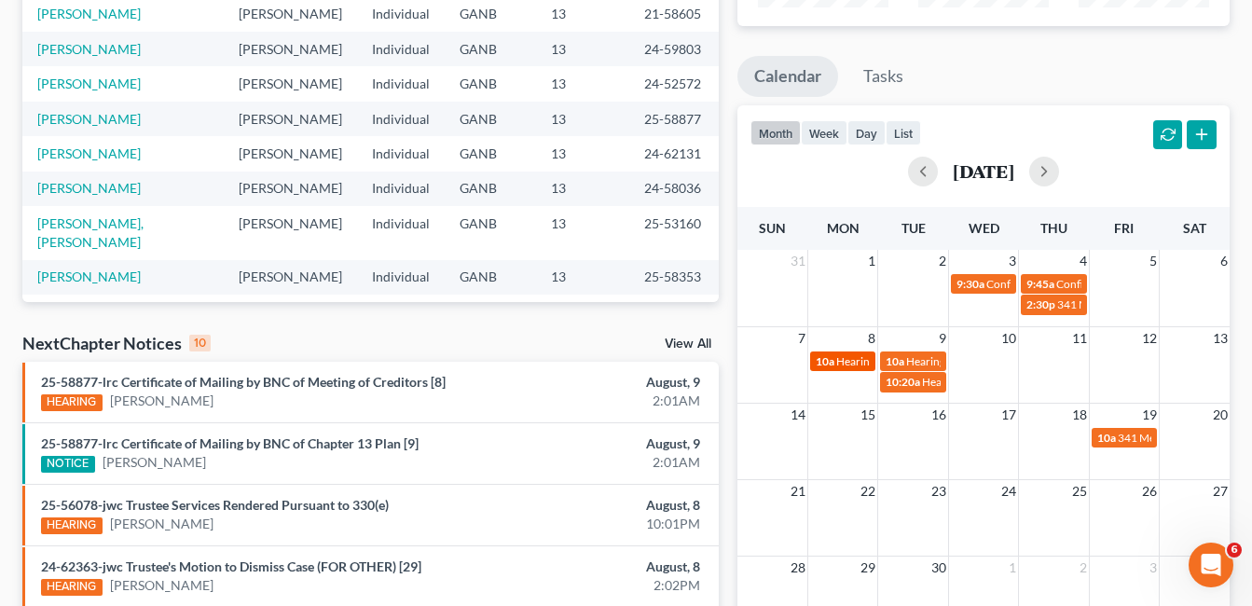
click at [842, 364] on span "Hearing for Ernestine Moore" at bounding box center [909, 361] width 145 height 14
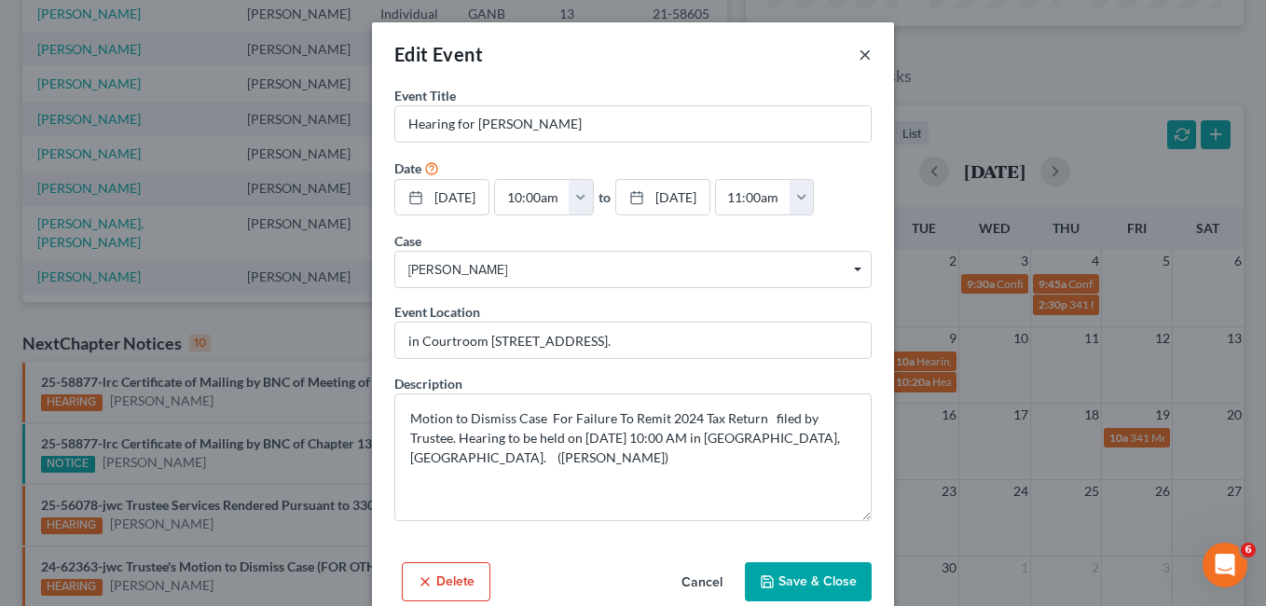
click at [863, 52] on button "×" at bounding box center [865, 54] width 13 height 22
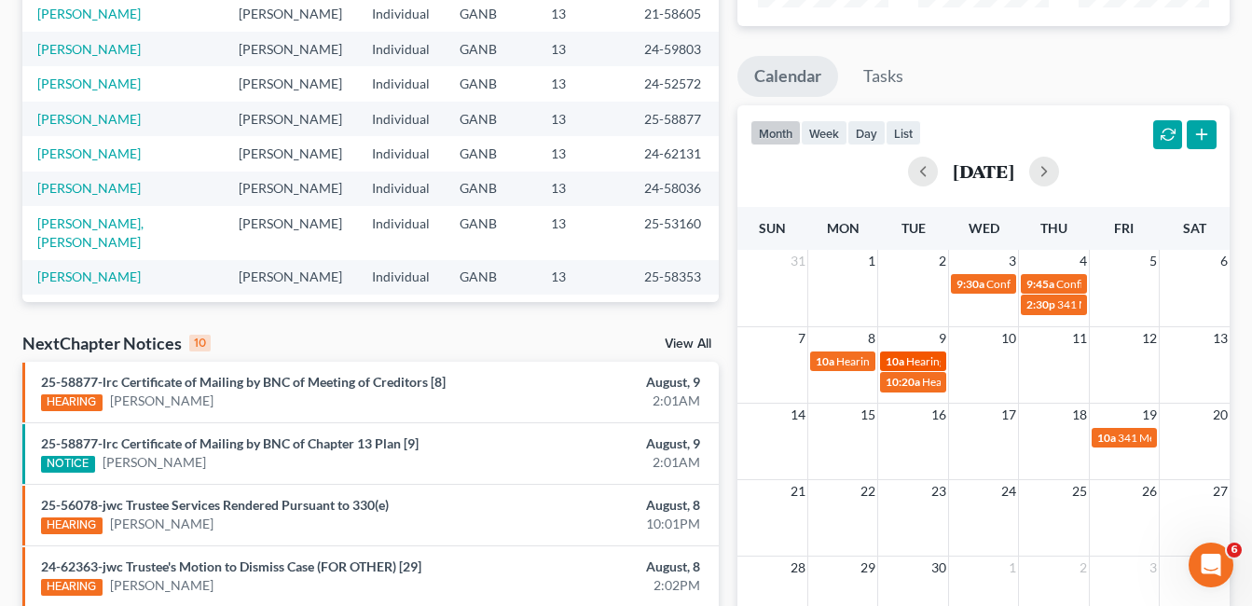
click at [930, 360] on span "Hearing for James Philpot III" at bounding box center [978, 361] width 145 height 14
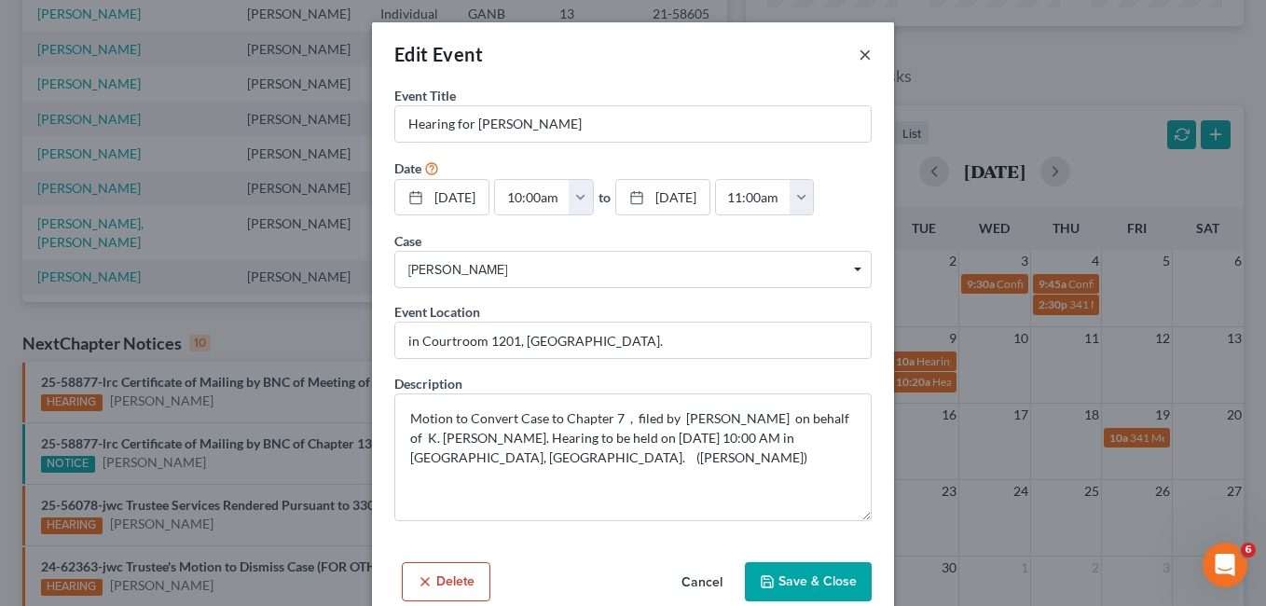
click at [859, 52] on button "×" at bounding box center [865, 54] width 13 height 22
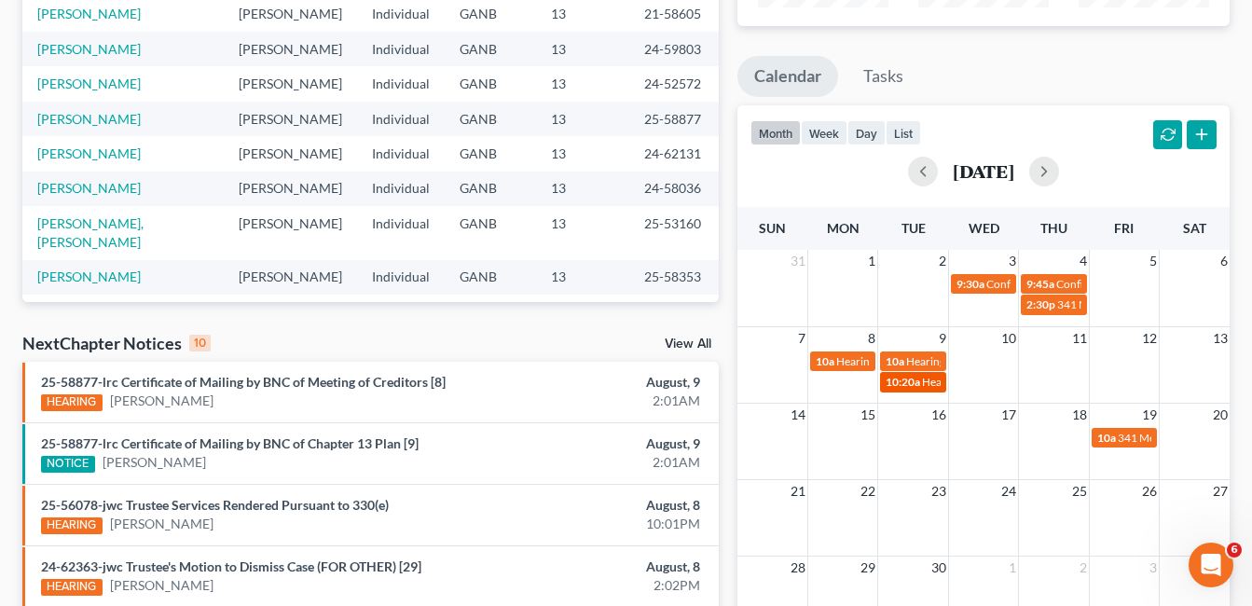
click at [915, 374] on link "10:20a Hearing for Michael Campbell" at bounding box center [912, 382] width 65 height 20
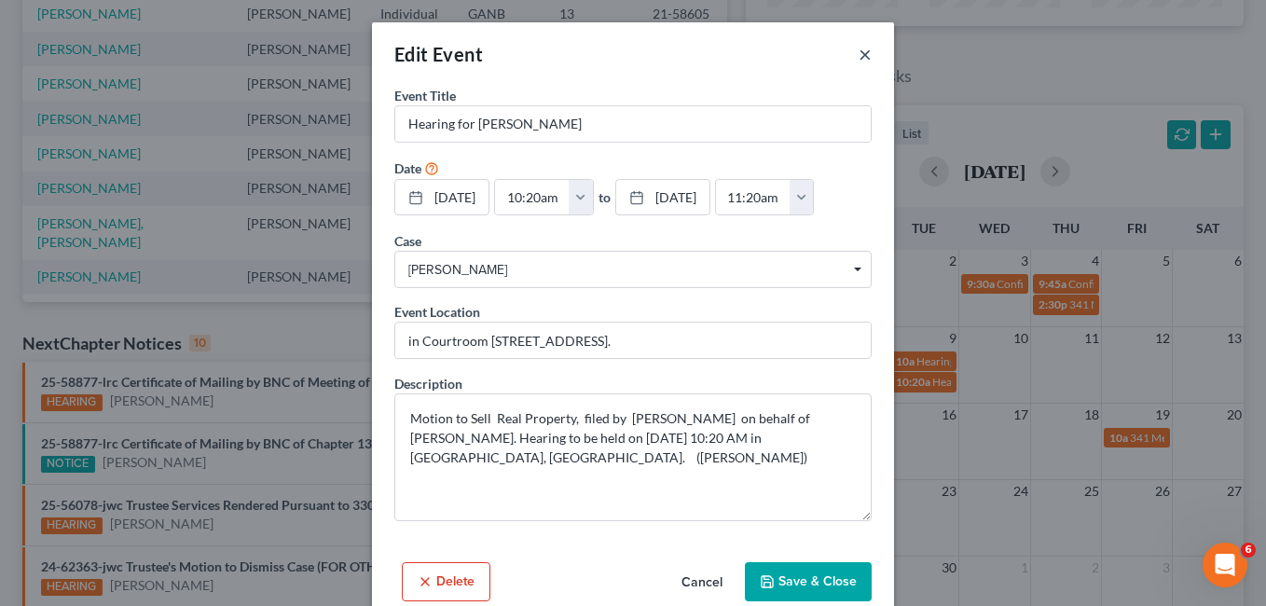
click at [859, 54] on button "×" at bounding box center [865, 54] width 13 height 22
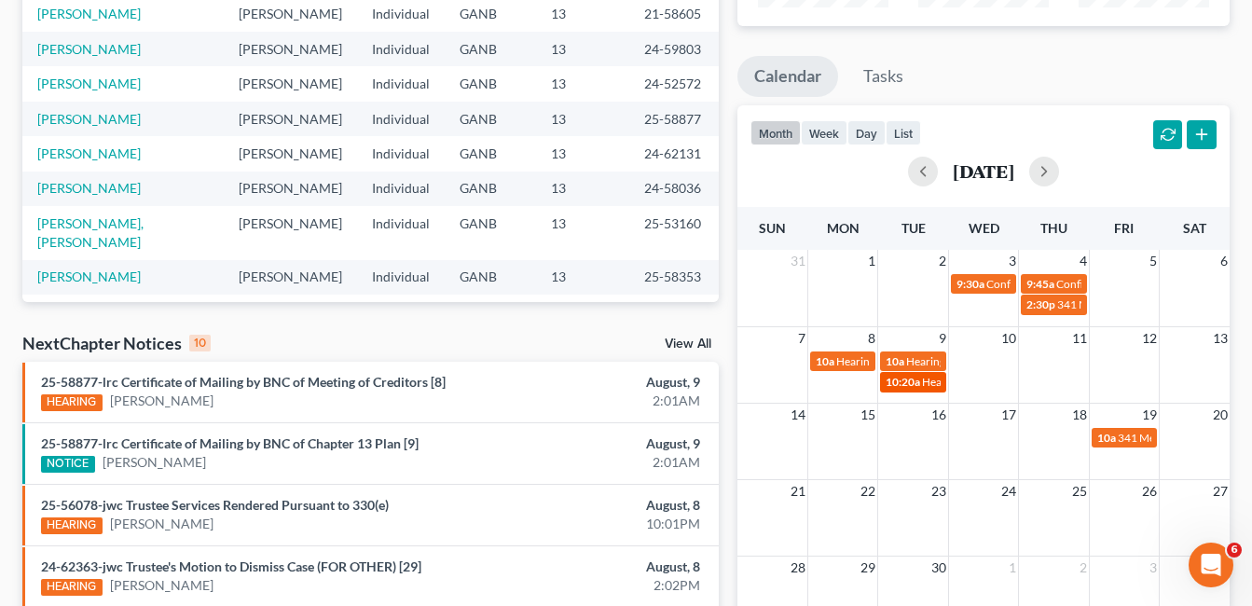
click at [914, 387] on span "10:20a" at bounding box center [903, 382] width 35 height 14
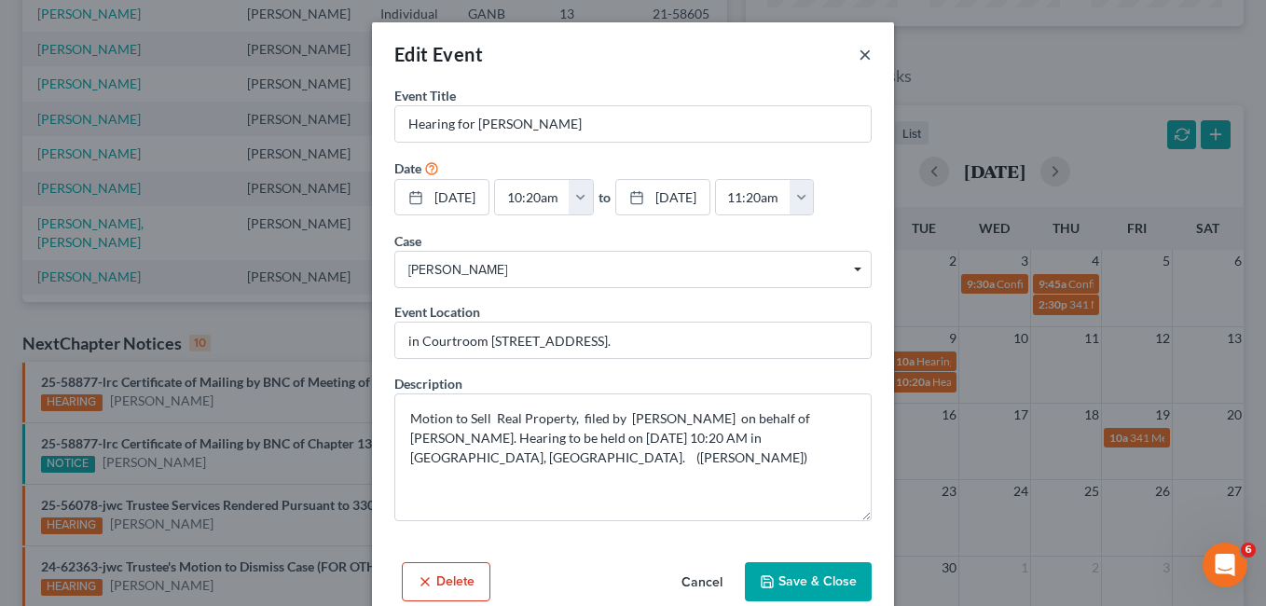
click at [861, 51] on button "×" at bounding box center [865, 54] width 13 height 22
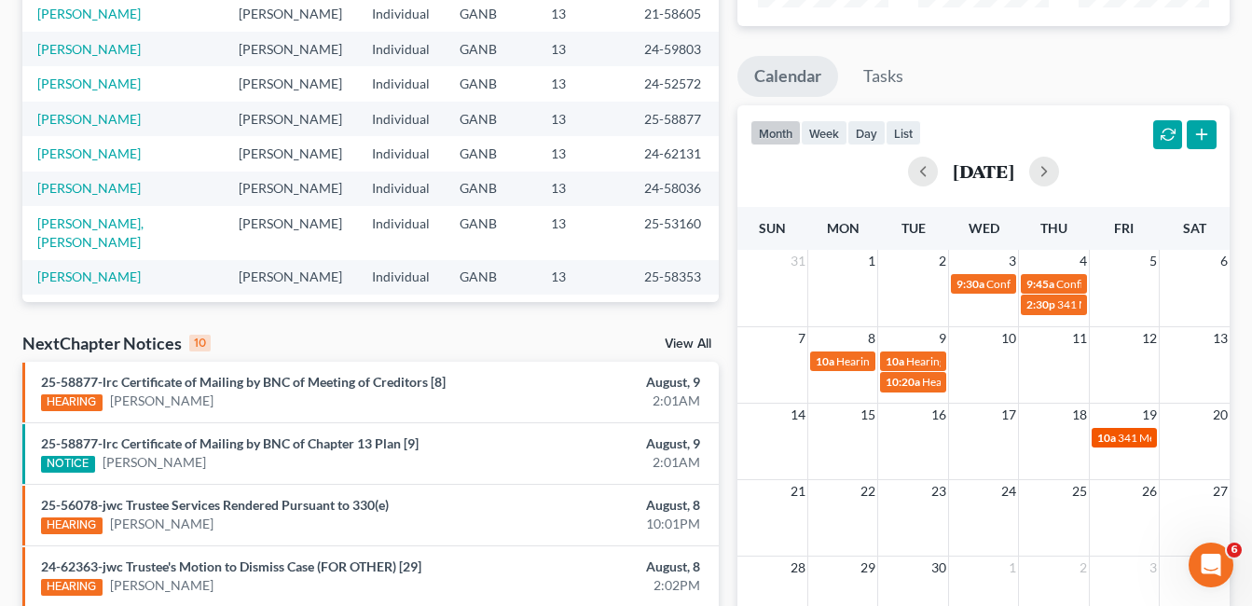
click at [1131, 441] on span "341 Meeting for Catherine Truitt" at bounding box center [1202, 438] width 168 height 14
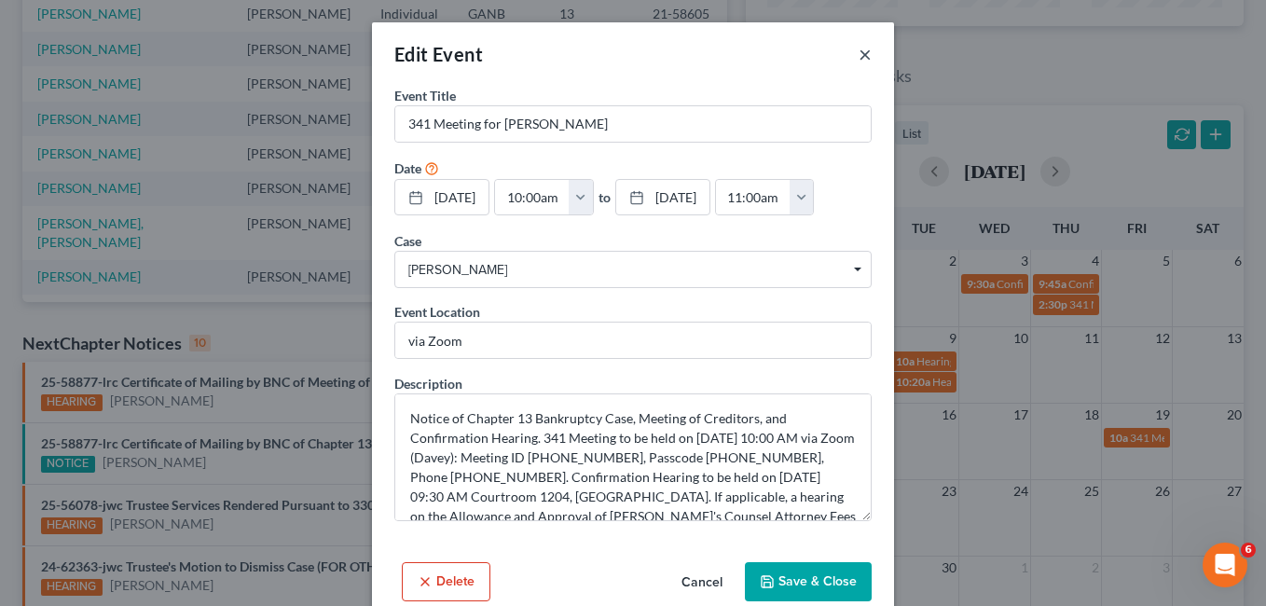
click at [861, 52] on button "×" at bounding box center [865, 54] width 13 height 22
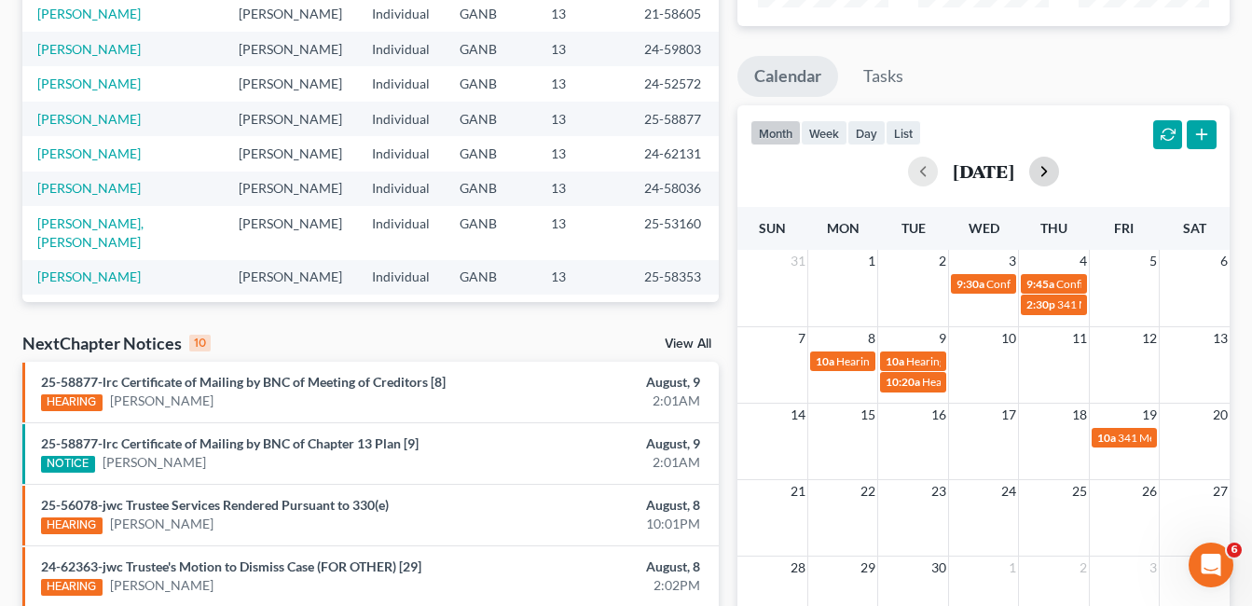
click at [1059, 168] on button "button" at bounding box center [1045, 172] width 30 height 30
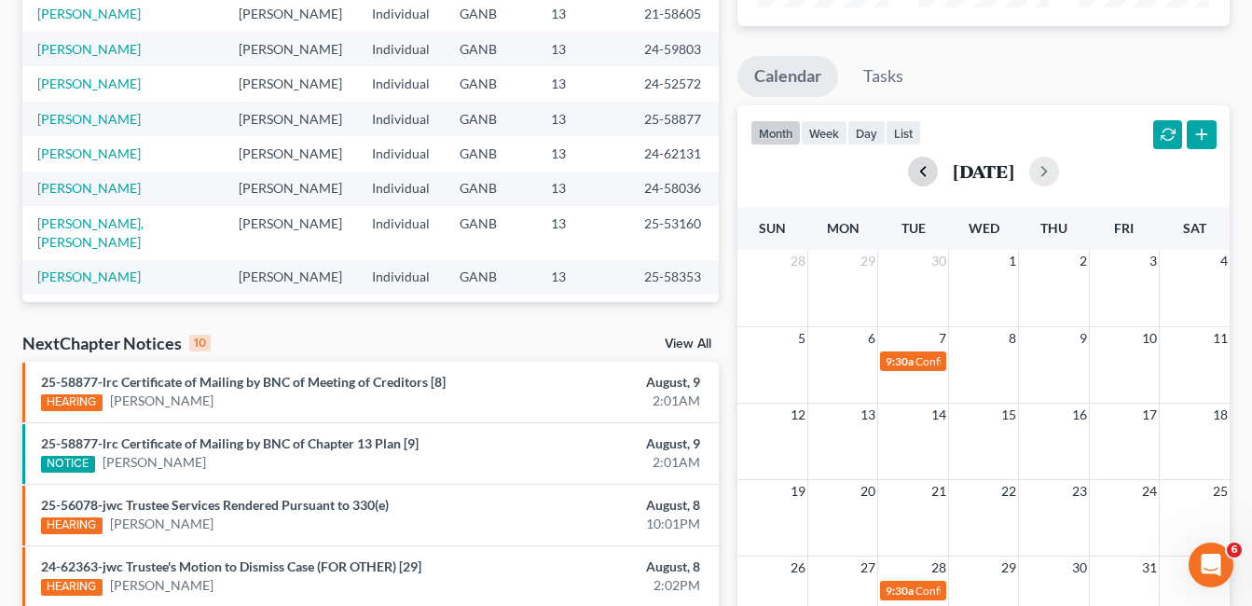
click at [908, 169] on button "button" at bounding box center [923, 172] width 30 height 30
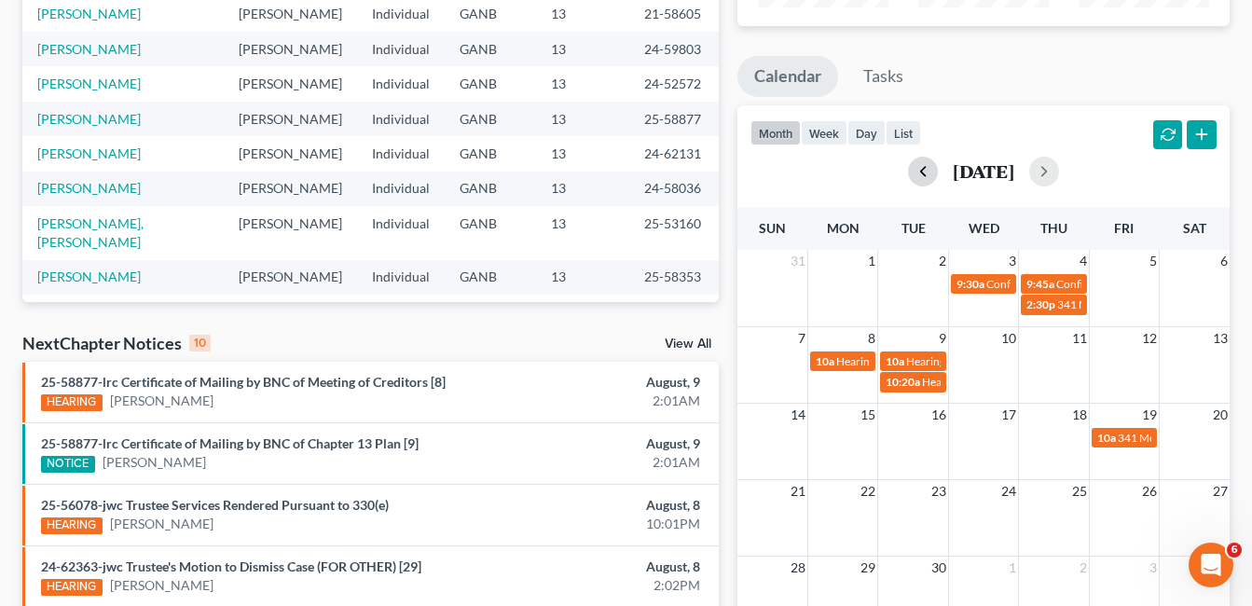
click at [908, 169] on button "button" at bounding box center [923, 172] width 30 height 30
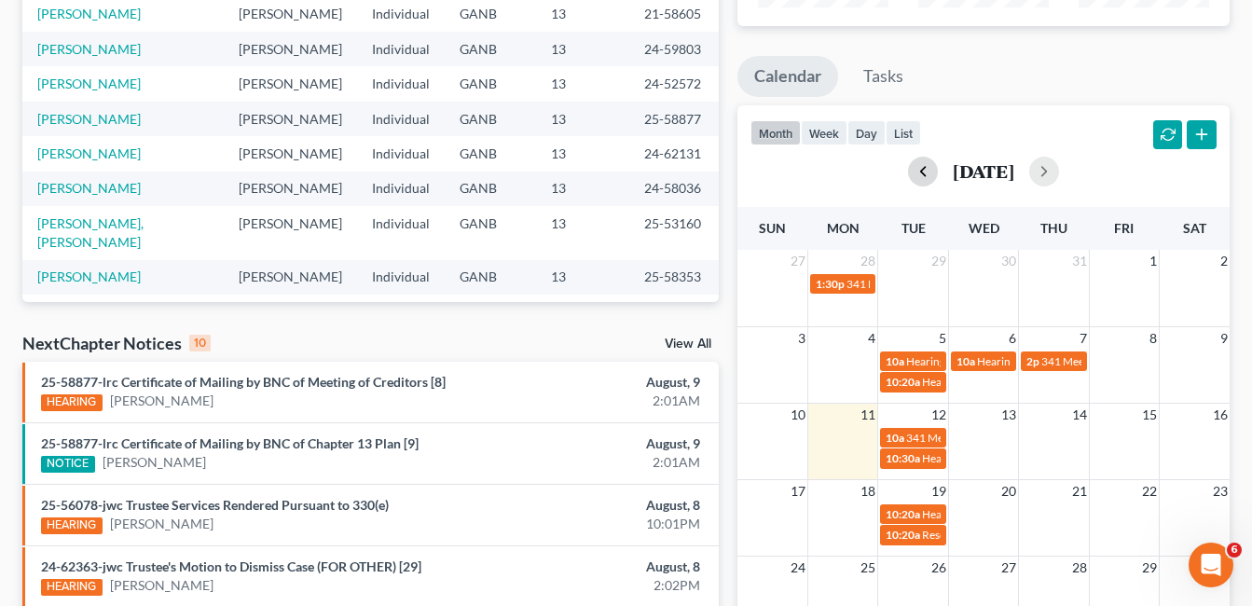
click at [908, 169] on button "button" at bounding box center [923, 172] width 30 height 30
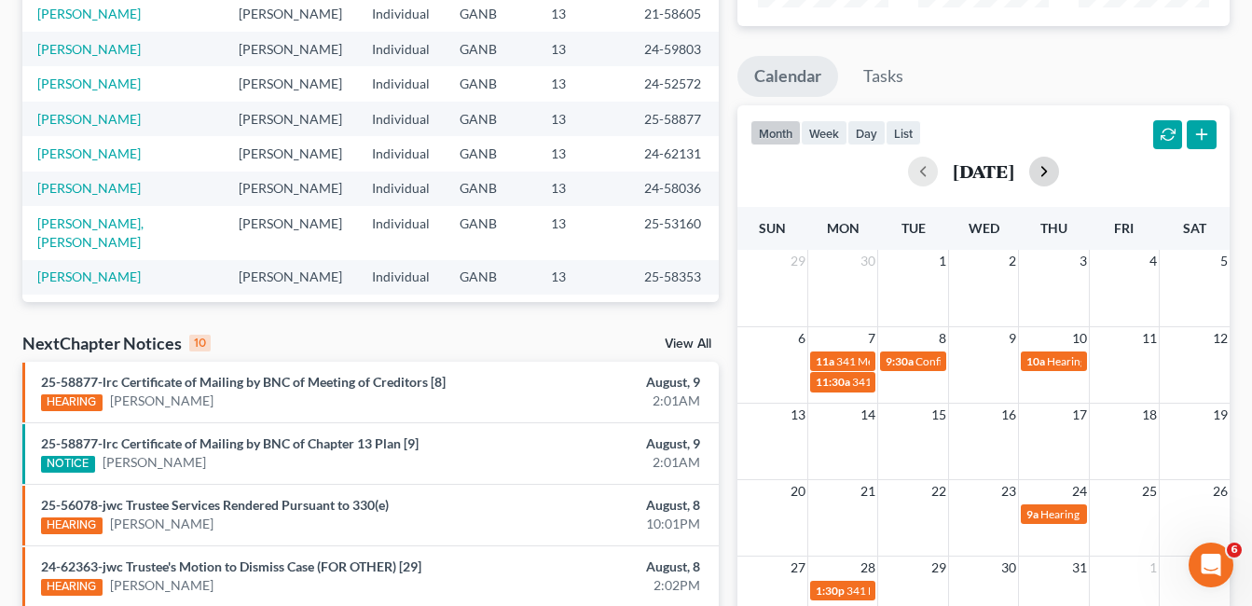
click at [1058, 171] on button "button" at bounding box center [1045, 172] width 30 height 30
